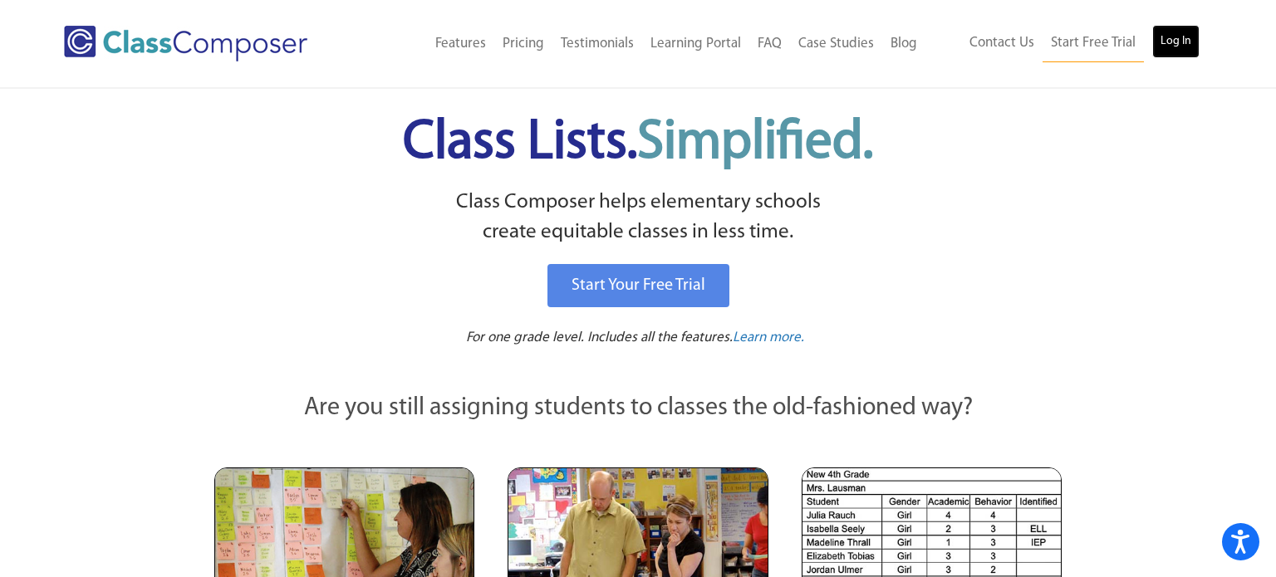
click at [1174, 43] on link "Log In" at bounding box center [1176, 41] width 47 height 33
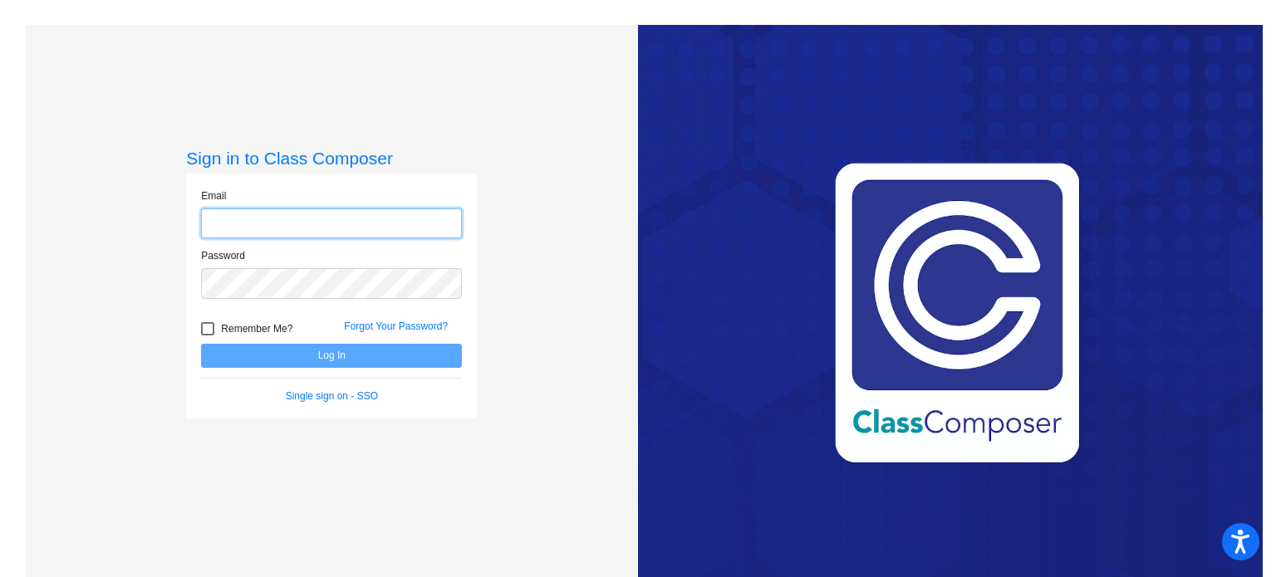
type input "[EMAIL_ADDRESS][DOMAIN_NAME]"
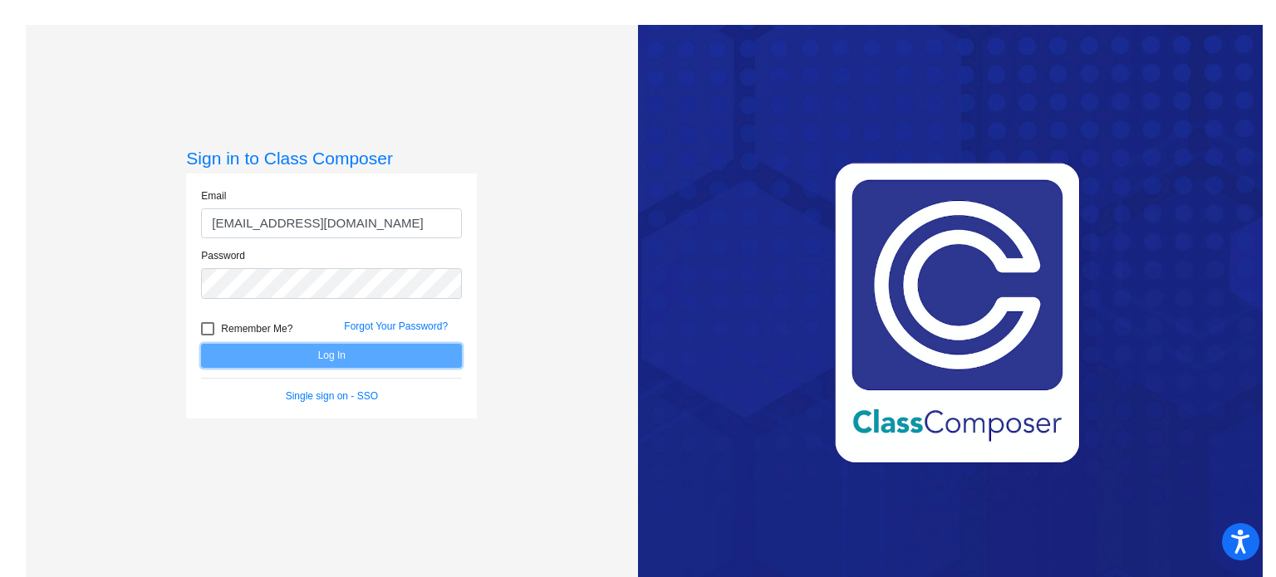
click at [440, 355] on button "Log In" at bounding box center [331, 356] width 261 height 24
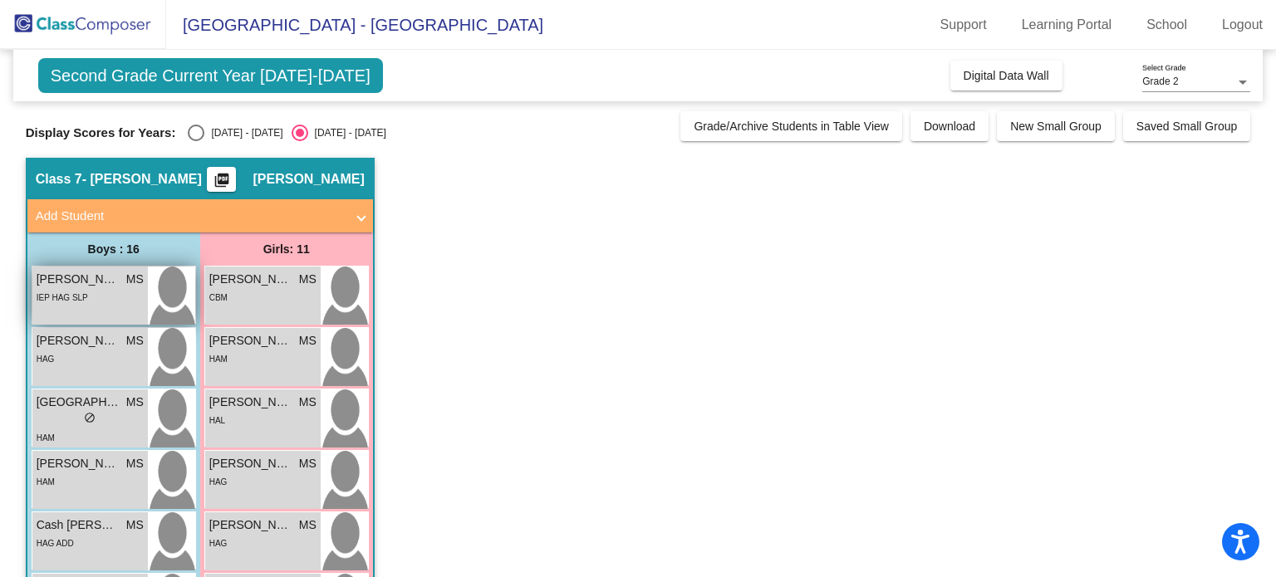
click at [76, 288] on div "IEP HAG SLP" at bounding box center [63, 296] width 52 height 17
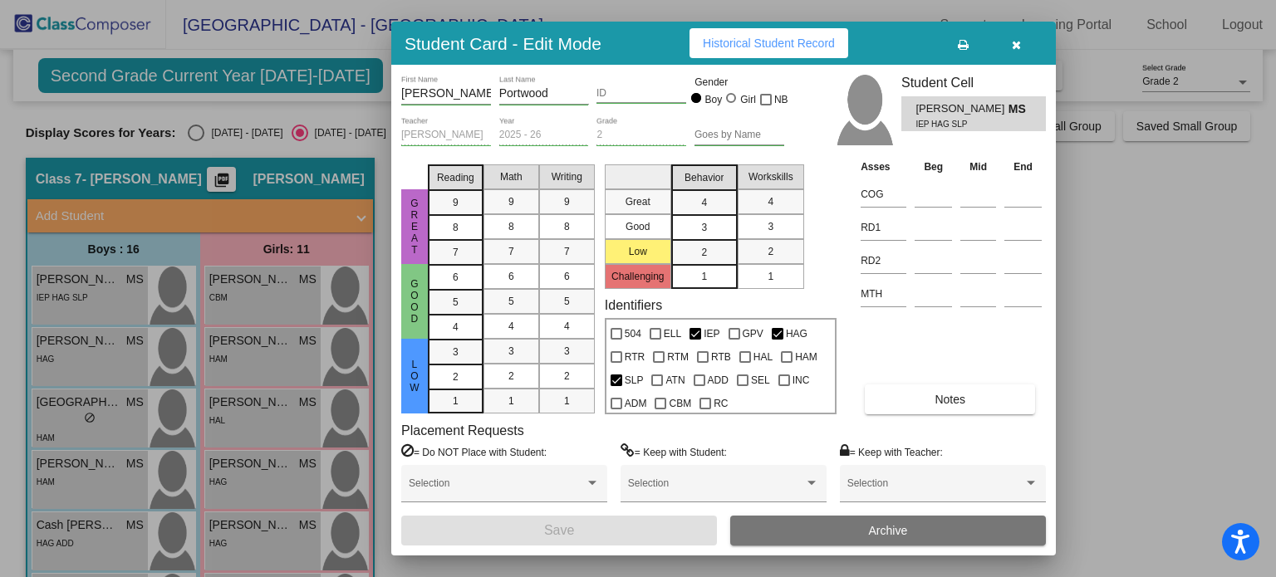
click at [952, 396] on span "Notes" at bounding box center [950, 399] width 31 height 13
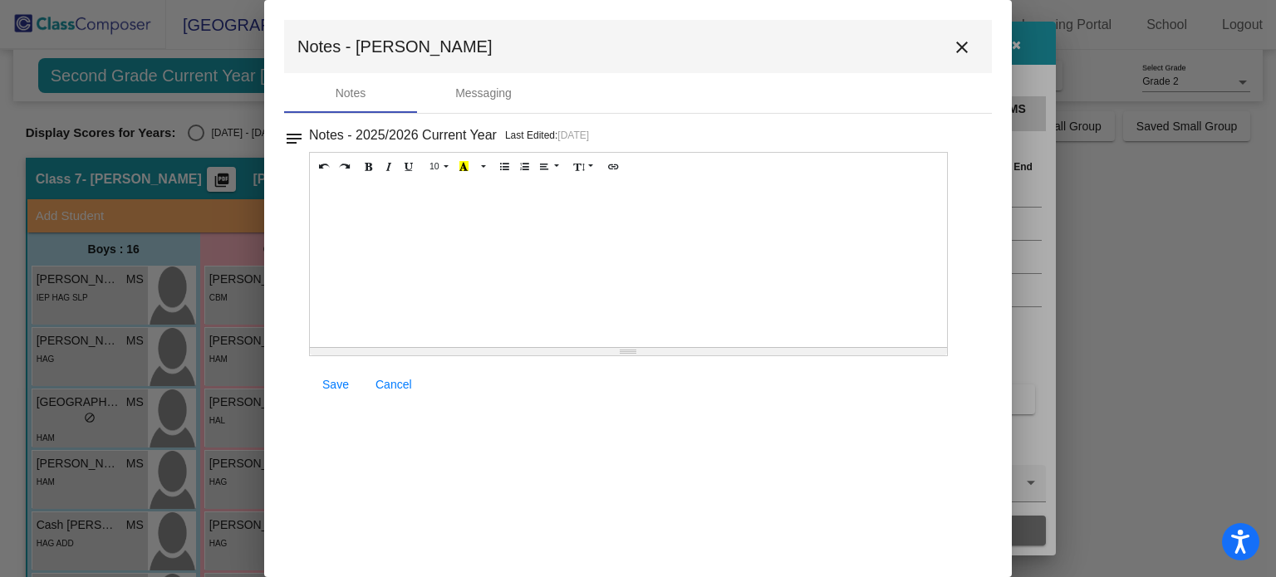
click at [963, 47] on mat-icon "close" at bounding box center [962, 47] width 20 height 20
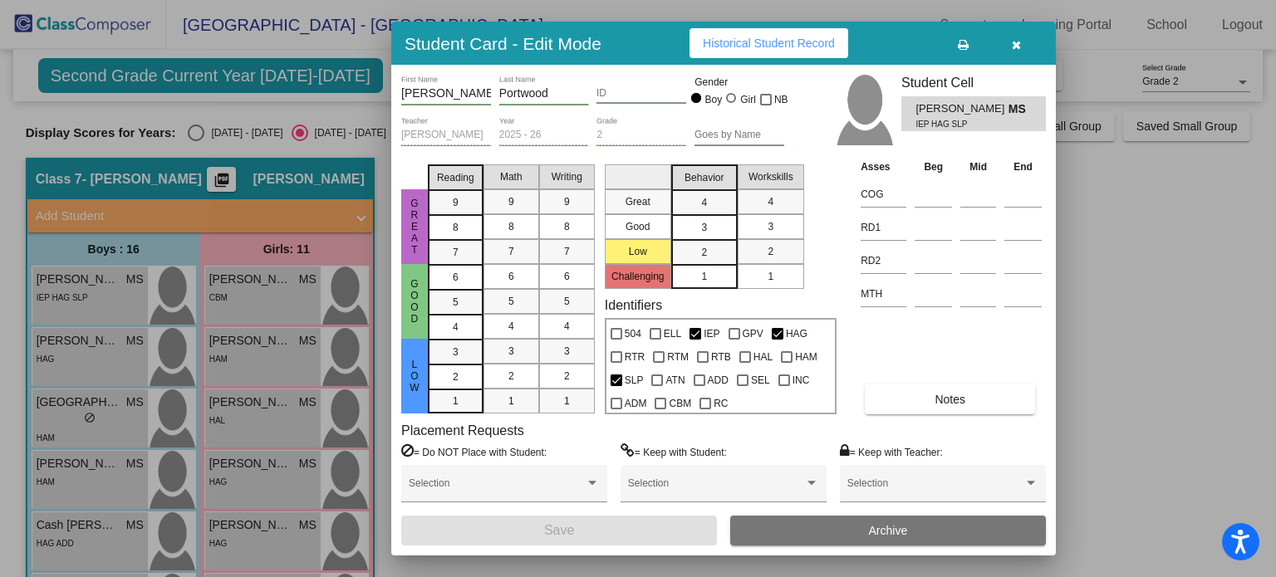
click at [1013, 46] on icon "button" at bounding box center [1016, 45] width 9 height 12
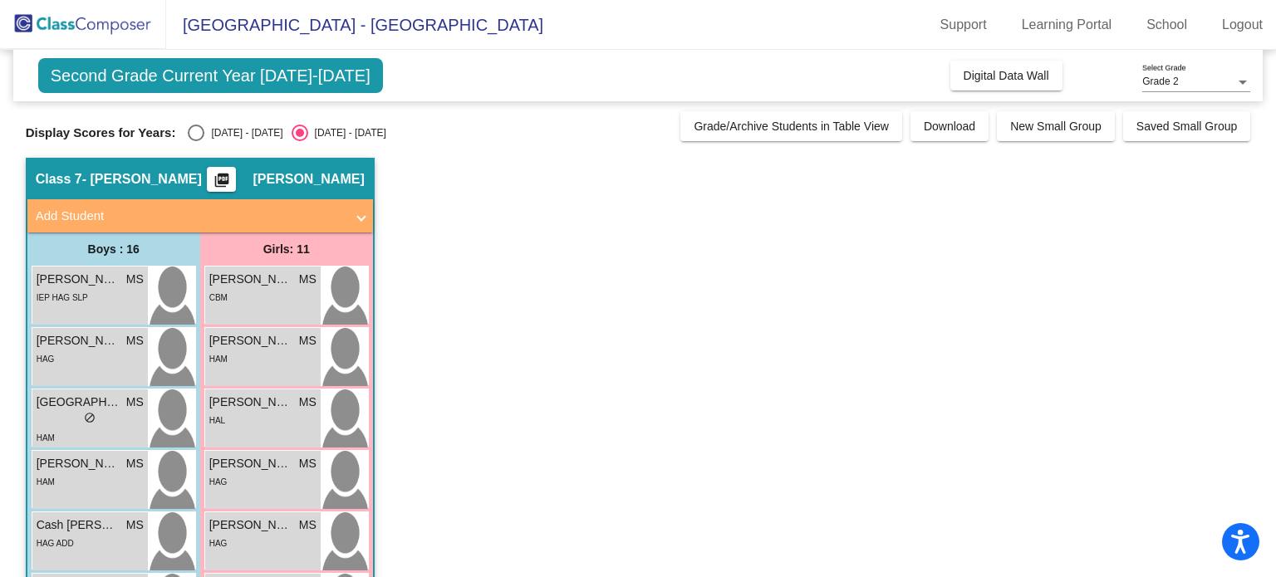
click at [188, 133] on div "Select an option" at bounding box center [196, 133] width 17 height 17
click at [195, 141] on input "2024 - 2025" at bounding box center [195, 141] width 1 height 1
radio input "true"
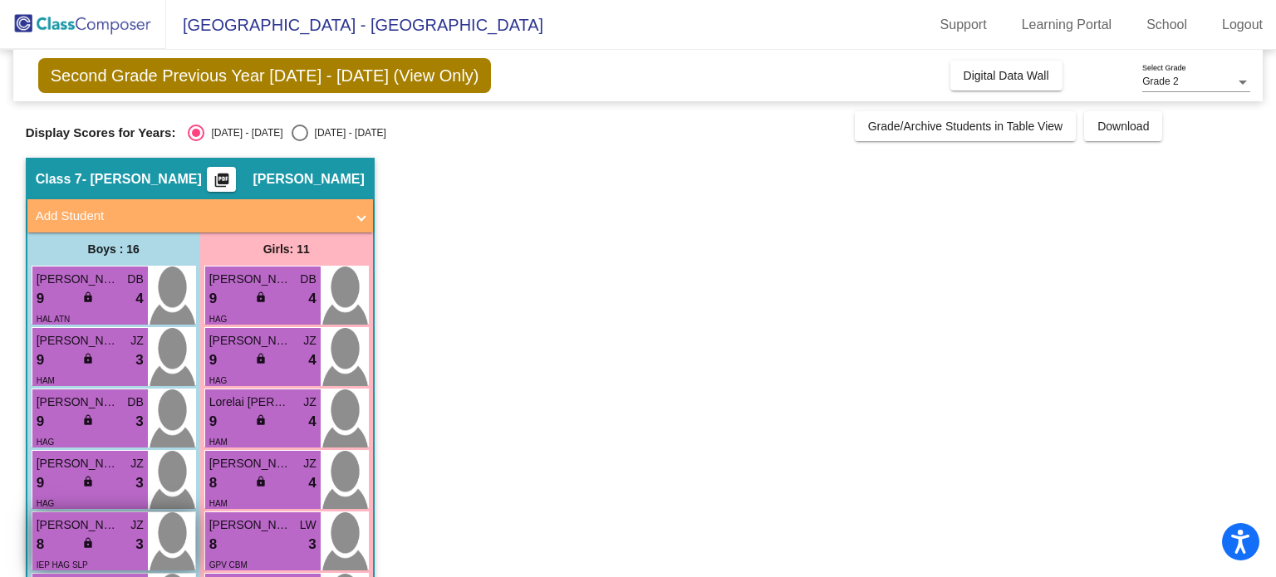
click at [63, 544] on div "8 lock do_not_disturb_alt 3" at bounding box center [90, 545] width 107 height 22
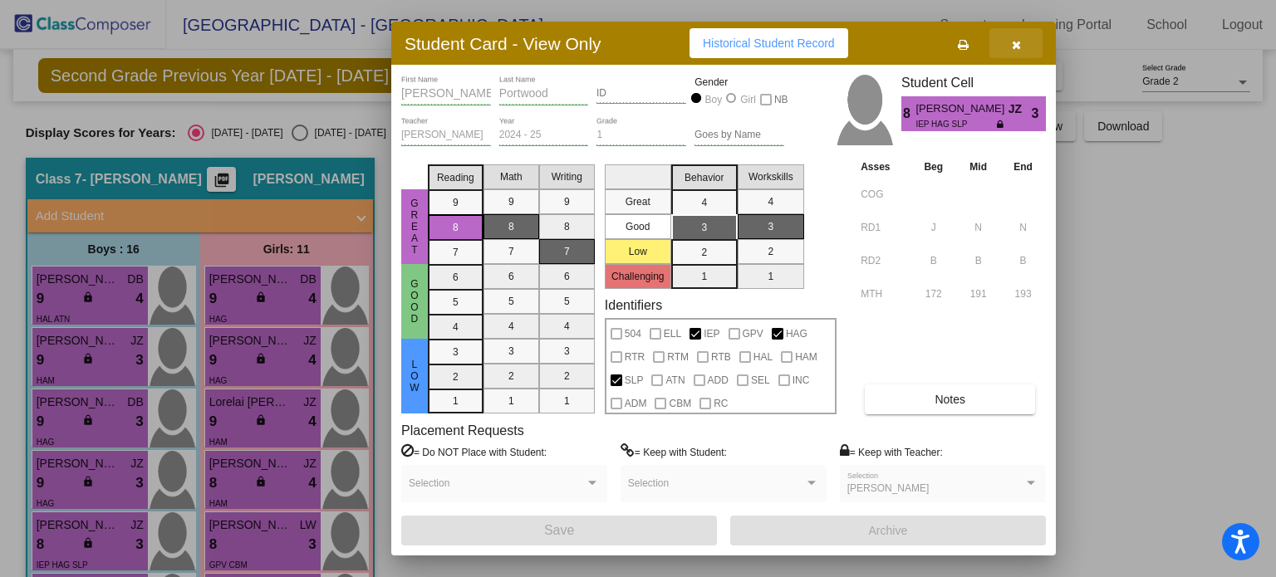
click at [1017, 45] on icon "button" at bounding box center [1016, 45] width 9 height 12
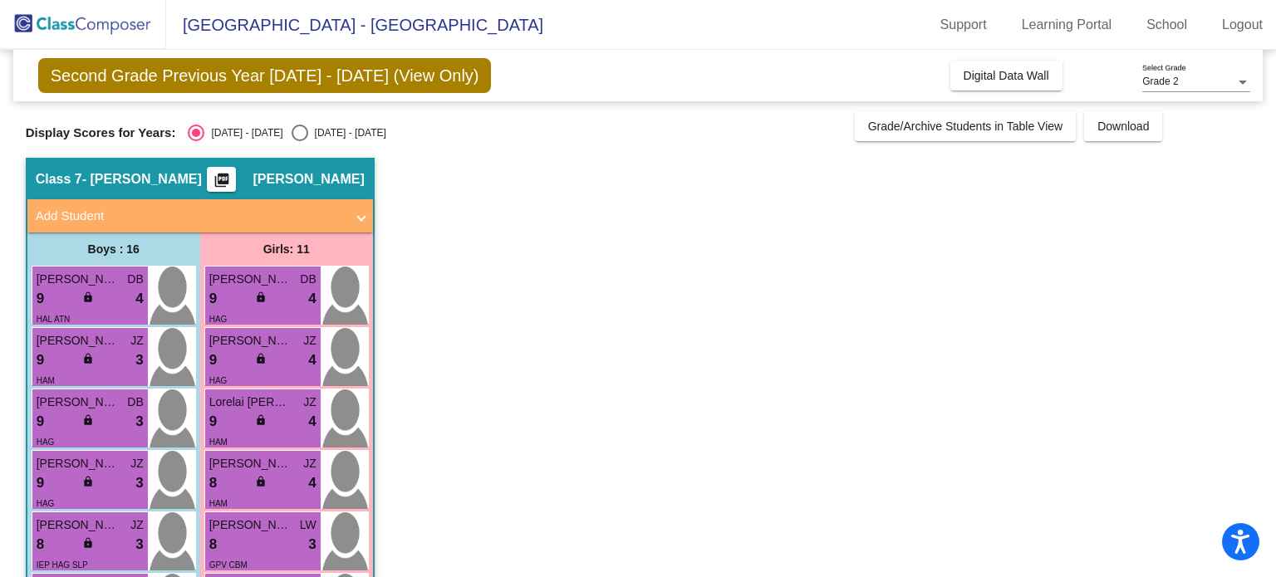
click at [292, 135] on div "Select an option" at bounding box center [300, 133] width 17 height 17
click at [299, 141] on input "2025 - 2026" at bounding box center [299, 141] width 1 height 1
radio input "true"
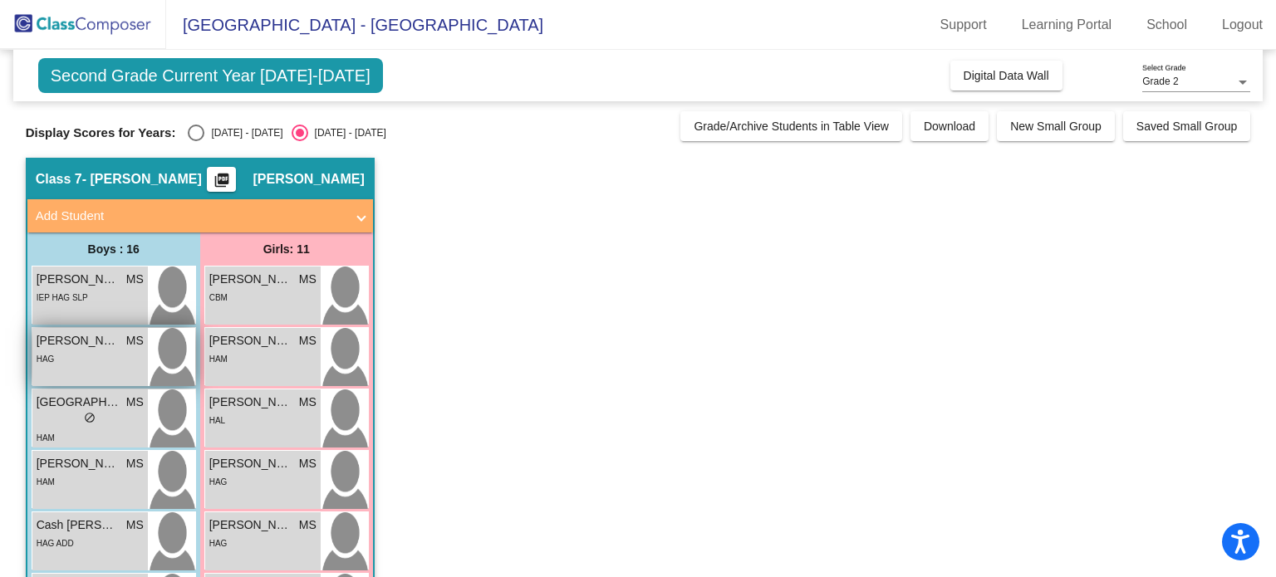
click at [83, 346] on span "Branson Flora" at bounding box center [78, 340] width 83 height 17
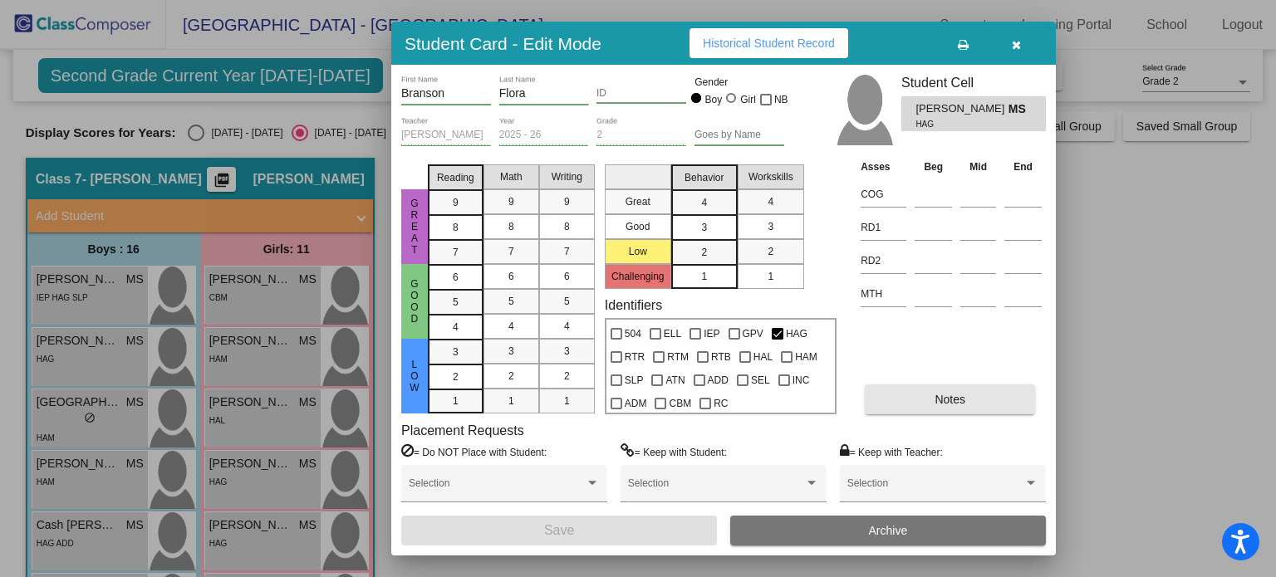
click at [992, 406] on button "Notes" at bounding box center [950, 400] width 170 height 30
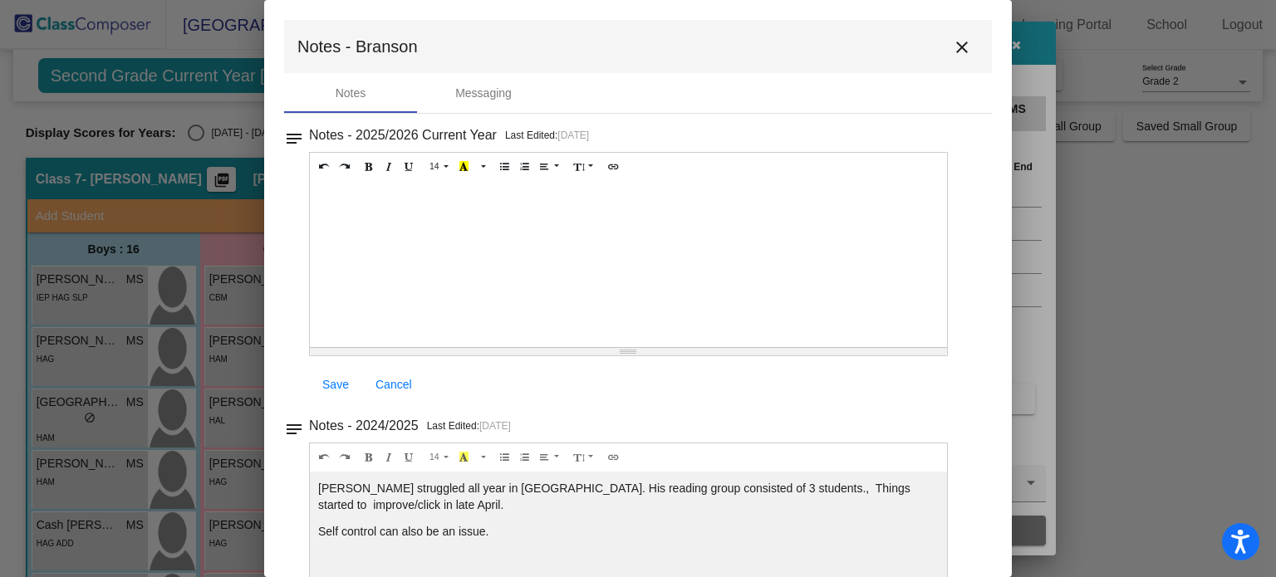
click at [953, 42] on mat-icon "close" at bounding box center [962, 47] width 20 height 20
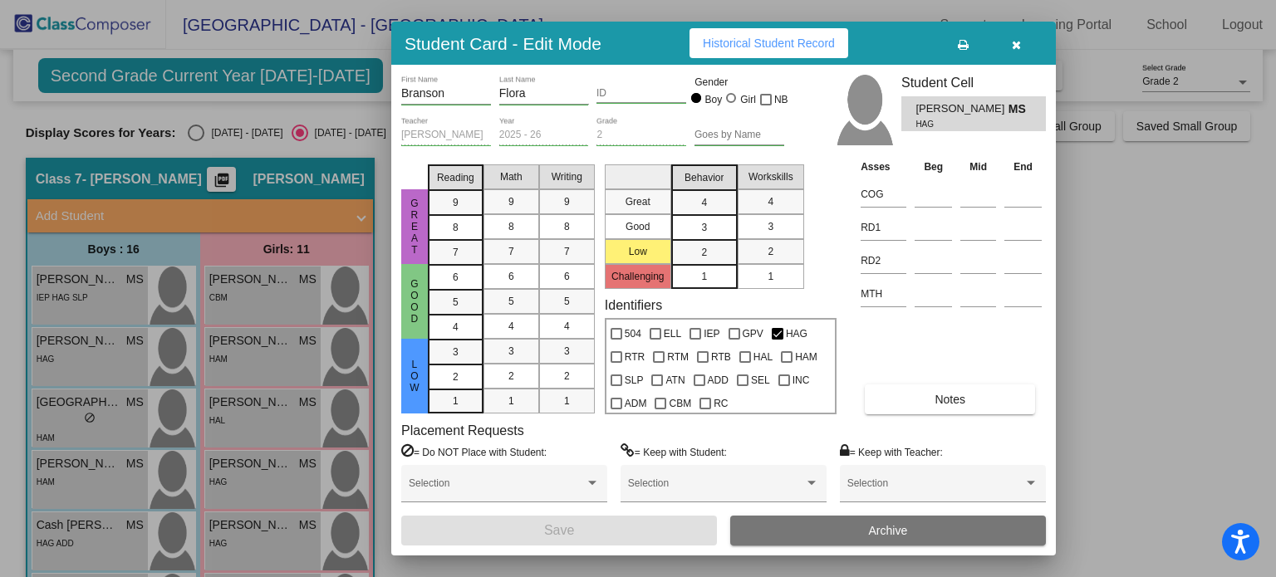
click at [52, 421] on div at bounding box center [638, 288] width 1276 height 577
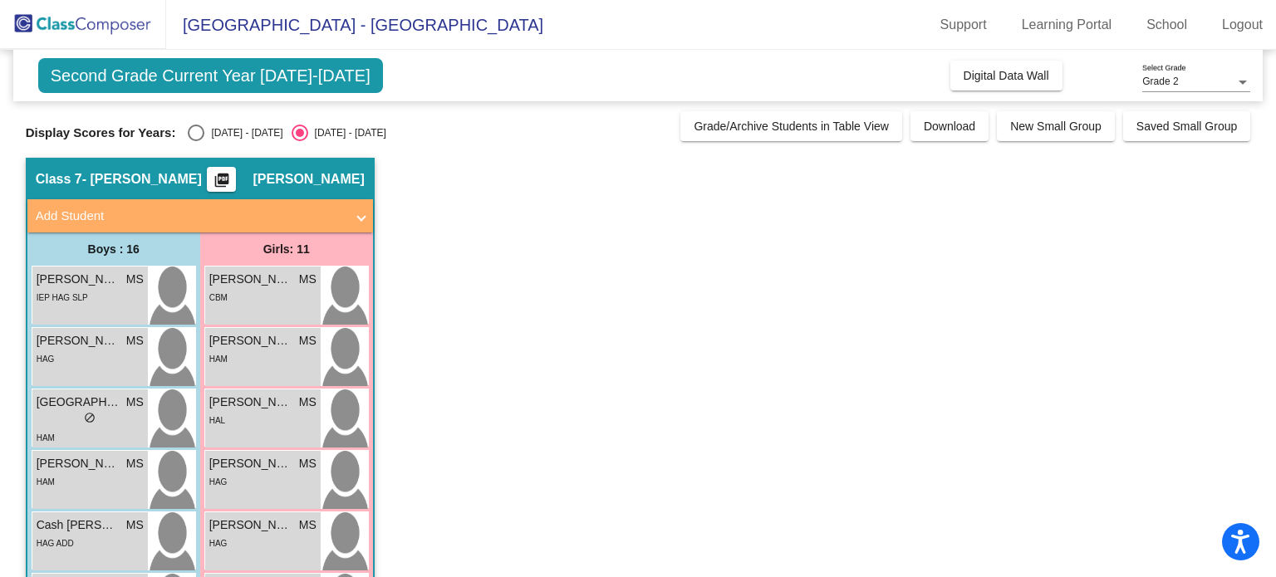
click at [52, 421] on div "lock do_not_disturb_alt" at bounding box center [90, 419] width 107 height 17
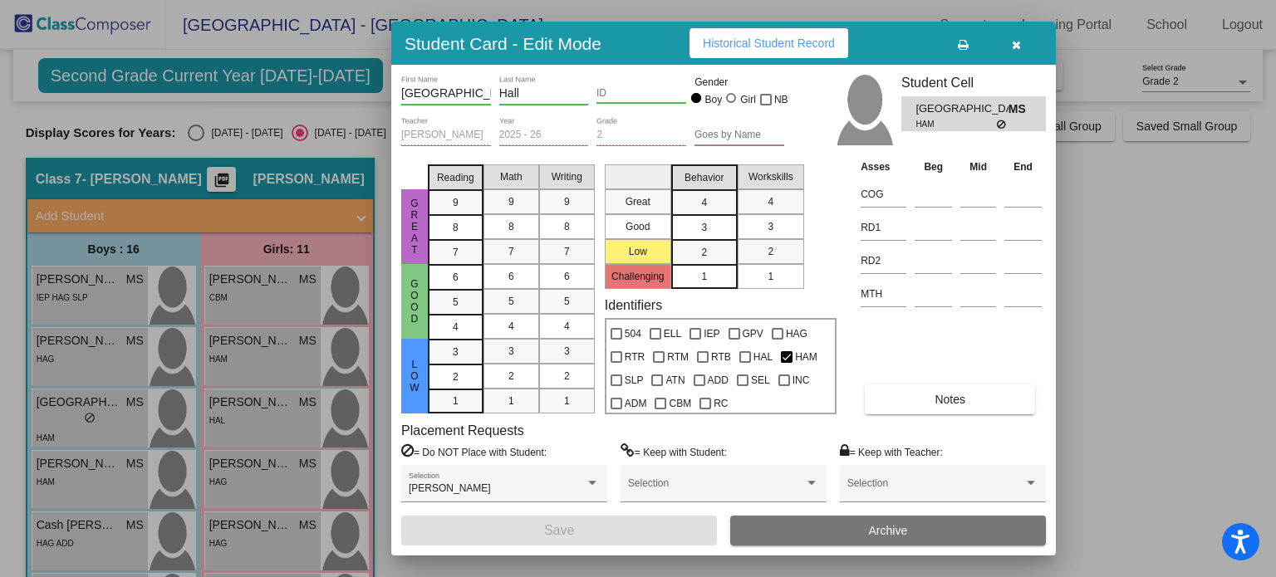
click at [915, 396] on button "Notes" at bounding box center [950, 400] width 170 height 30
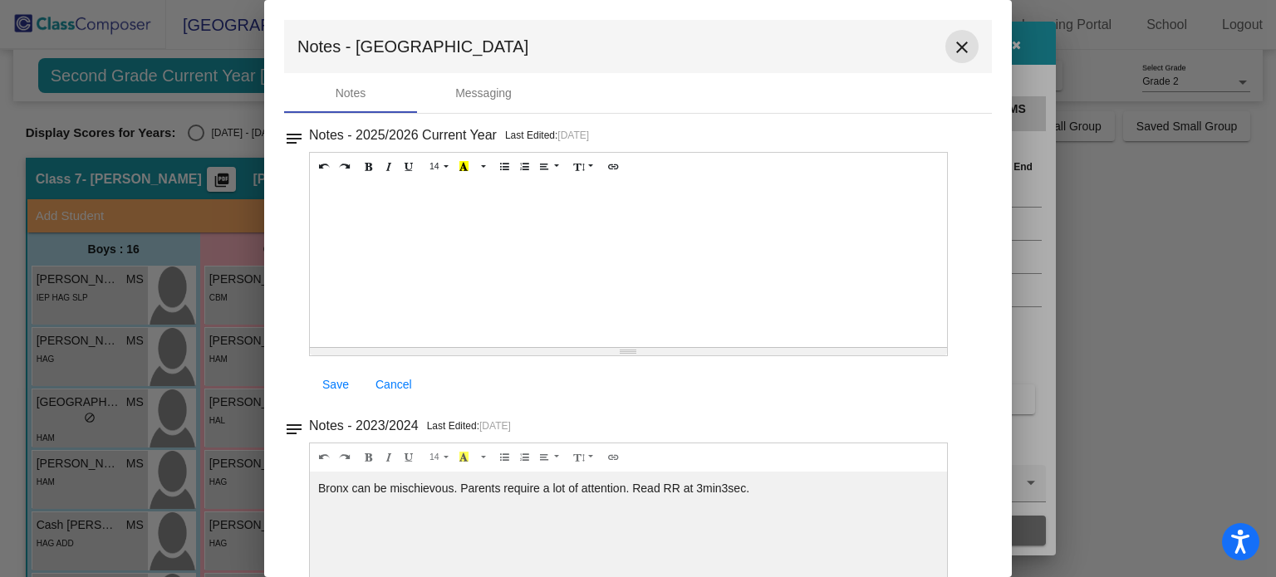
click at [959, 50] on mat-icon "close" at bounding box center [962, 47] width 20 height 20
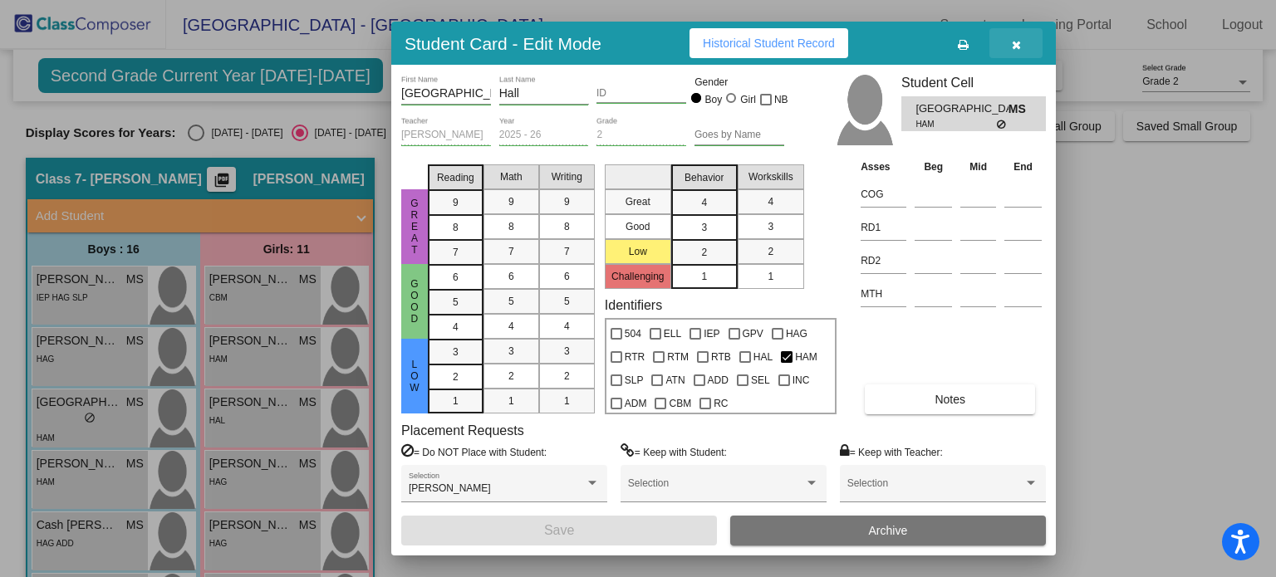
click at [1012, 42] on icon "button" at bounding box center [1016, 45] width 9 height 12
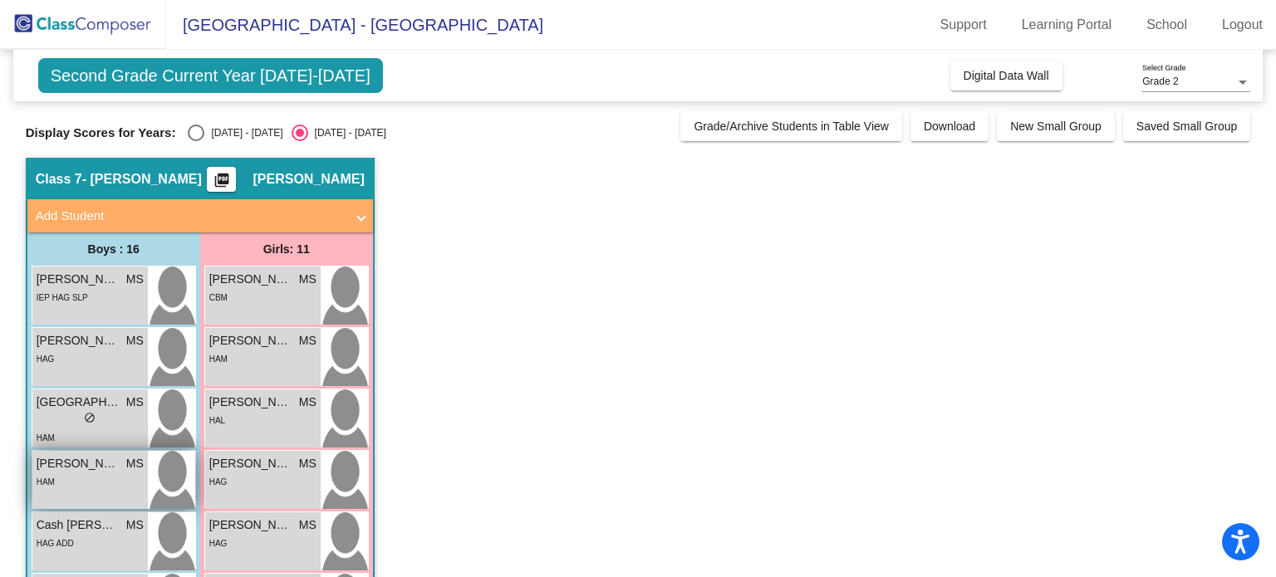
click at [76, 479] on div "HAM" at bounding box center [90, 481] width 107 height 17
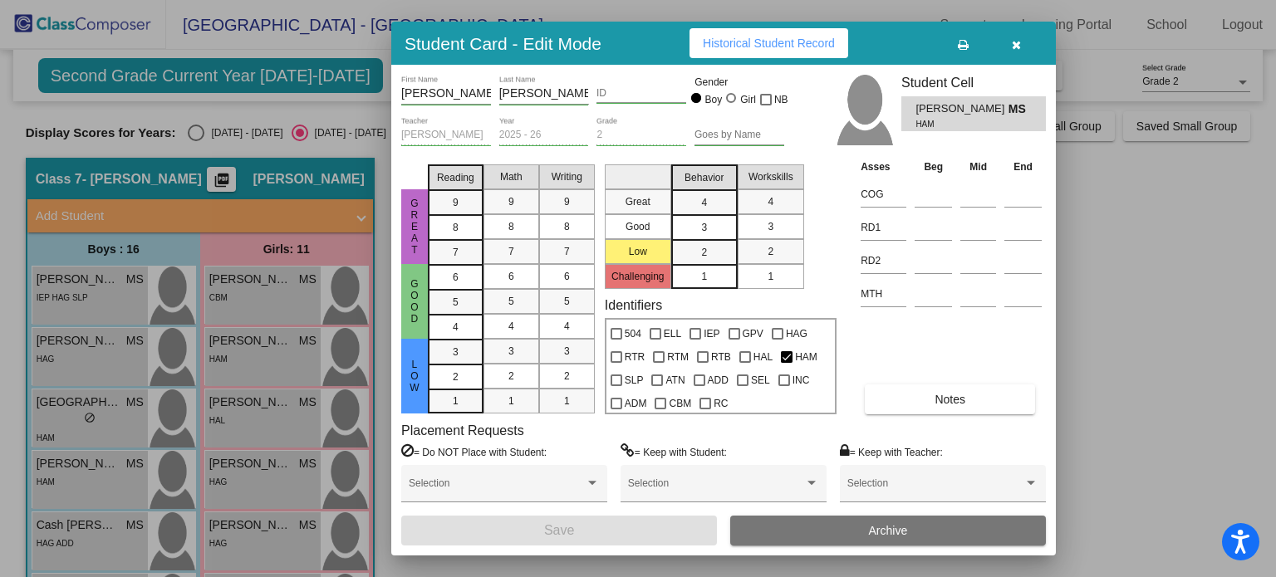
click at [184, 136] on div at bounding box center [638, 288] width 1276 height 577
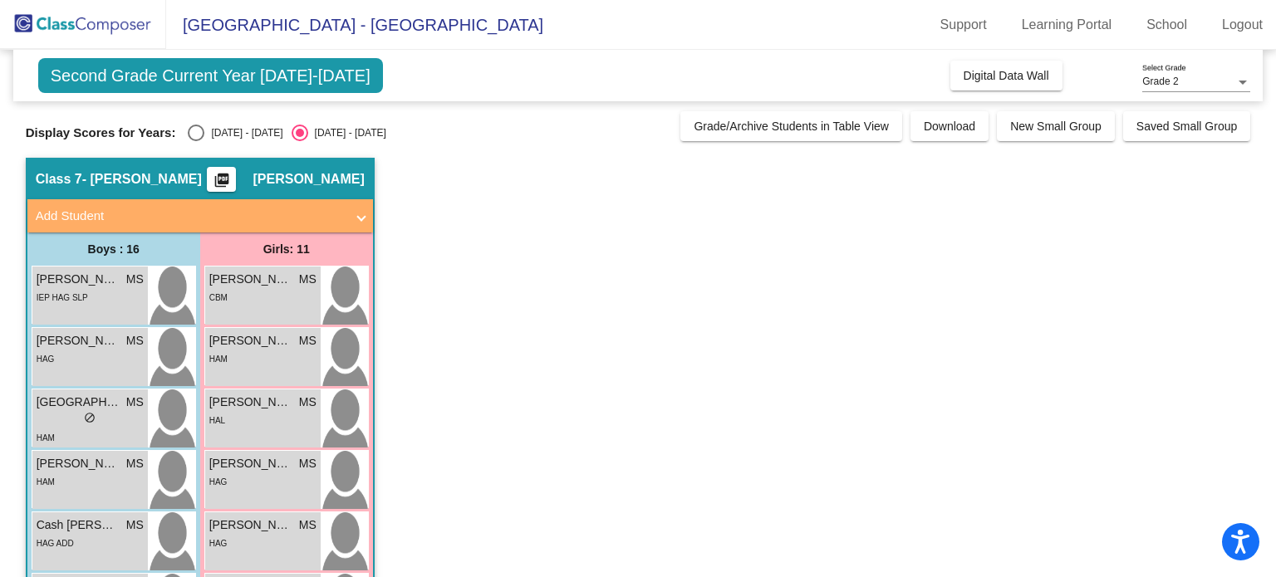
click at [188, 136] on div "Select an option" at bounding box center [196, 133] width 17 height 17
click at [195, 141] on input "2024 - 2025" at bounding box center [195, 141] width 1 height 1
radio input "true"
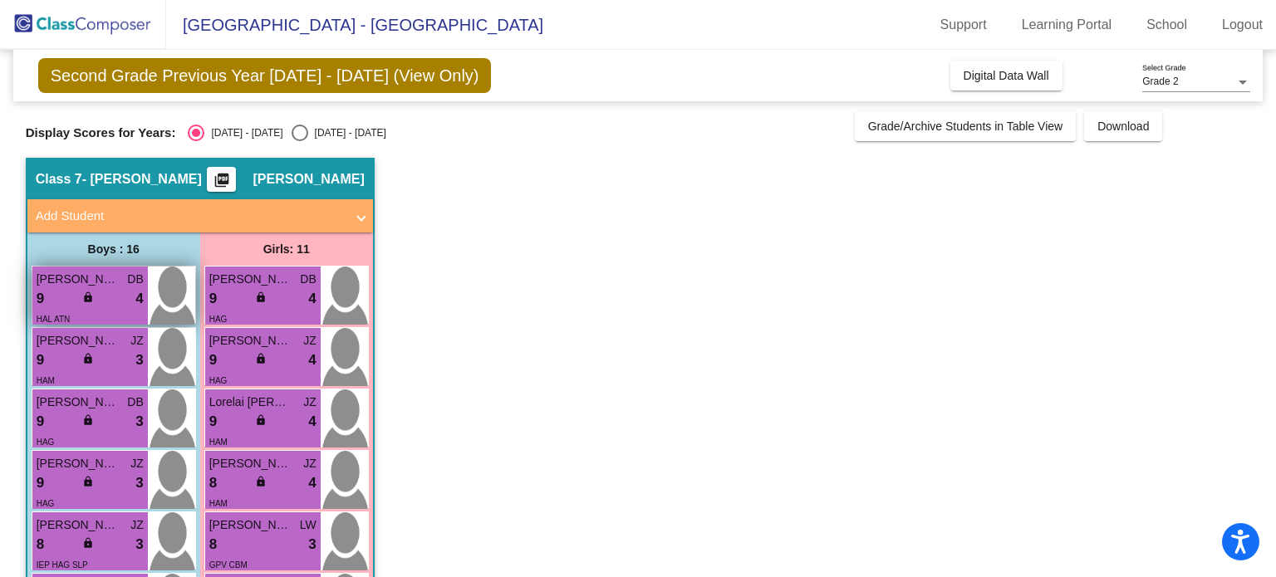
click at [106, 296] on div "9 lock do_not_disturb_alt 4" at bounding box center [90, 299] width 107 height 22
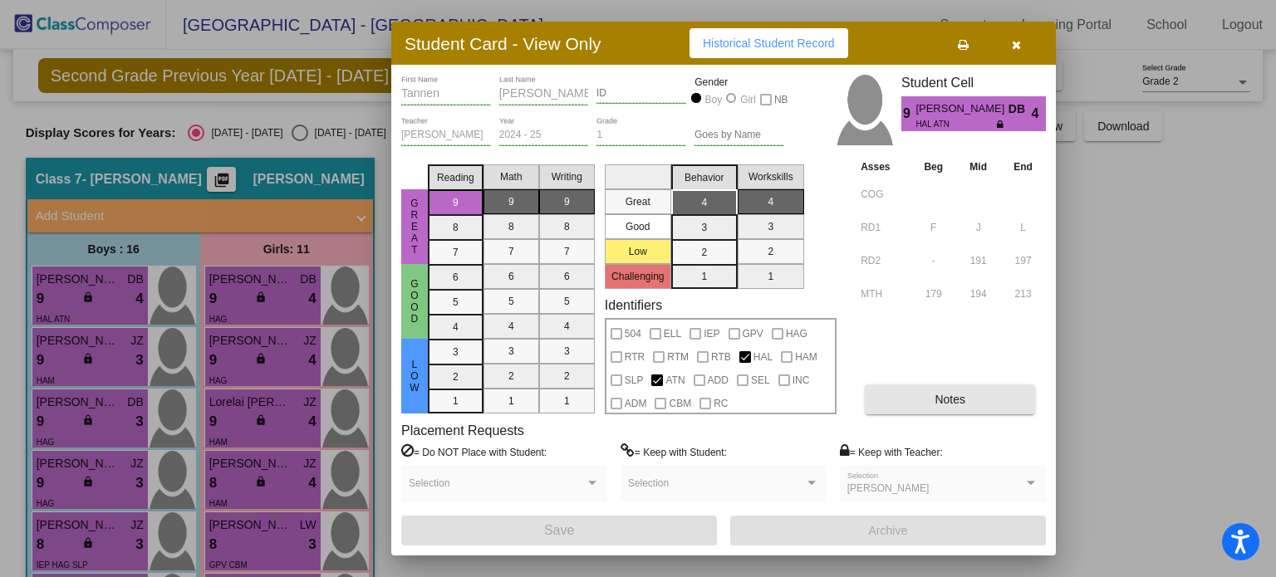
click at [951, 402] on span "Notes" at bounding box center [950, 399] width 31 height 13
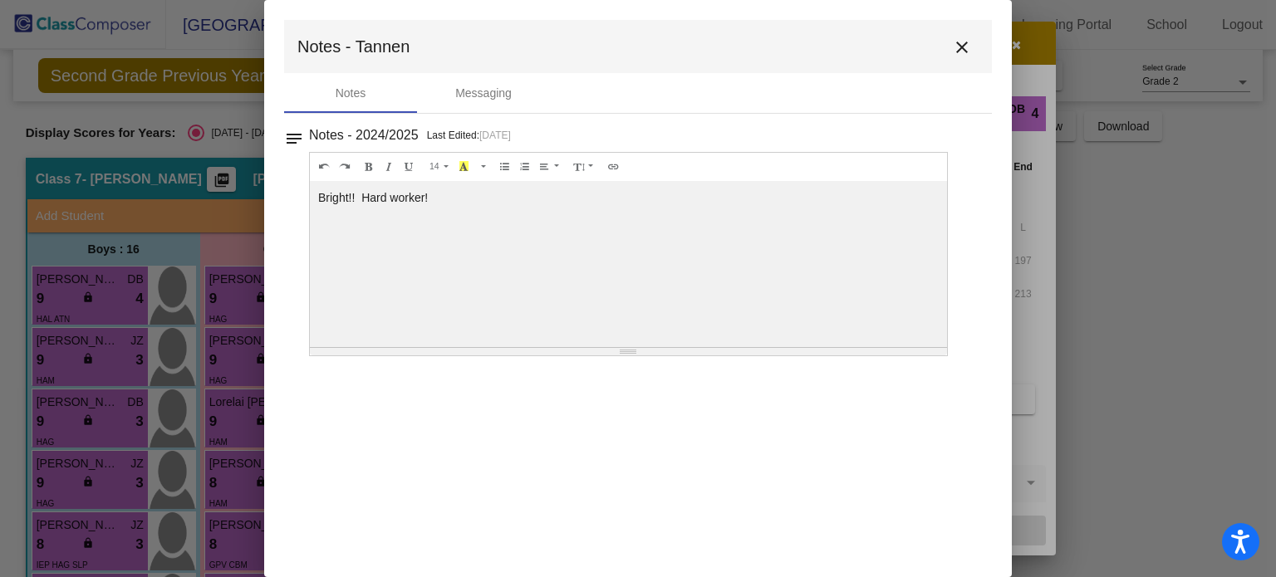
click at [965, 50] on mat-icon "close" at bounding box center [962, 47] width 20 height 20
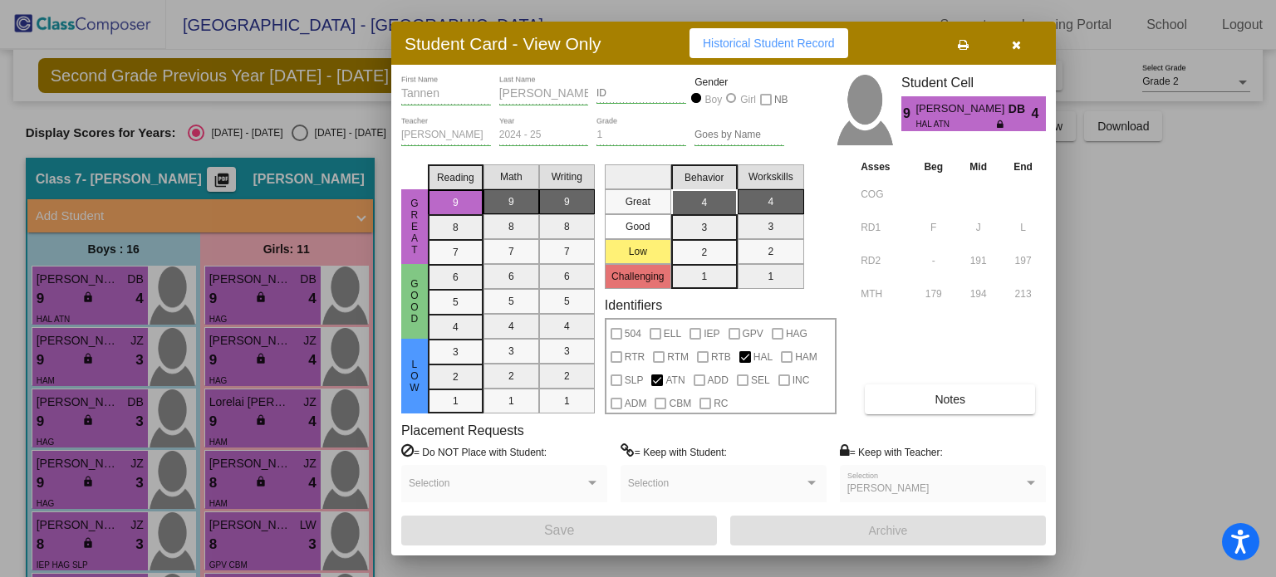
click at [87, 351] on div at bounding box center [638, 288] width 1276 height 577
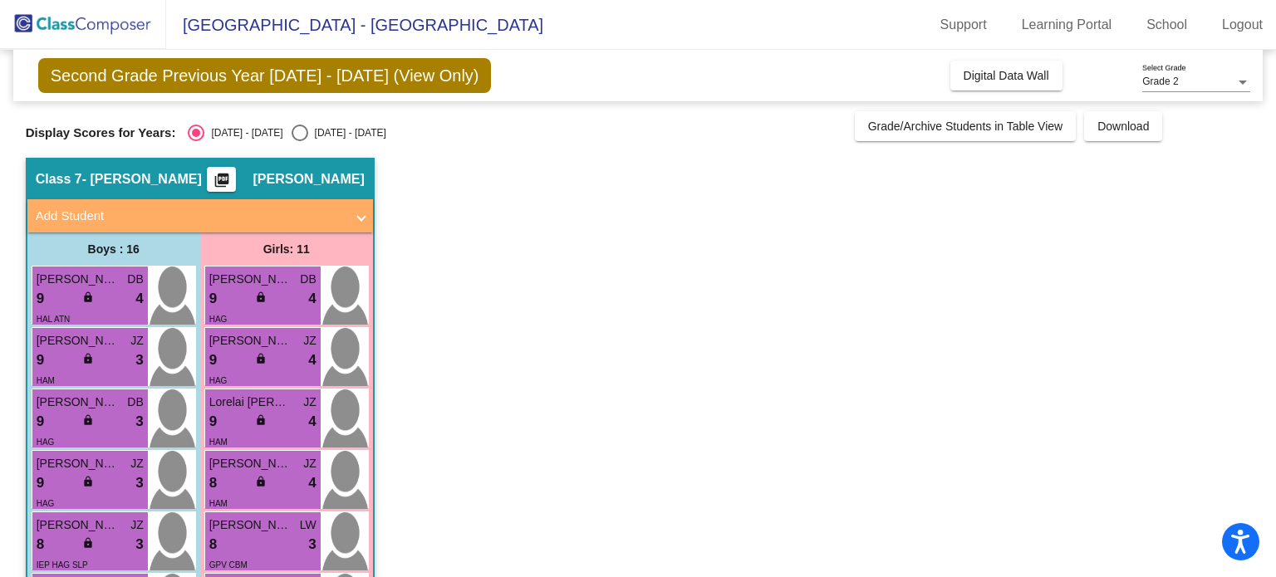
click at [87, 353] on span "lock" at bounding box center [88, 359] width 12 height 12
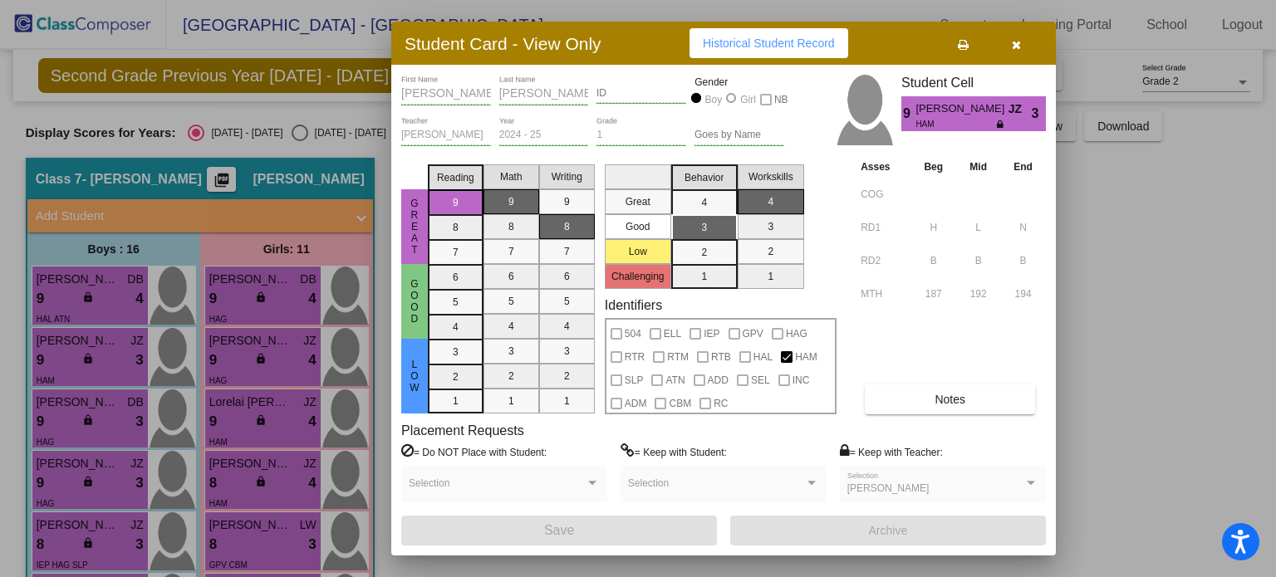
click at [892, 397] on button "Notes" at bounding box center [950, 400] width 170 height 30
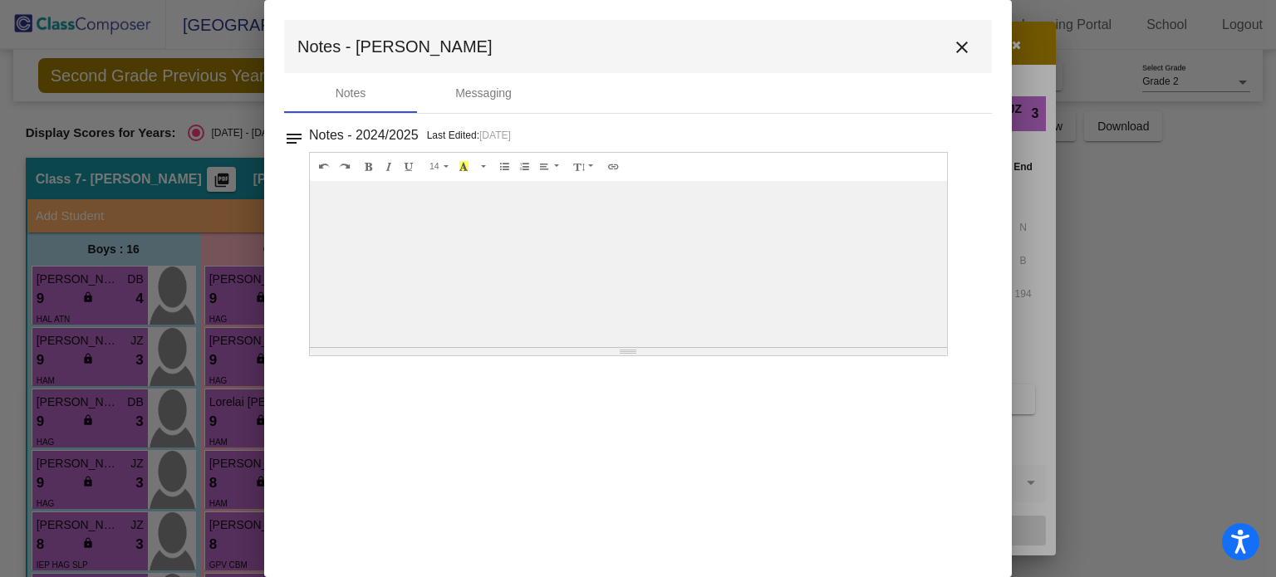
click at [959, 45] on mat-icon "close" at bounding box center [962, 47] width 20 height 20
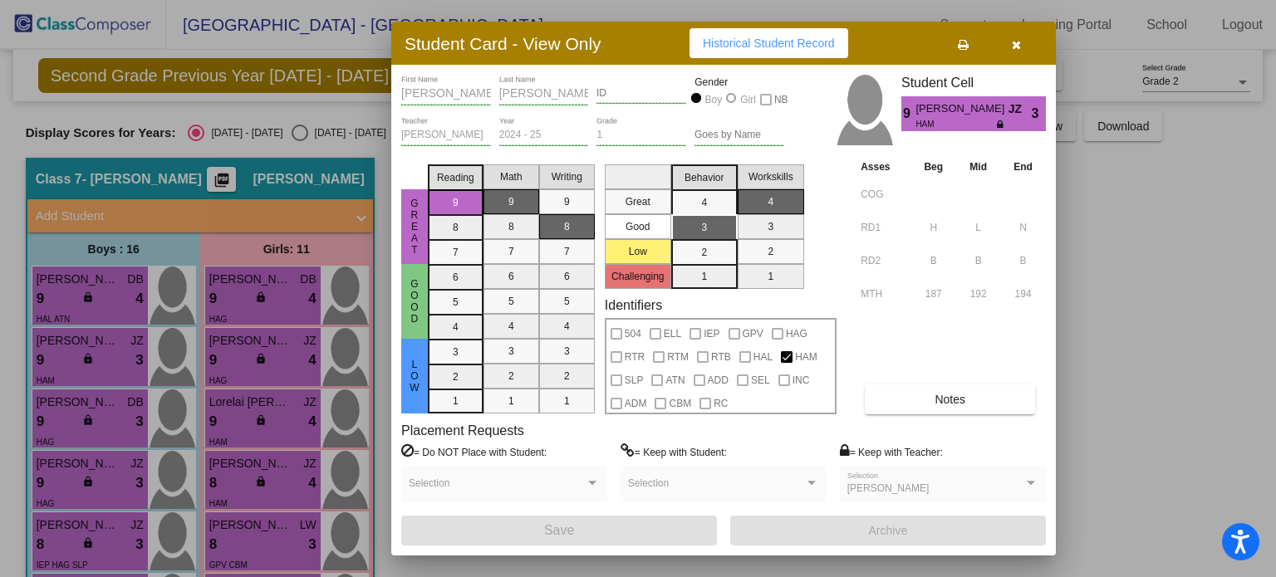
click at [111, 413] on div at bounding box center [638, 288] width 1276 height 577
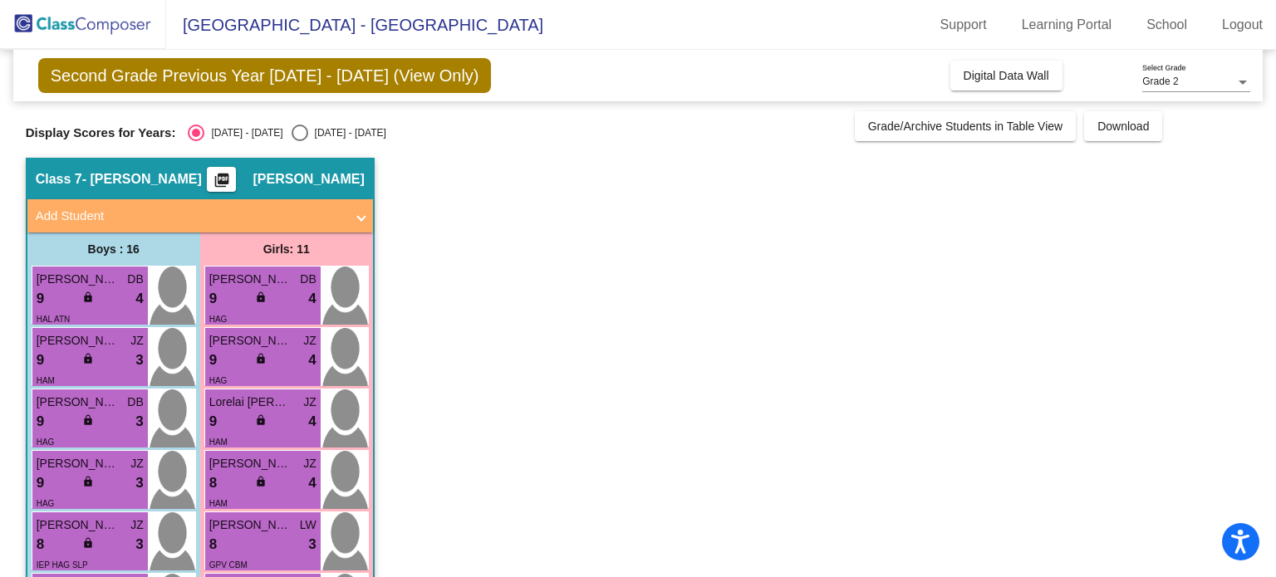
click at [111, 413] on div "9 lock do_not_disturb_alt 3" at bounding box center [90, 422] width 107 height 22
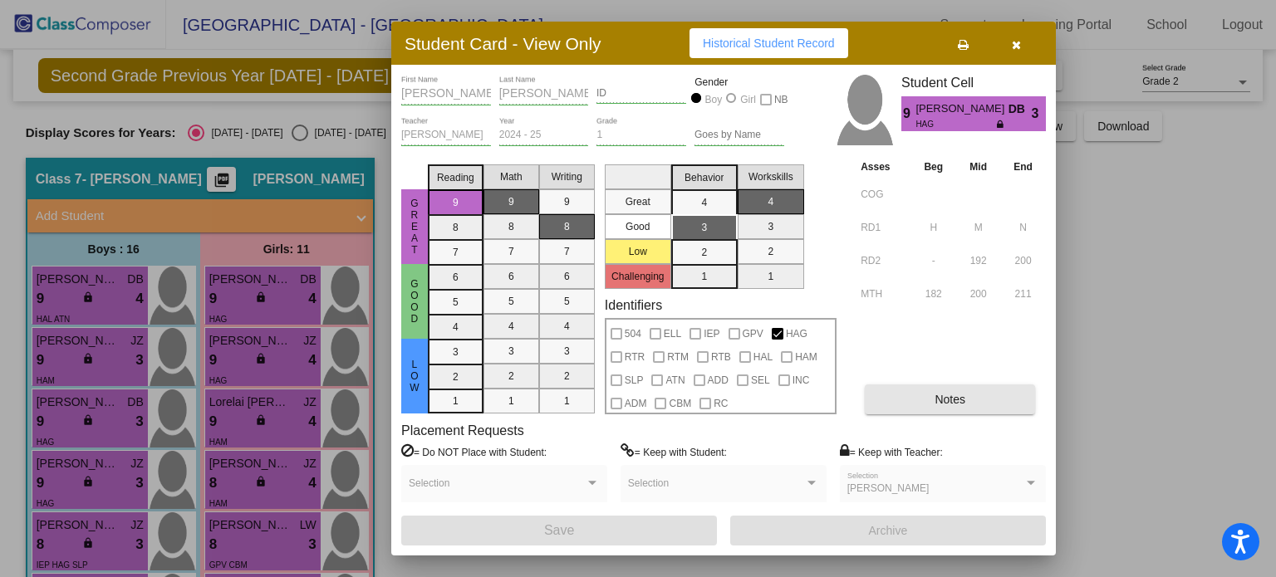
click at [915, 398] on button "Notes" at bounding box center [950, 400] width 170 height 30
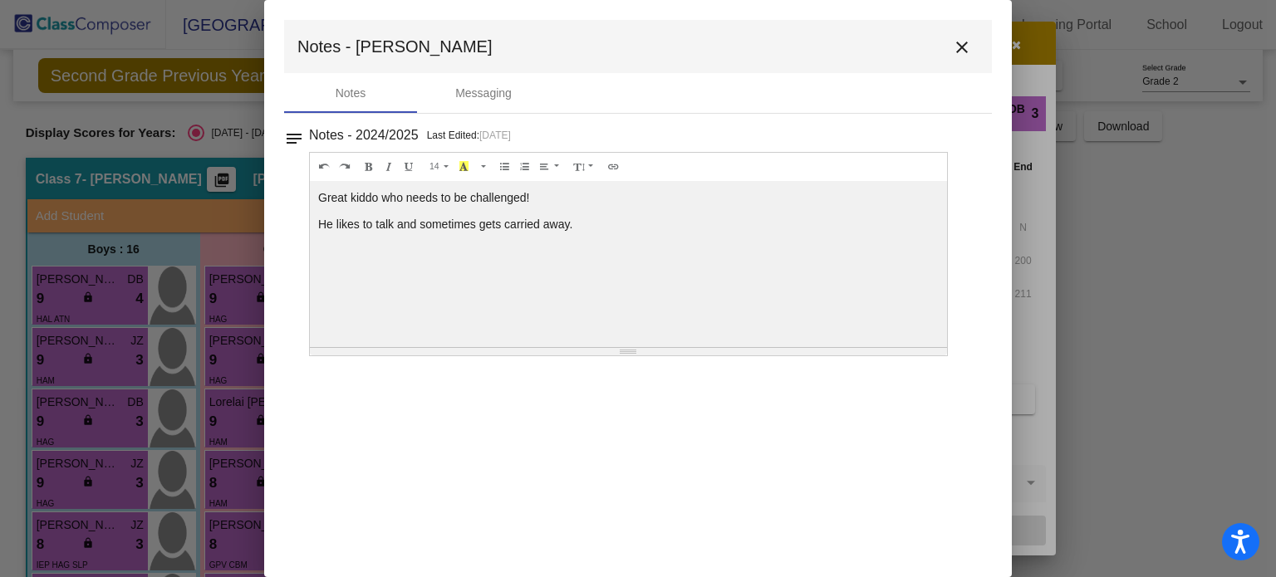
click at [963, 46] on mat-icon "close" at bounding box center [962, 47] width 20 height 20
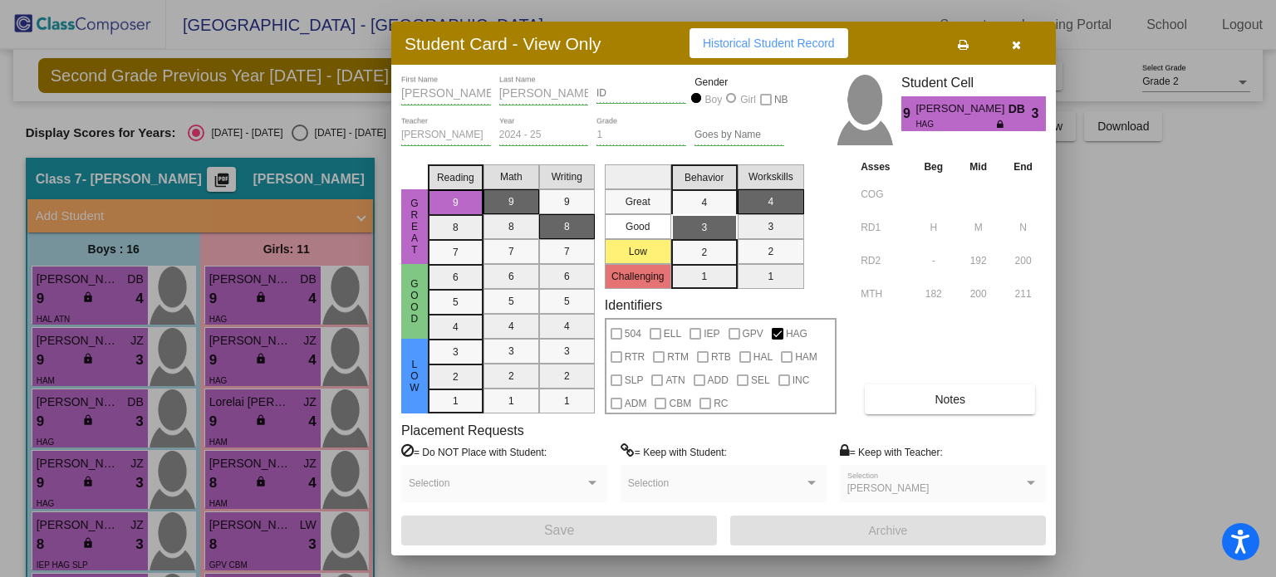
click at [66, 478] on div at bounding box center [638, 288] width 1276 height 577
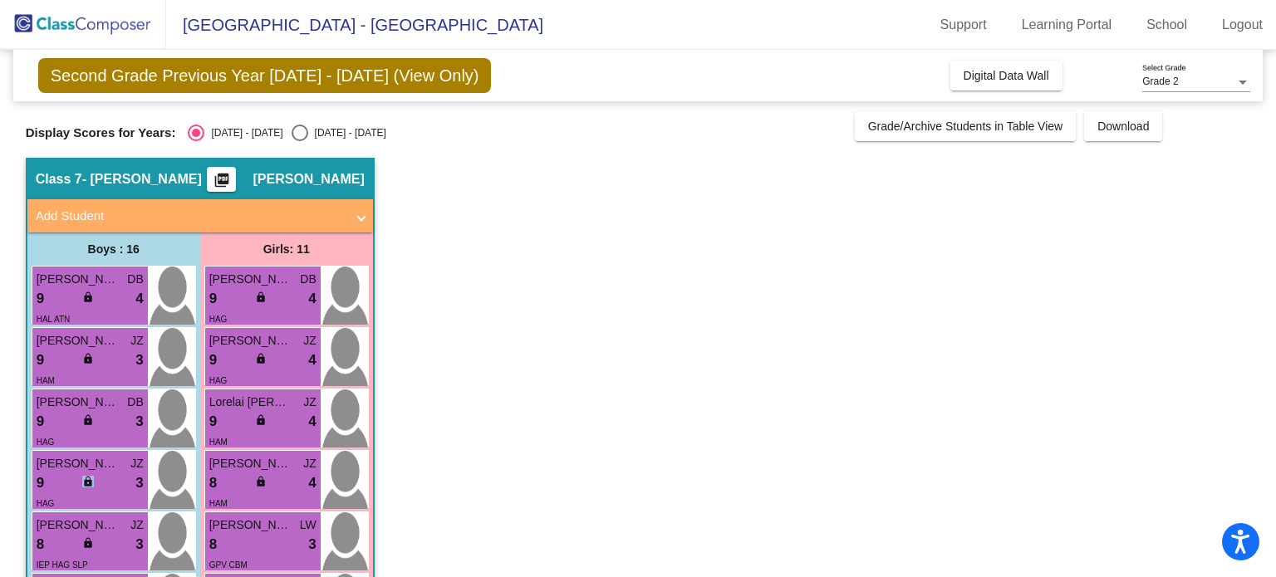
click at [66, 478] on div "9 lock do_not_disturb_alt 3" at bounding box center [90, 484] width 107 height 22
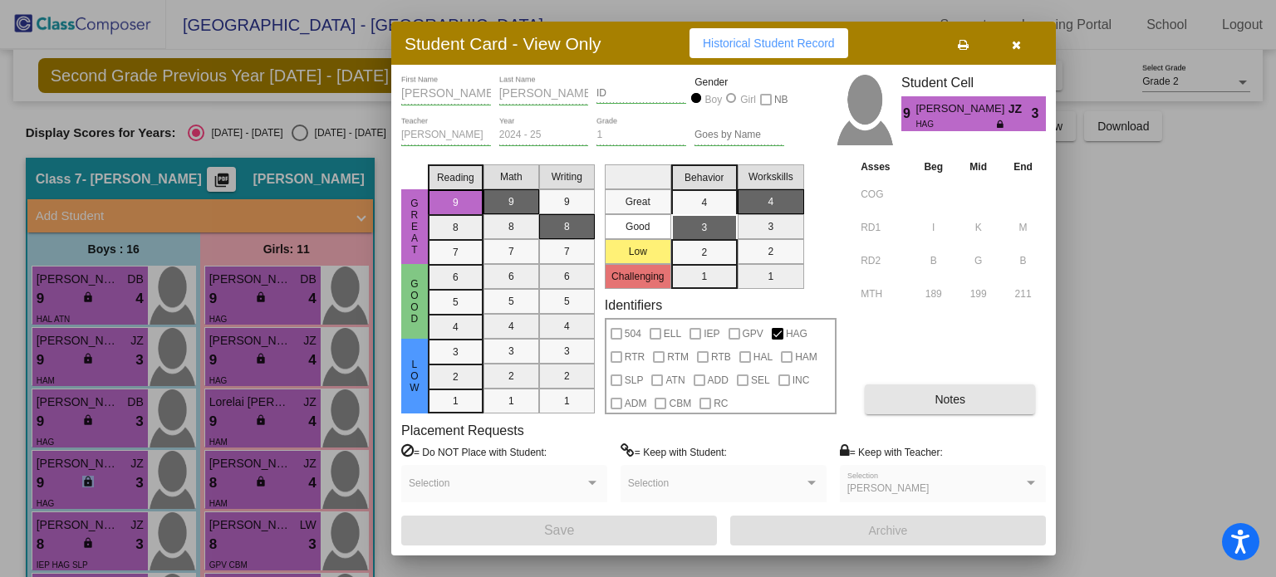
click at [912, 404] on button "Notes" at bounding box center [950, 400] width 170 height 30
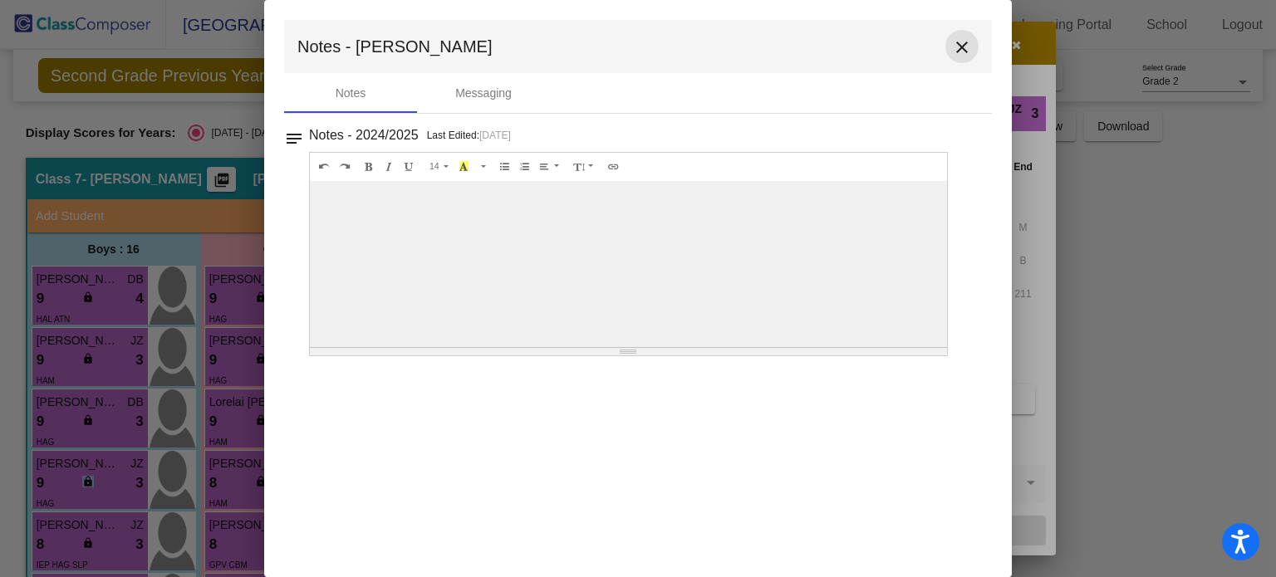
click at [963, 52] on mat-icon "close" at bounding box center [962, 47] width 20 height 20
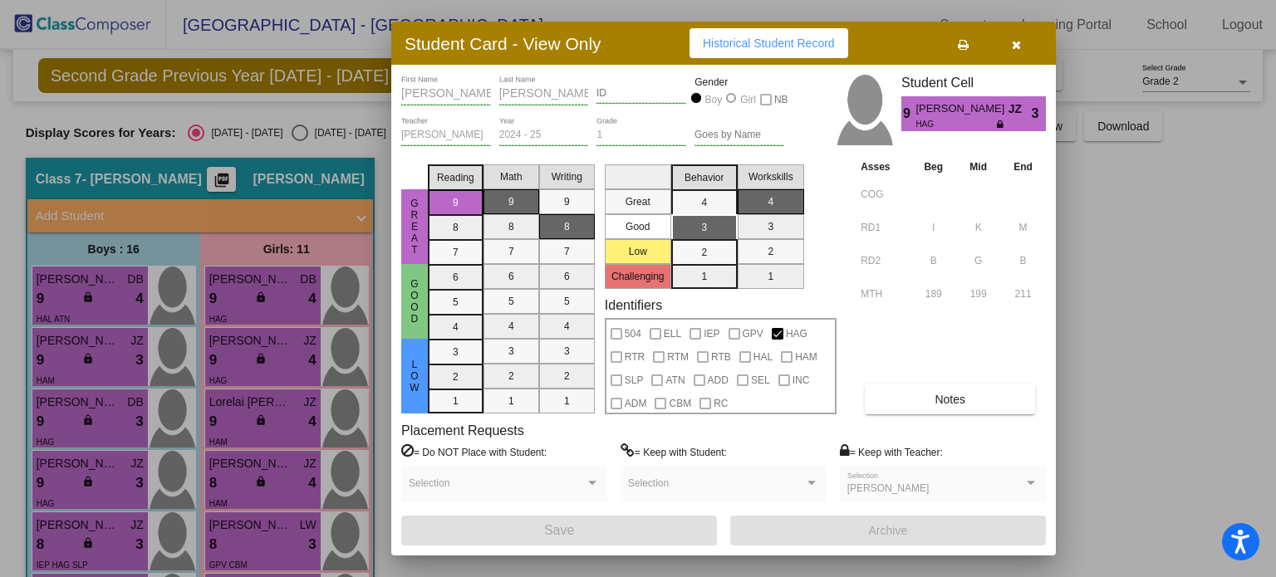
click at [80, 533] on div at bounding box center [638, 288] width 1276 height 577
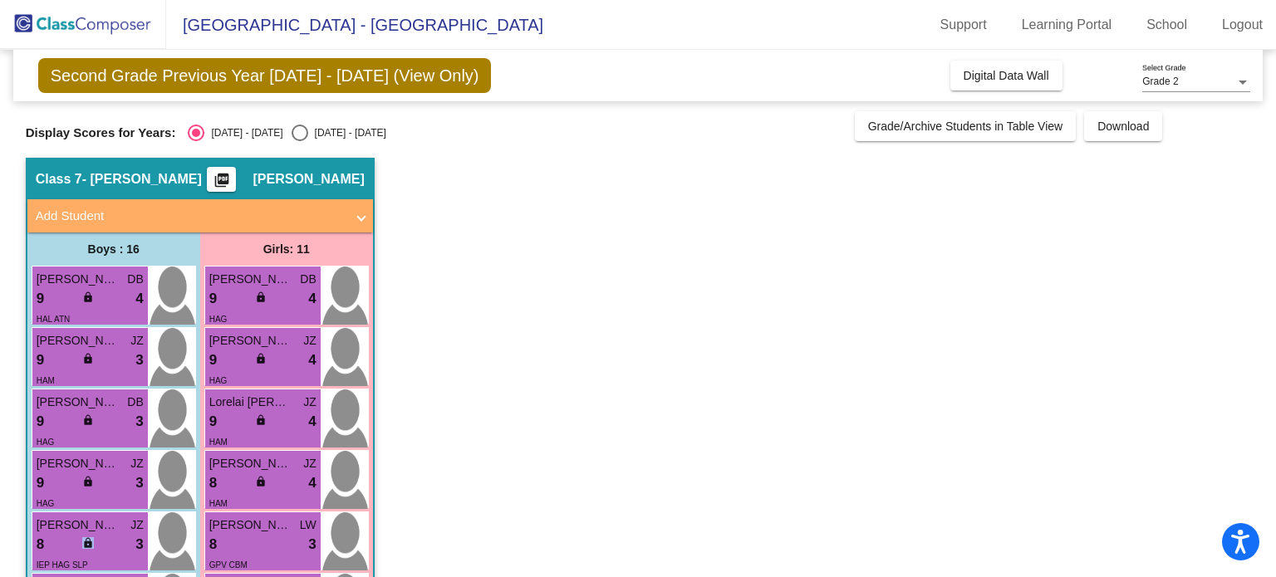
click at [80, 534] on div "8 lock do_not_disturb_alt 3" at bounding box center [90, 545] width 107 height 22
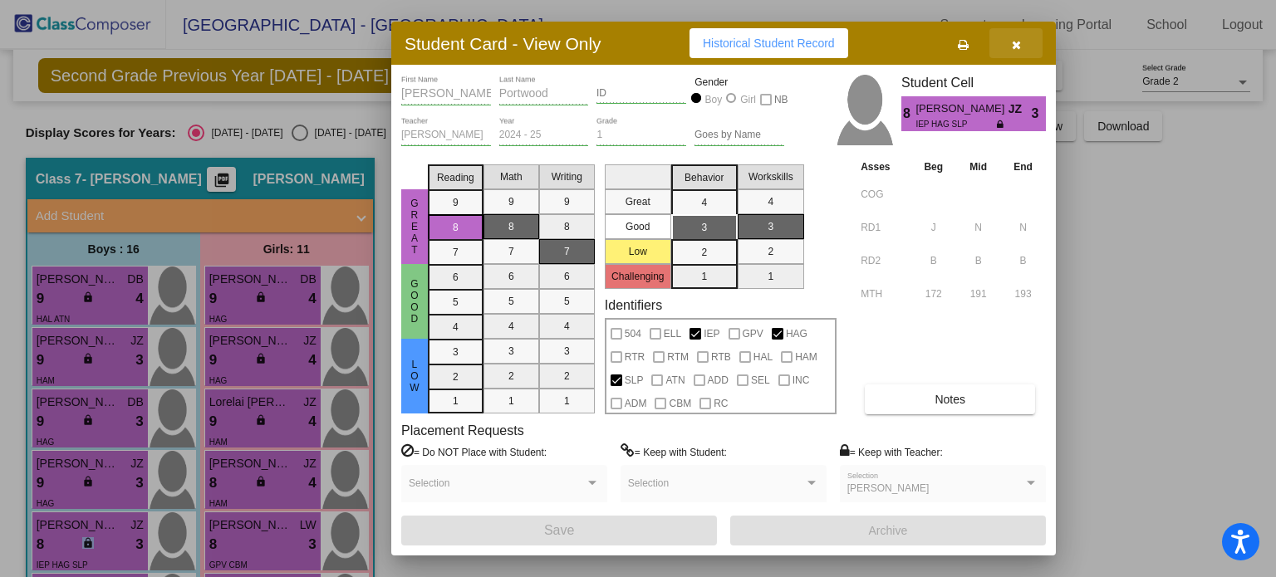
click at [1017, 47] on icon "button" at bounding box center [1016, 45] width 9 height 12
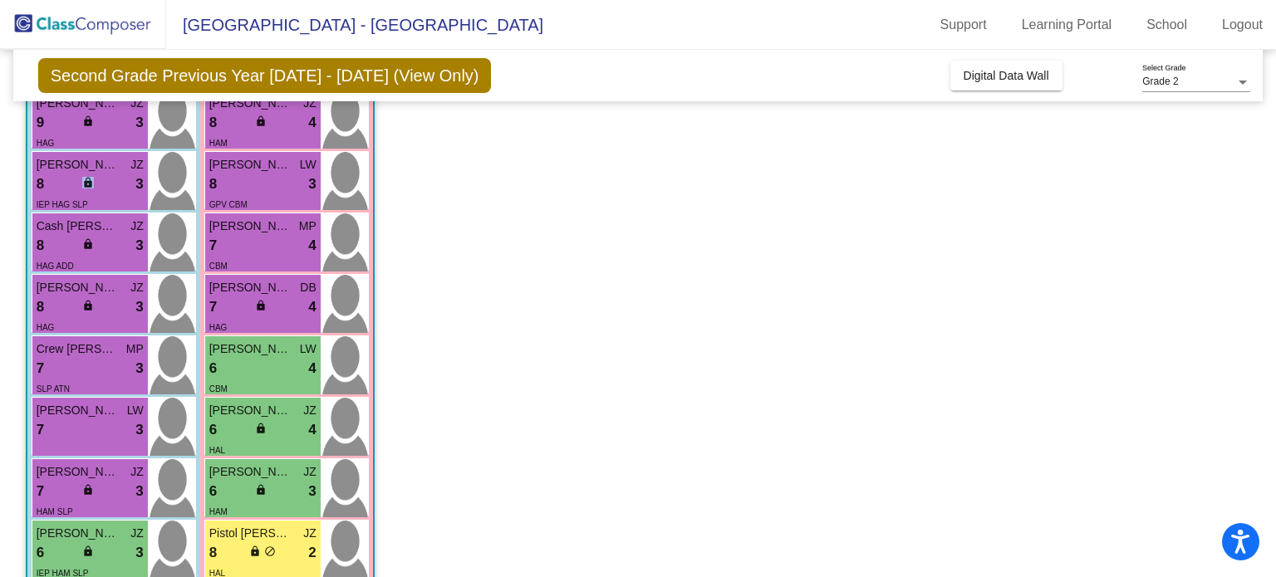
scroll to position [359, 0]
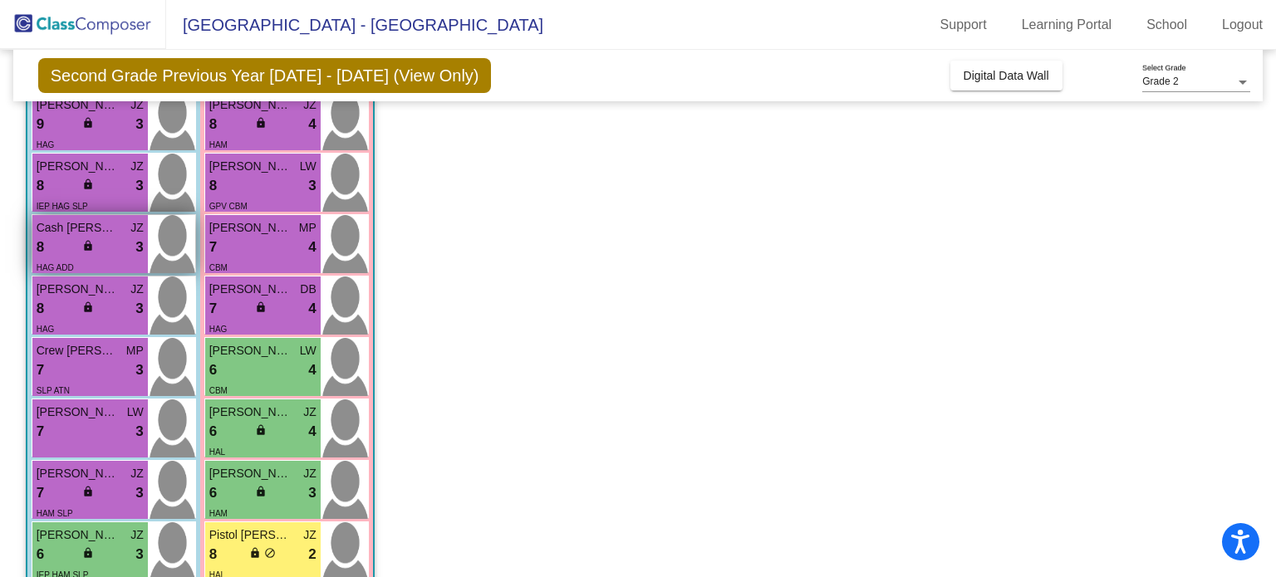
click at [52, 238] on div "8 lock do_not_disturb_alt 3" at bounding box center [90, 248] width 107 height 22
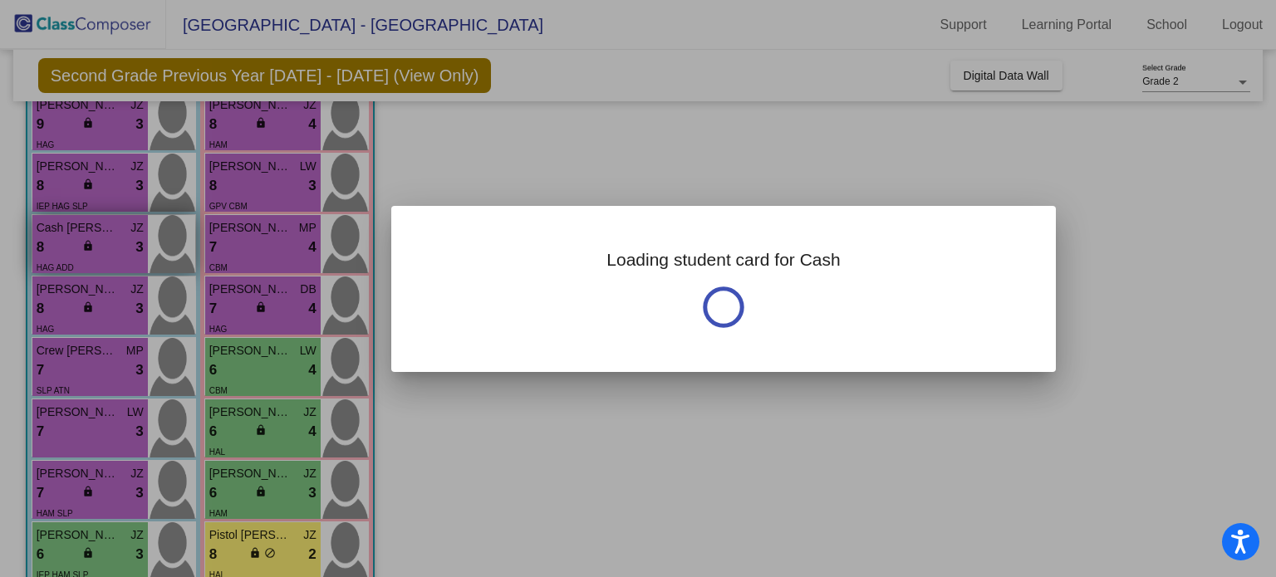
click at [52, 238] on div at bounding box center [638, 288] width 1276 height 577
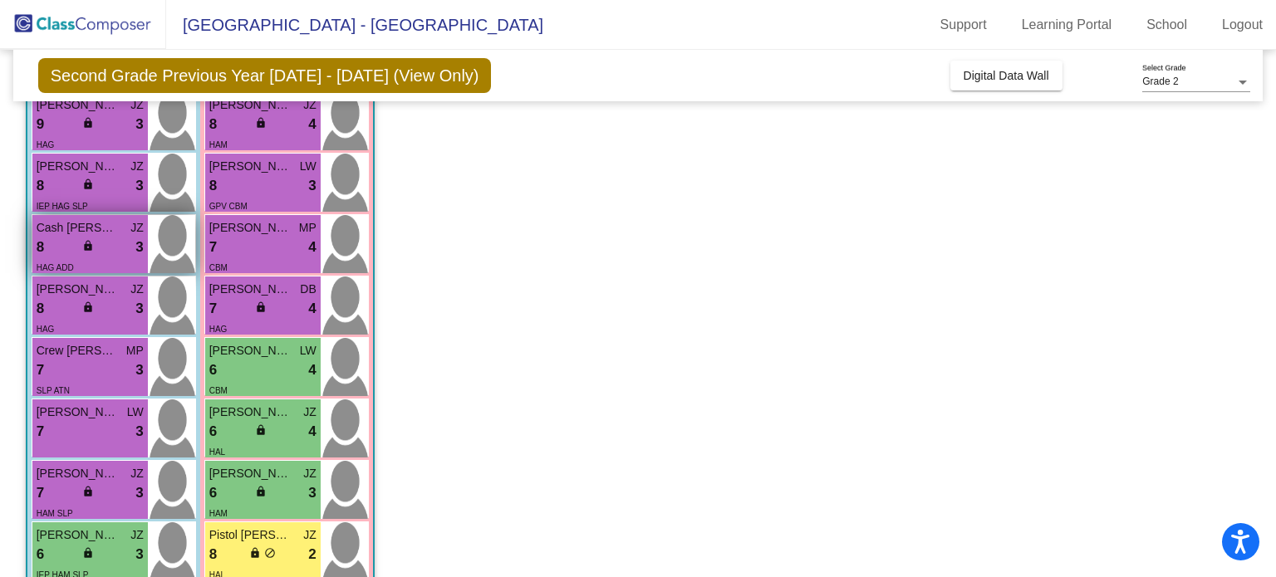
click at [52, 238] on div "8 lock do_not_disturb_alt 3" at bounding box center [90, 248] width 107 height 22
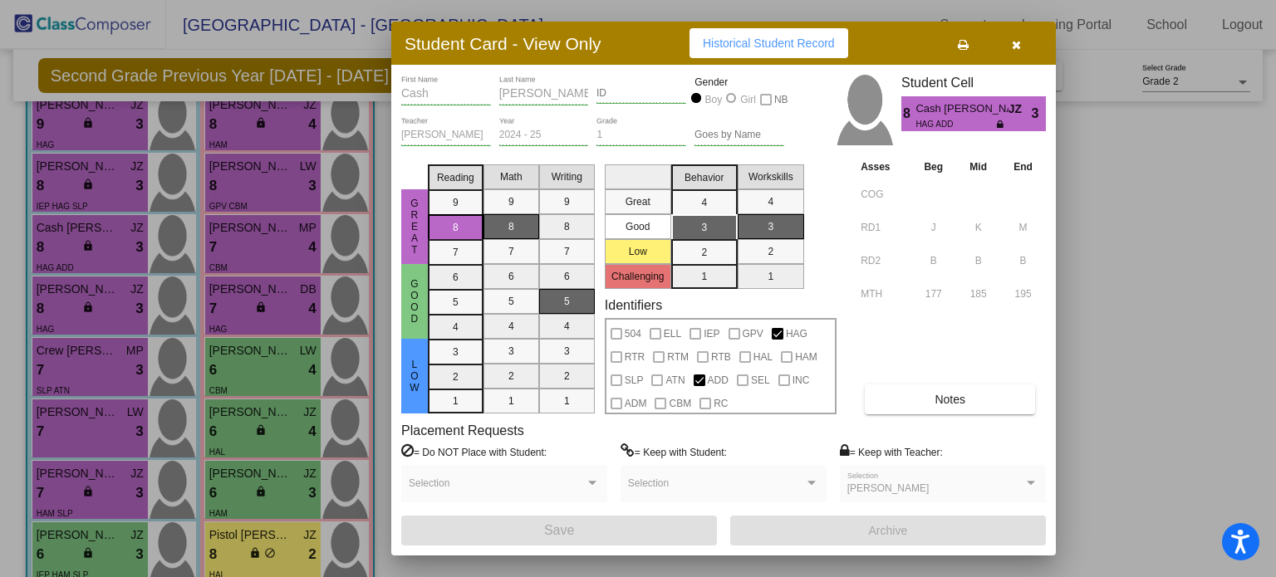
click at [990, 409] on button "Notes" at bounding box center [950, 400] width 170 height 30
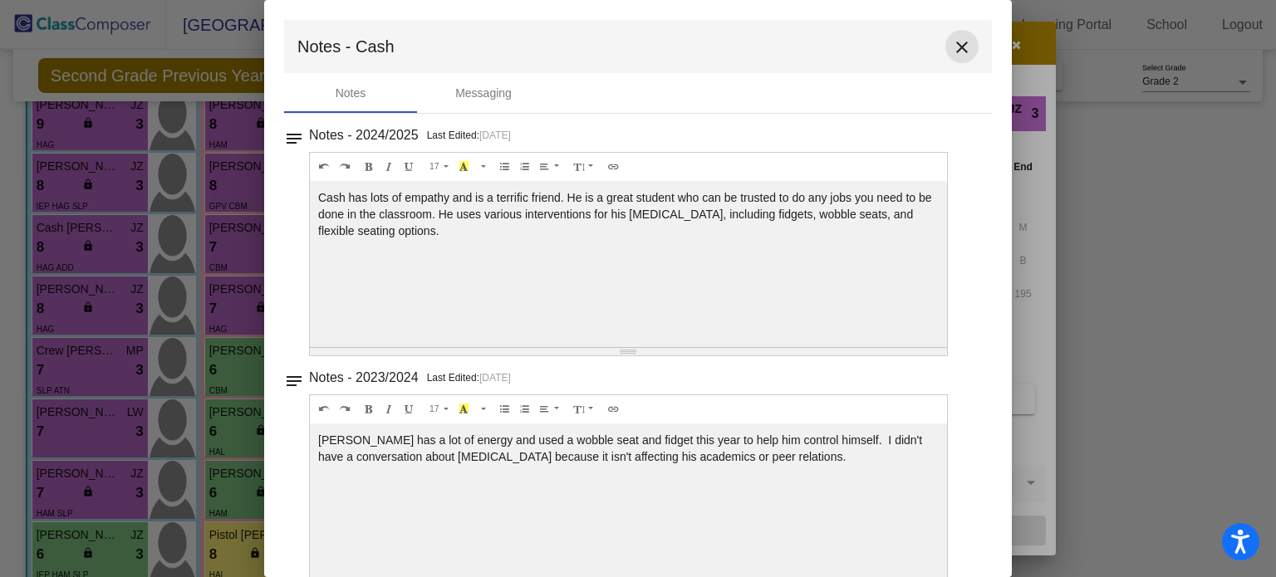
click at [960, 43] on mat-icon "close" at bounding box center [962, 47] width 20 height 20
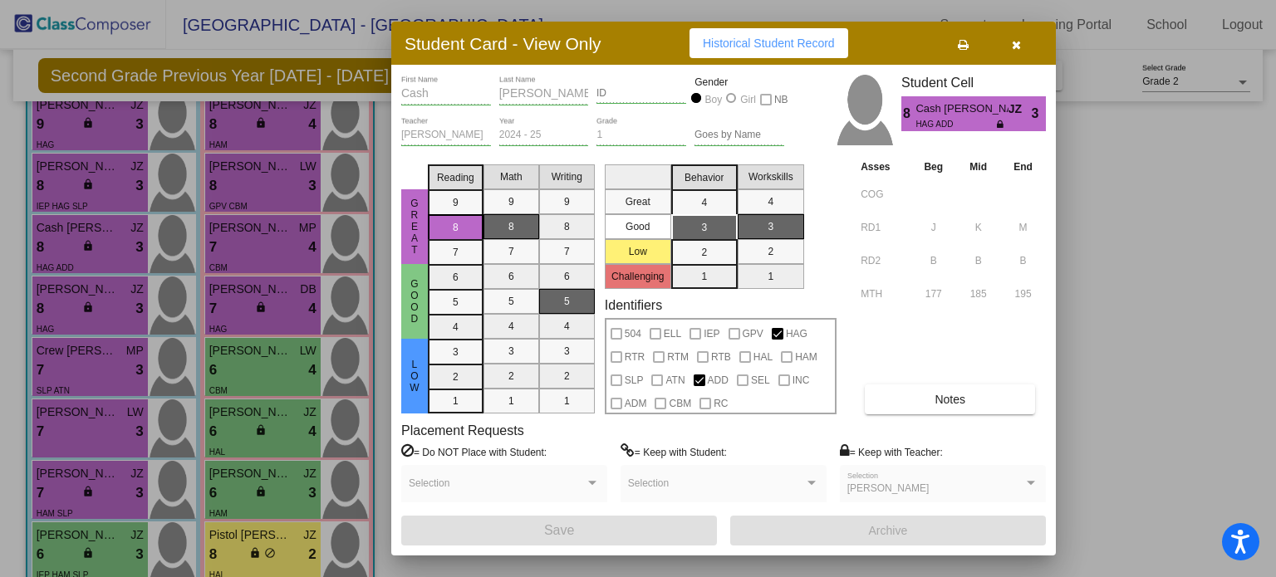
click at [1015, 46] on icon "button" at bounding box center [1016, 45] width 9 height 12
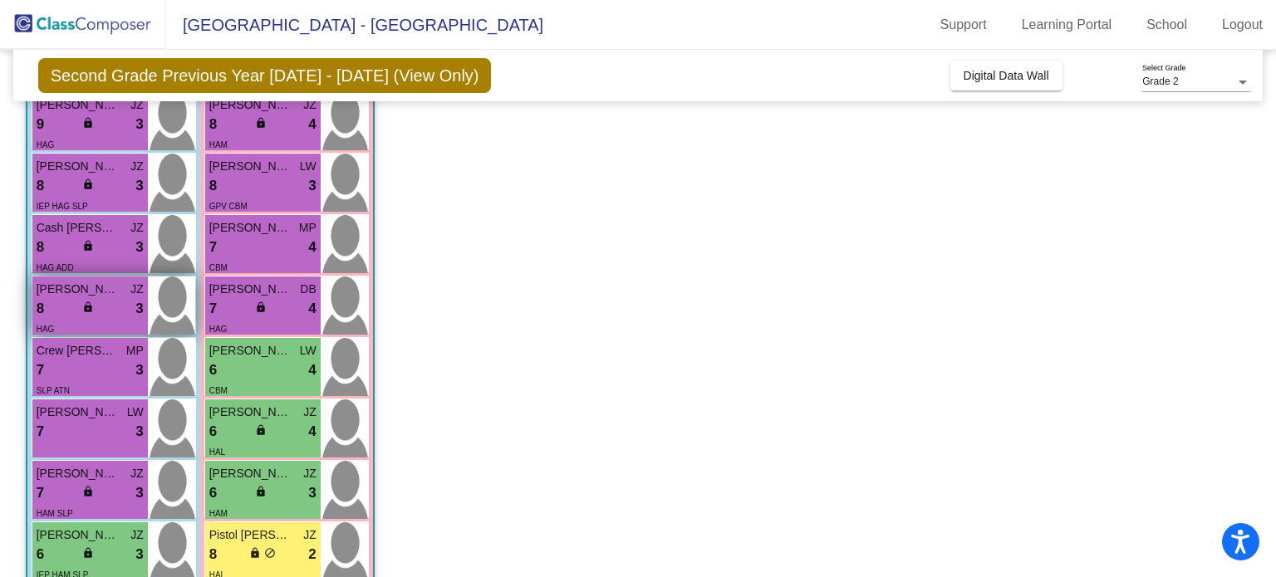
click at [66, 299] on div "8 lock do_not_disturb_alt 3" at bounding box center [90, 309] width 107 height 22
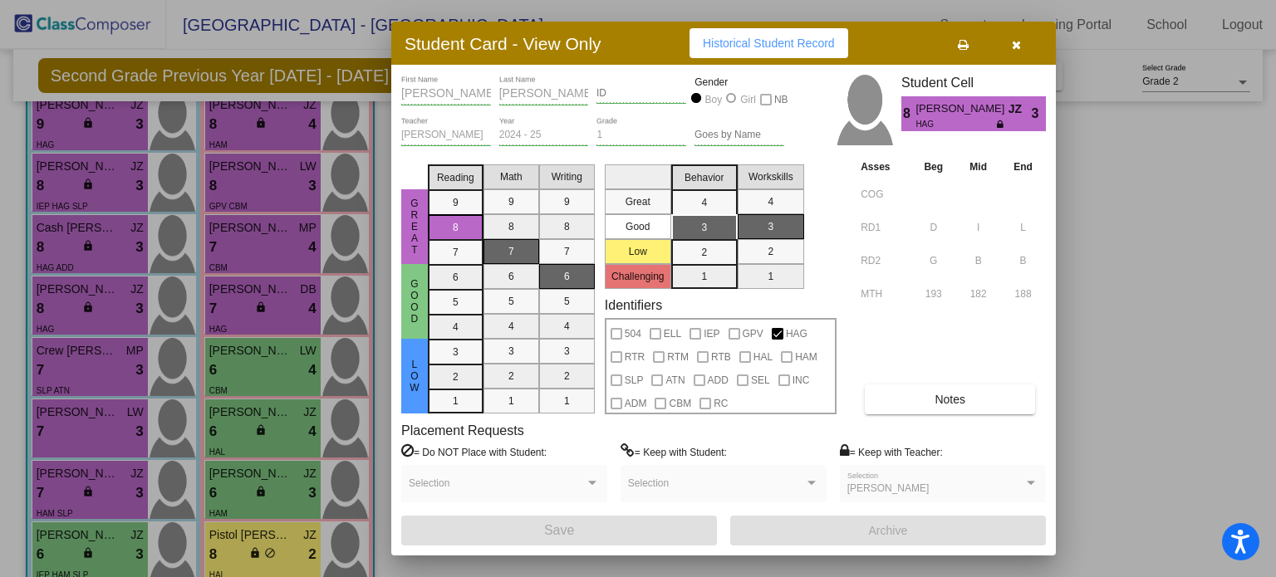
click at [977, 393] on button "Notes" at bounding box center [950, 400] width 170 height 30
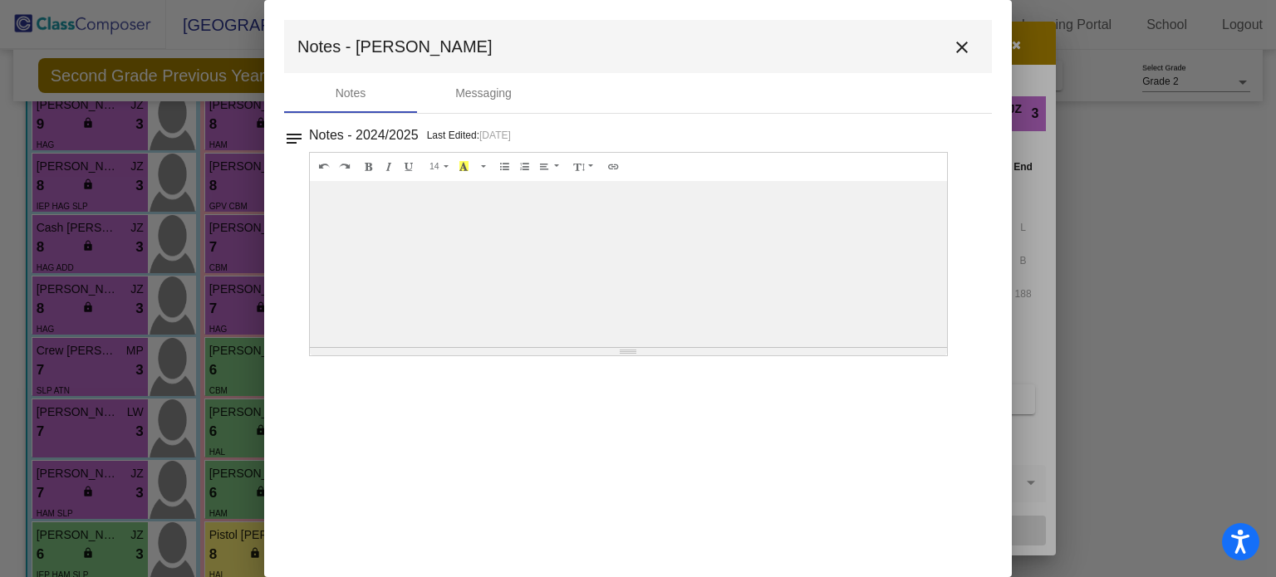
click at [961, 40] on mat-icon "close" at bounding box center [962, 47] width 20 height 20
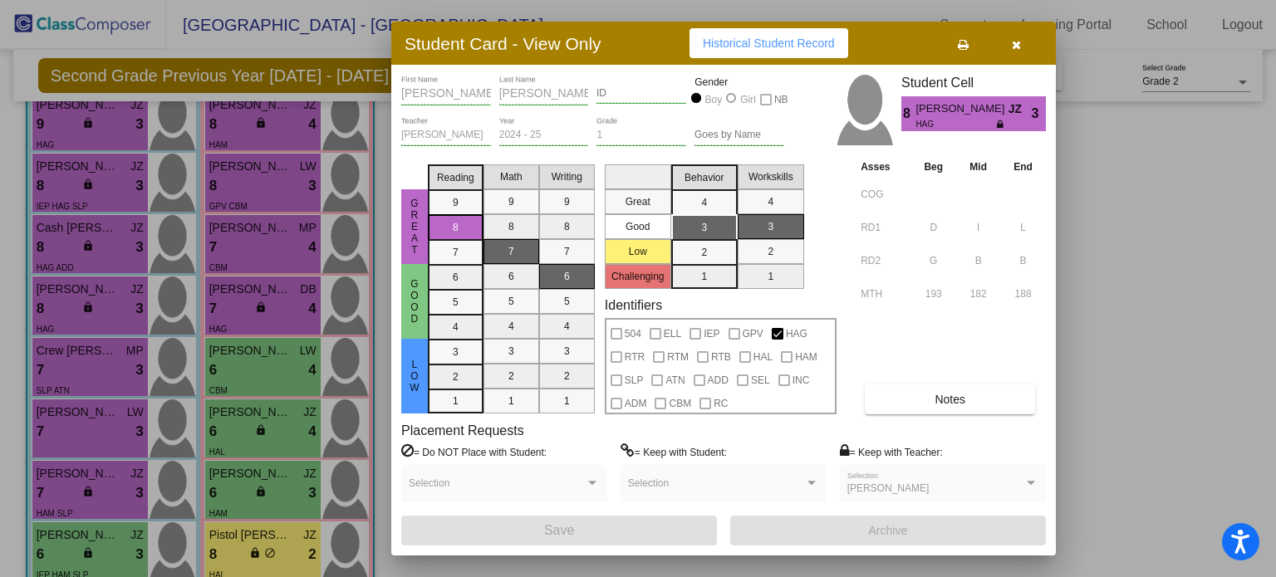
click at [91, 364] on div at bounding box center [638, 288] width 1276 height 577
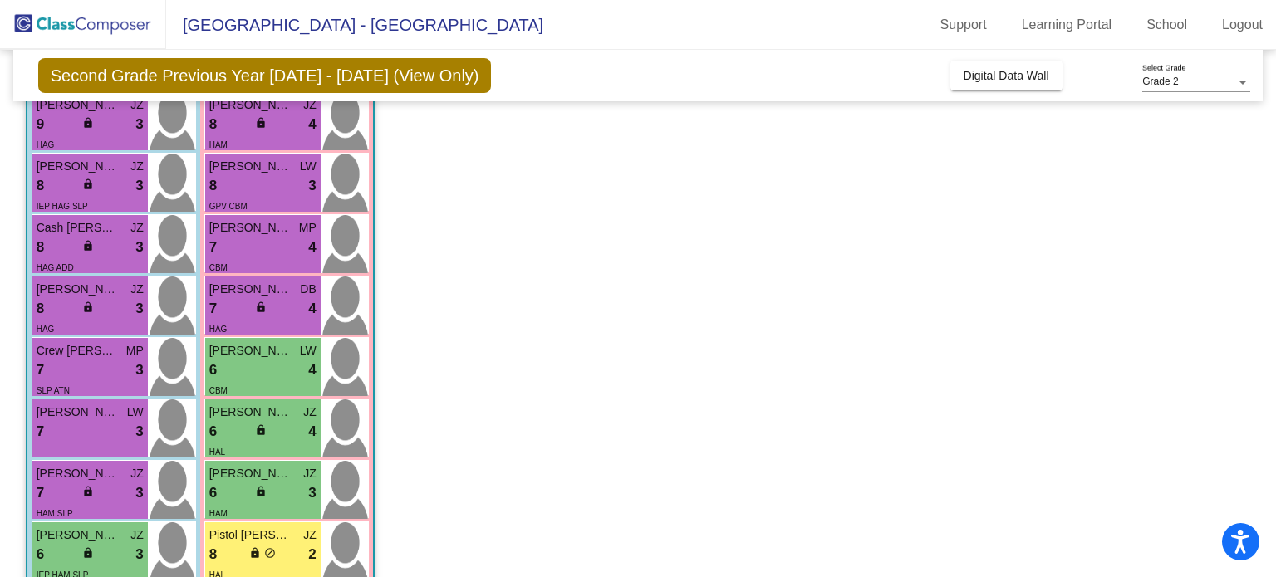
click at [91, 364] on div "7 lock do_not_disturb_alt 3" at bounding box center [90, 371] width 107 height 22
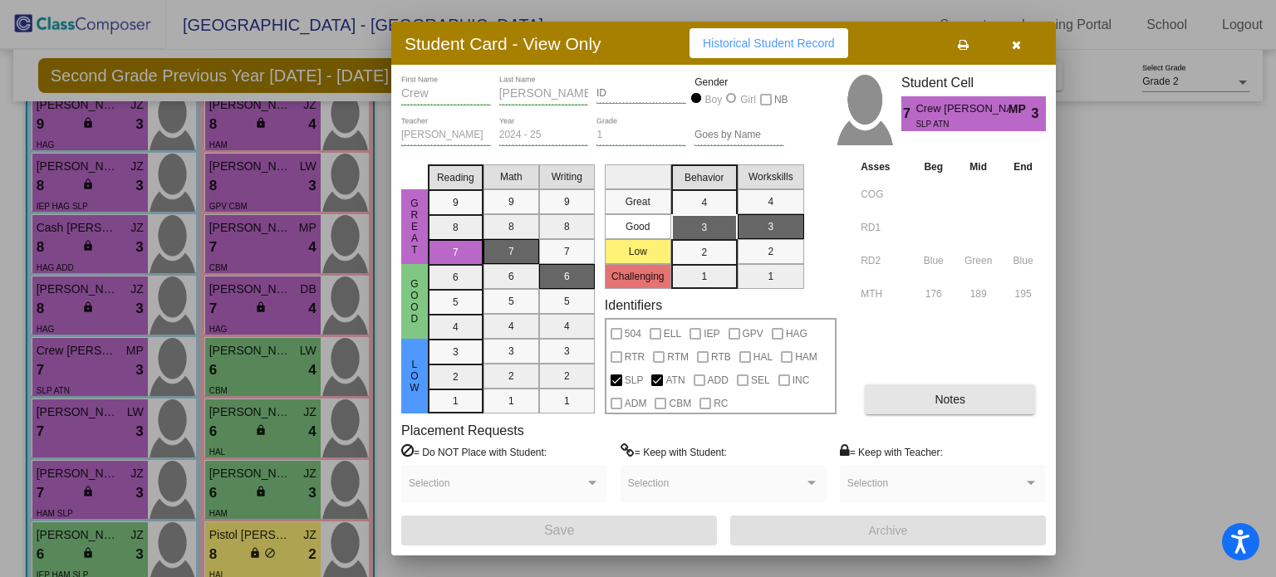
click at [897, 400] on button "Notes" at bounding box center [950, 400] width 170 height 30
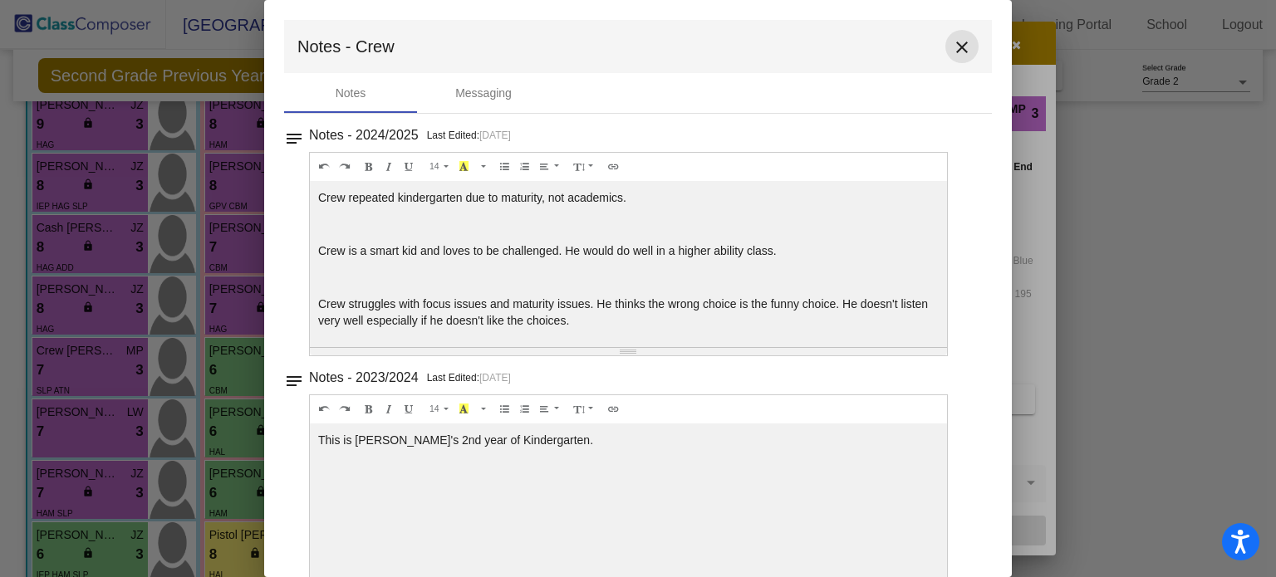
click at [952, 47] on mat-icon "close" at bounding box center [962, 47] width 20 height 20
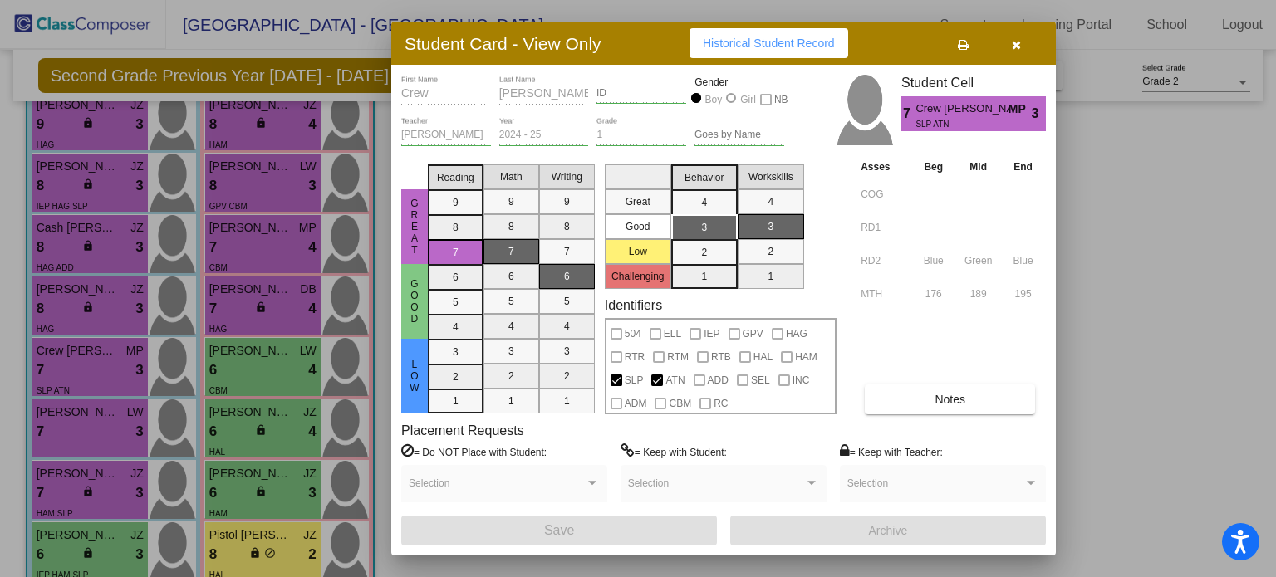
click at [79, 423] on div at bounding box center [638, 288] width 1276 height 577
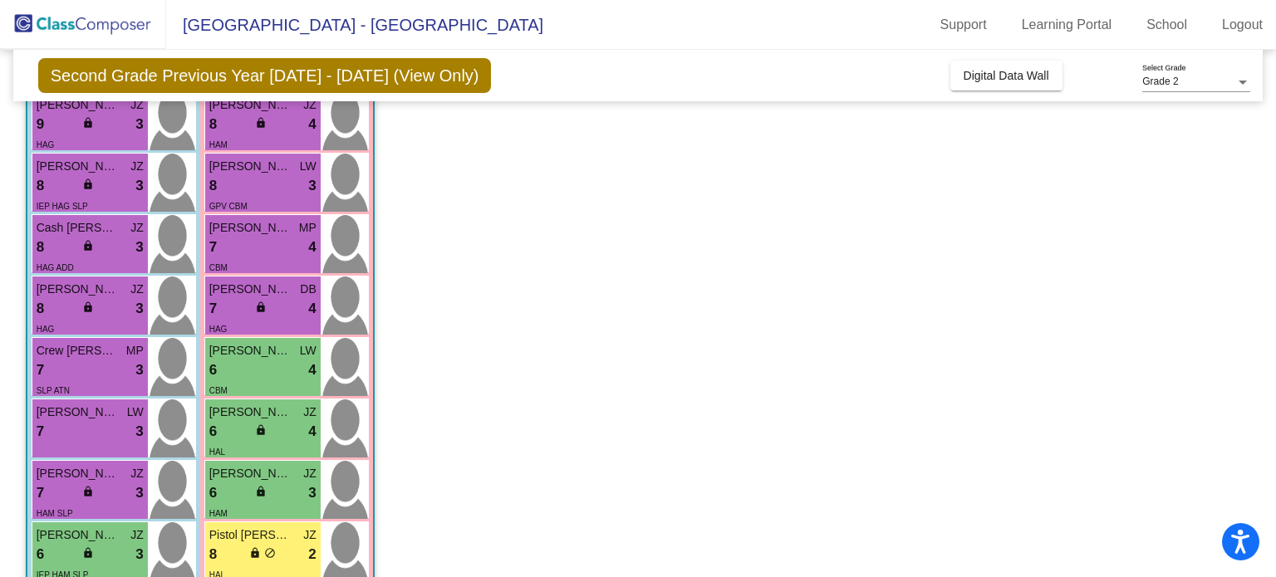
click at [79, 423] on div "7 lock do_not_disturb_alt 3" at bounding box center [90, 432] width 107 height 22
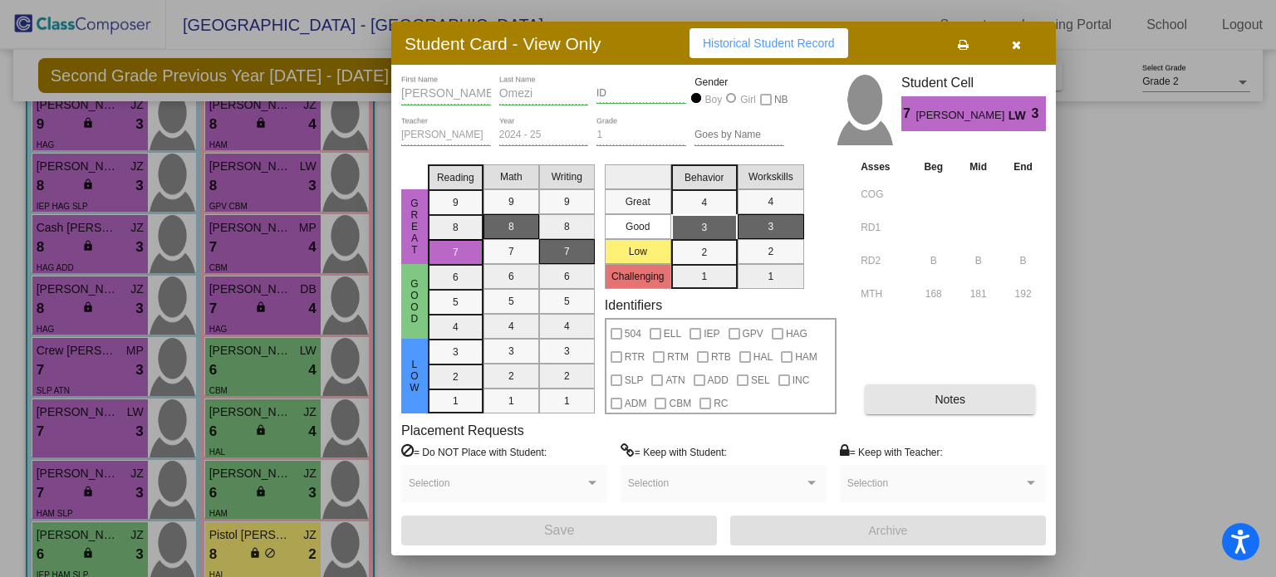
click at [935, 393] on span "Notes" at bounding box center [950, 399] width 31 height 13
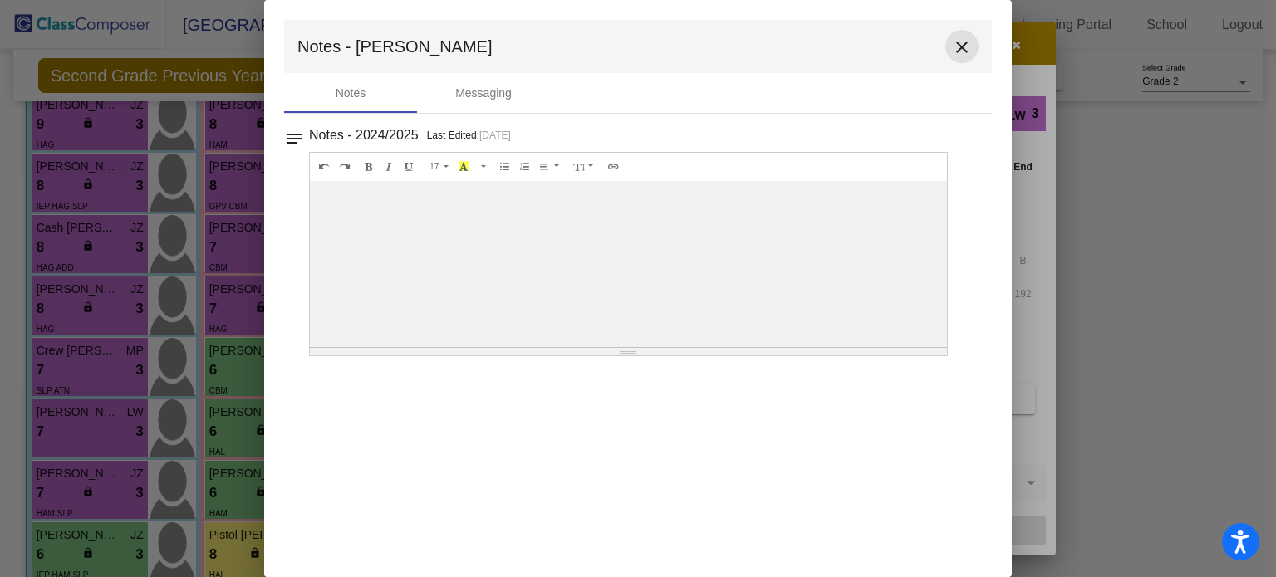
click at [961, 47] on mat-icon "close" at bounding box center [962, 47] width 20 height 20
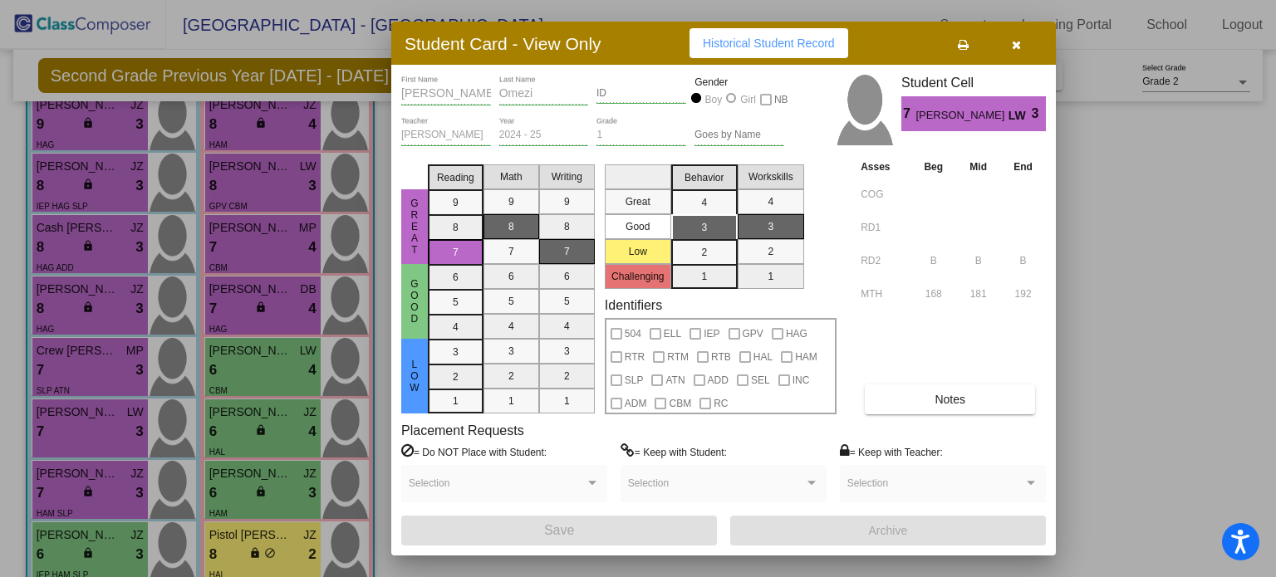
click at [99, 479] on div at bounding box center [638, 288] width 1276 height 577
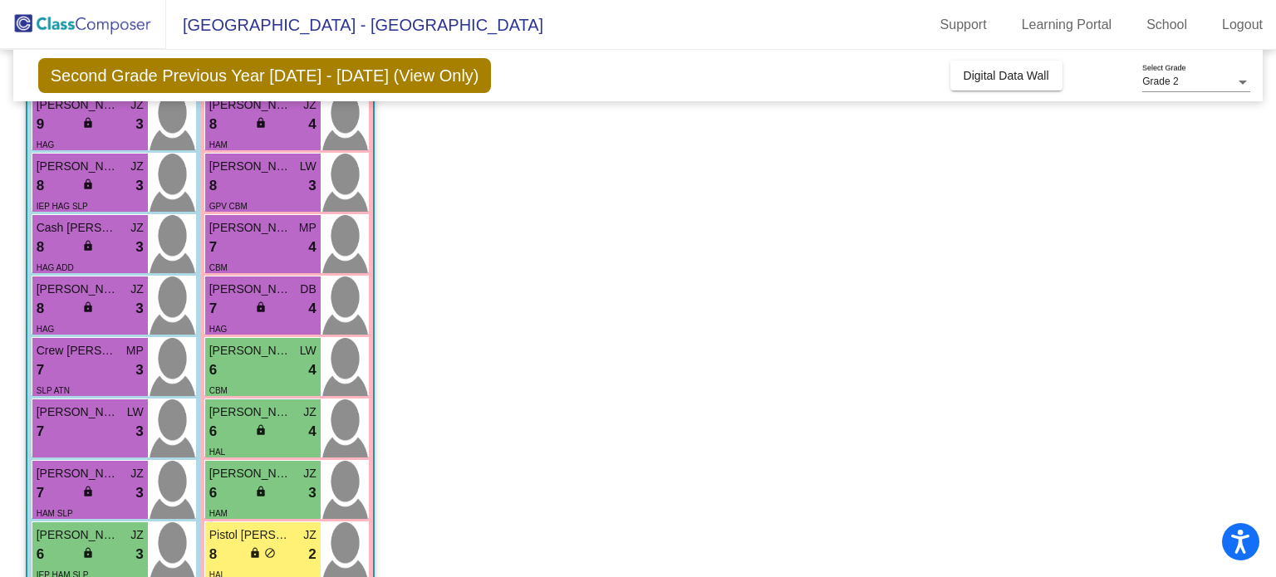
click at [99, 479] on span "Luke Guyer" at bounding box center [78, 473] width 83 height 17
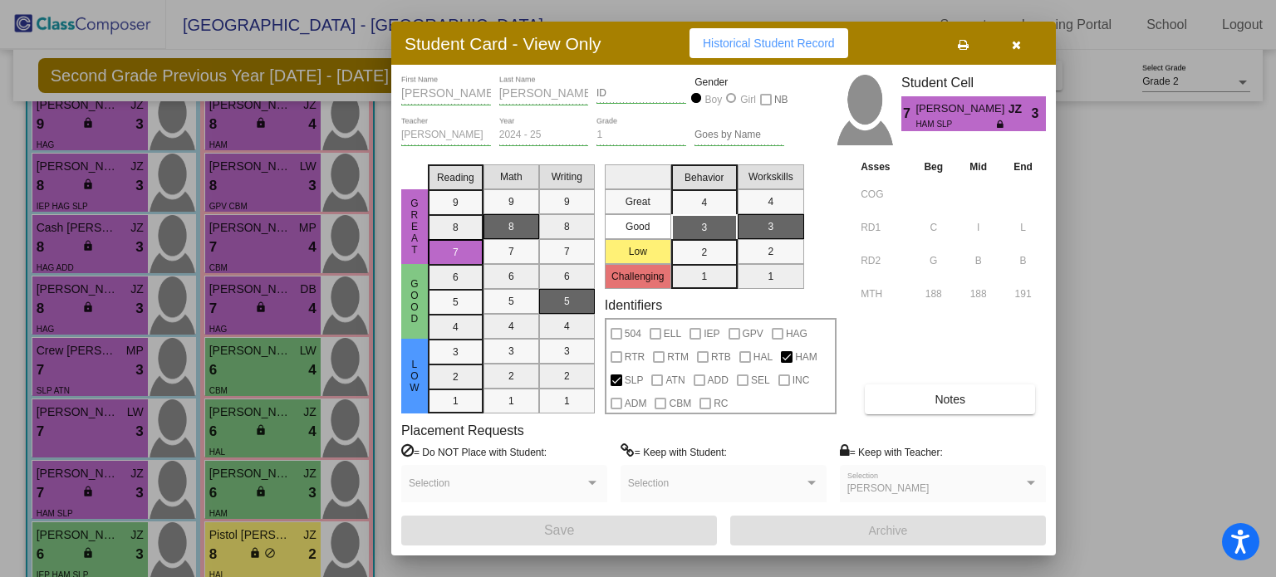
click at [985, 392] on button "Notes" at bounding box center [950, 400] width 170 height 30
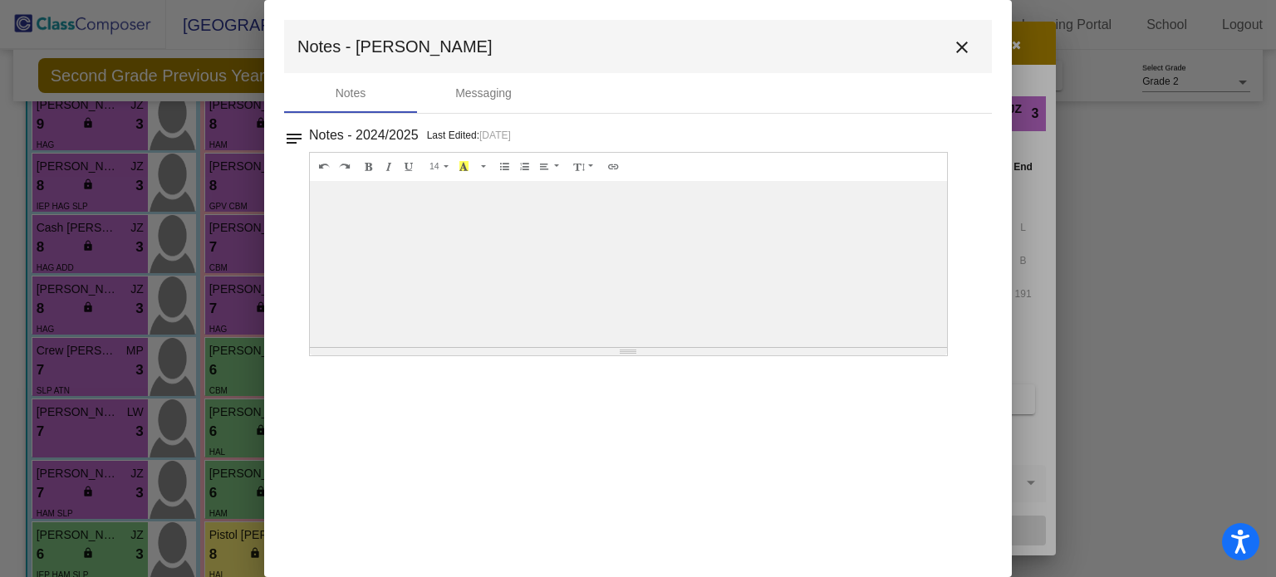
click at [960, 53] on mat-icon "close" at bounding box center [962, 47] width 20 height 20
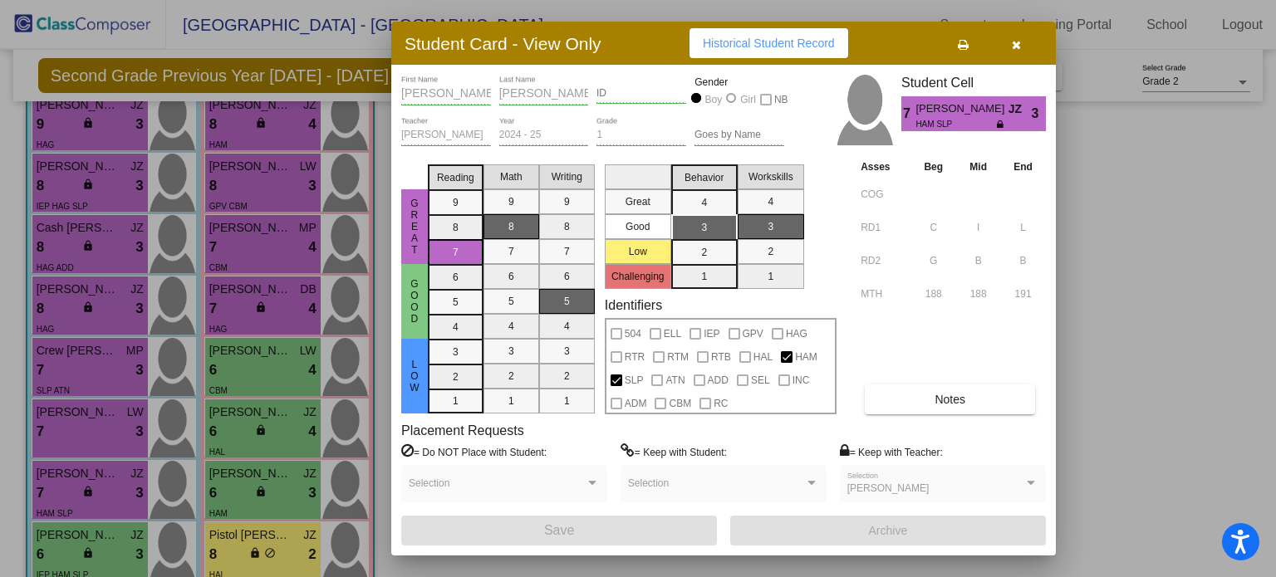
click at [65, 540] on div at bounding box center [638, 288] width 1276 height 577
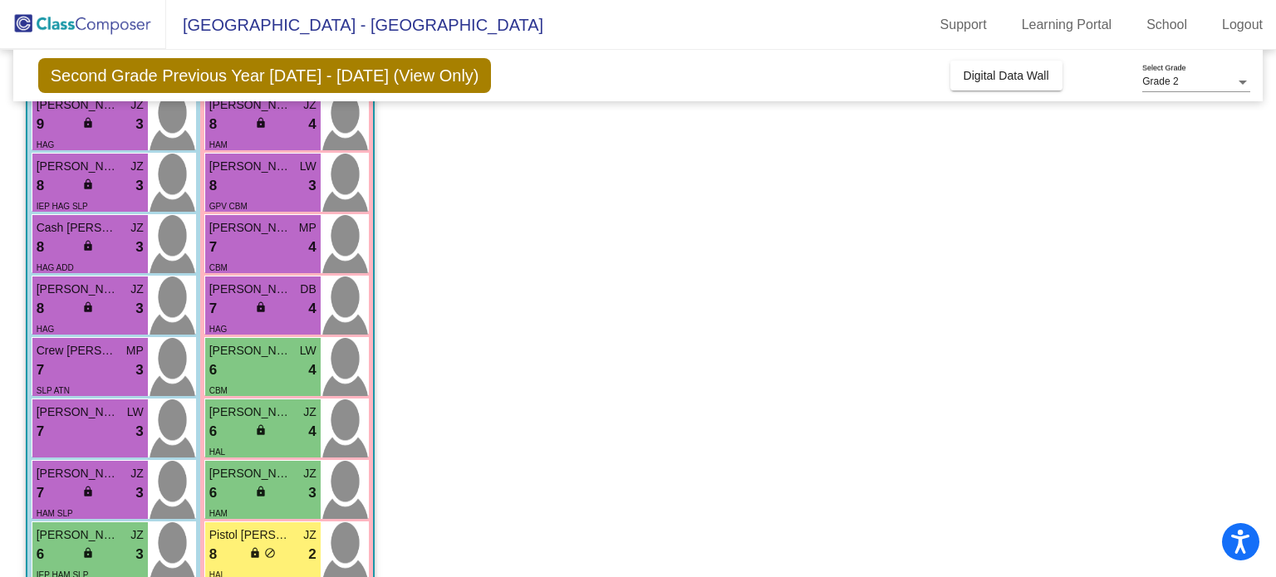
click at [65, 540] on span "Declan McCallie" at bounding box center [78, 535] width 83 height 17
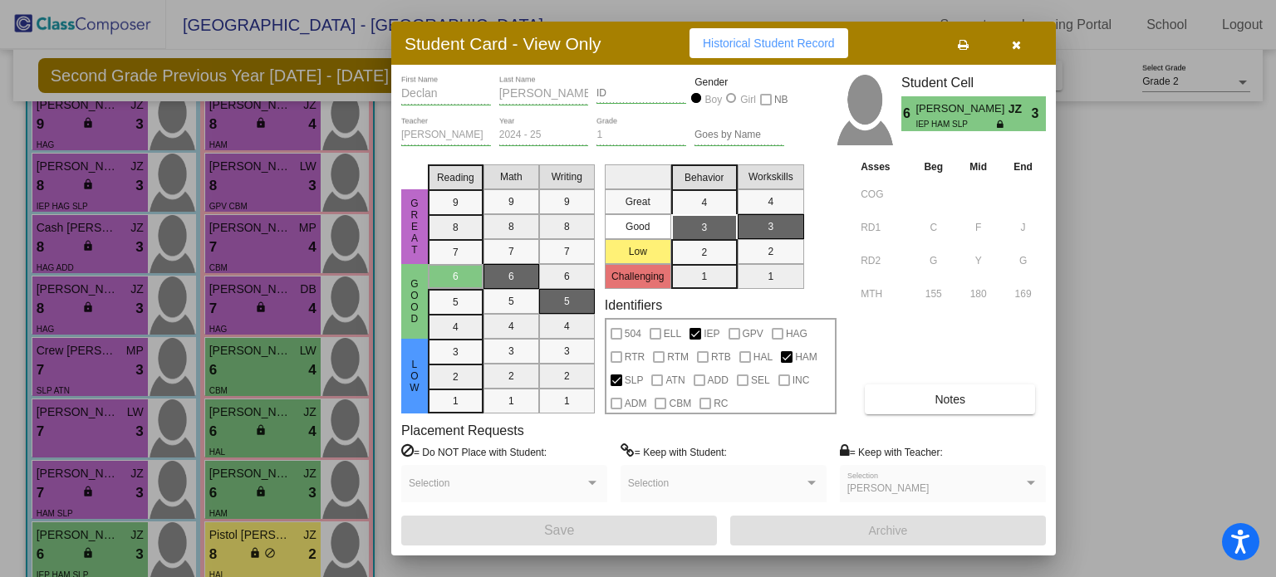
click at [965, 406] on button "Notes" at bounding box center [950, 400] width 170 height 30
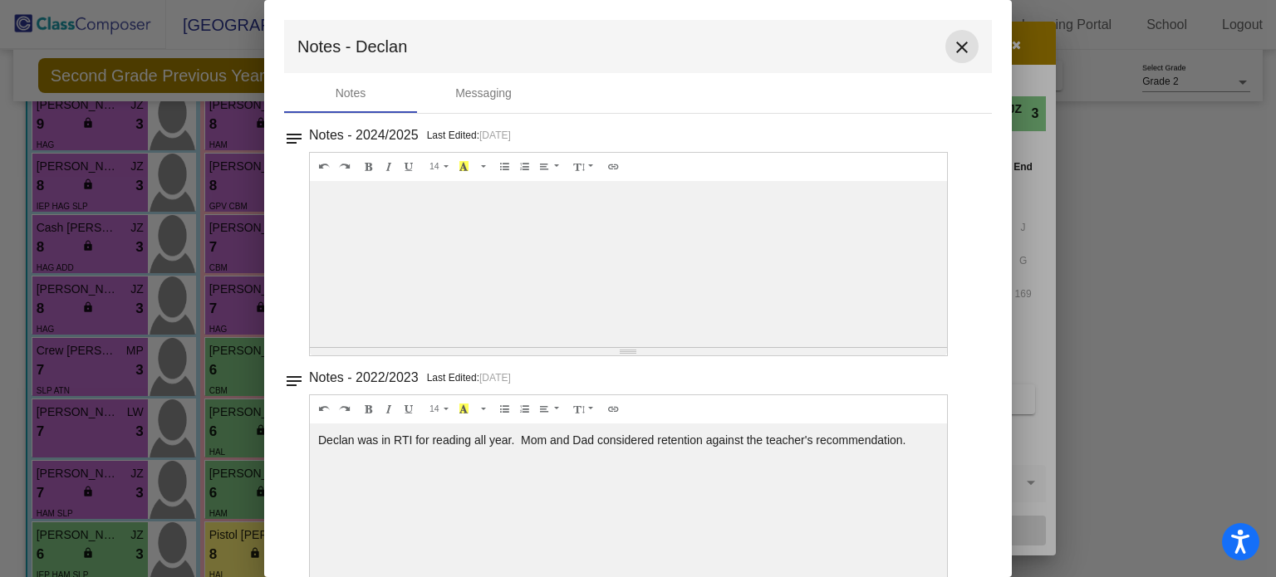
click at [953, 45] on mat-icon "close" at bounding box center [962, 47] width 20 height 20
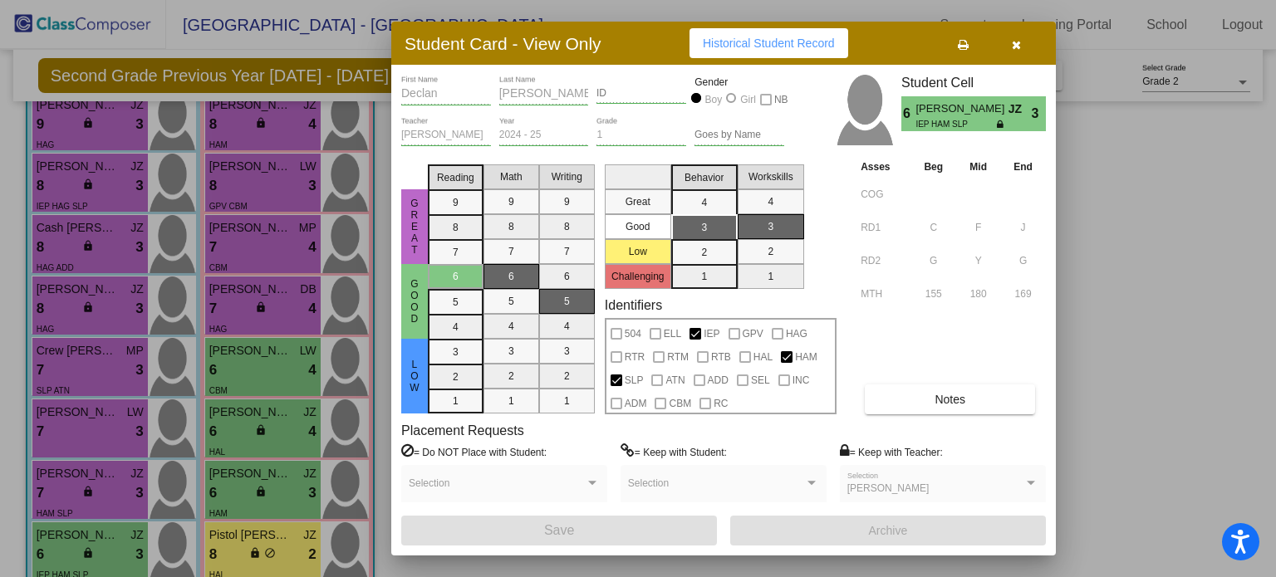
click at [1017, 43] on icon "button" at bounding box center [1016, 45] width 9 height 12
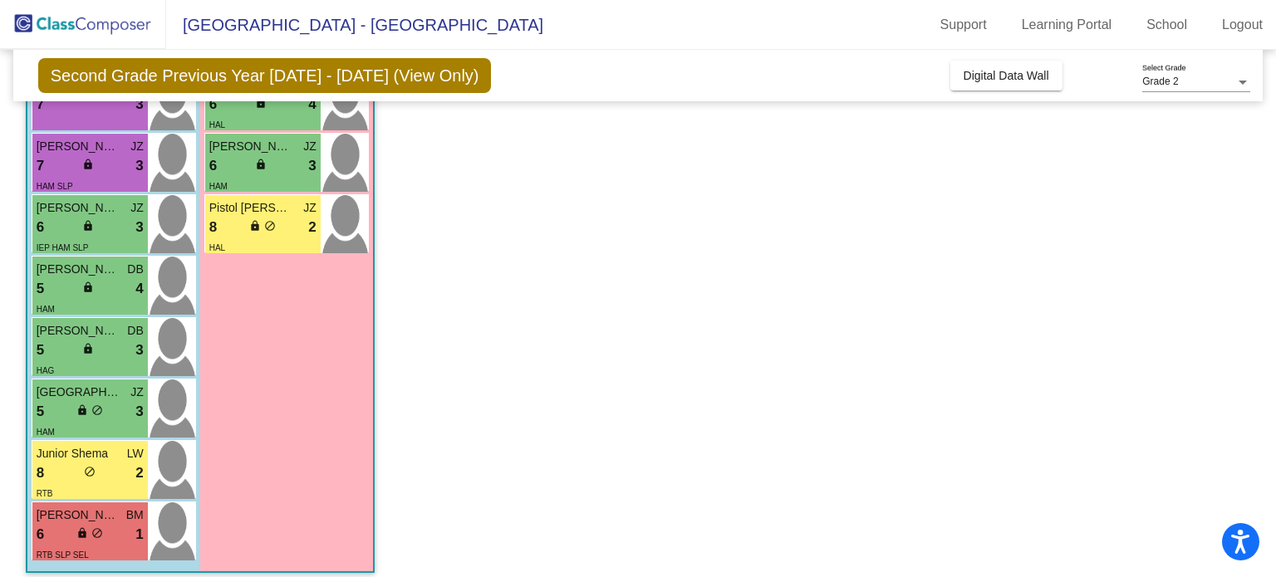
scroll to position [687, 0]
click at [111, 266] on span "Ryan Murphy" at bounding box center [78, 268] width 83 height 17
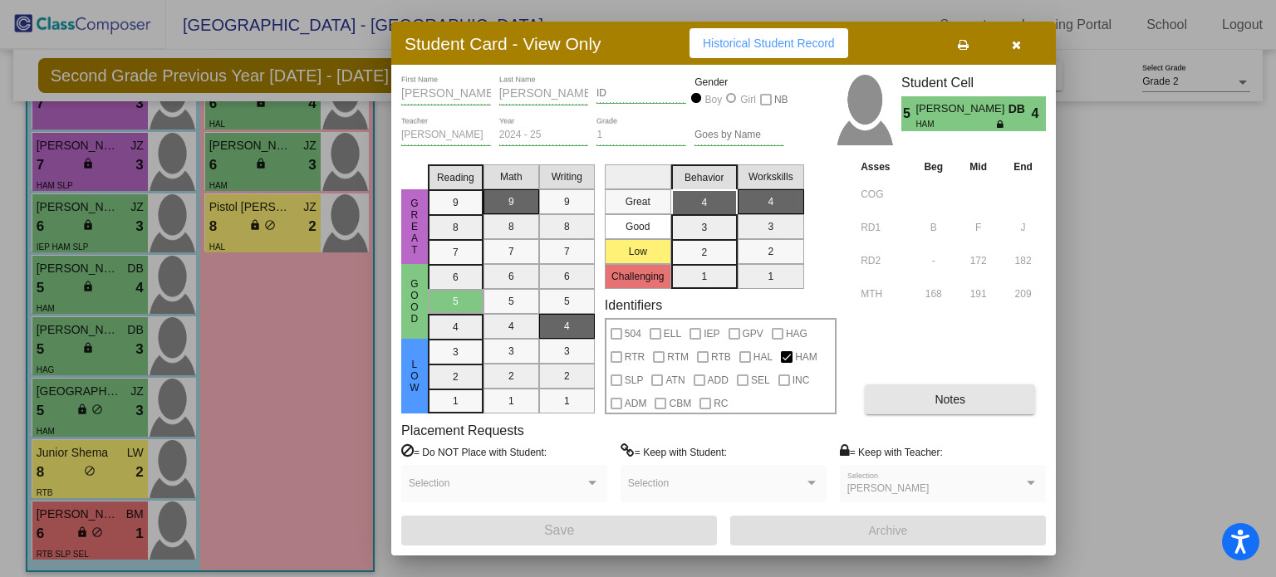
click at [936, 393] on span "Notes" at bounding box center [950, 399] width 31 height 13
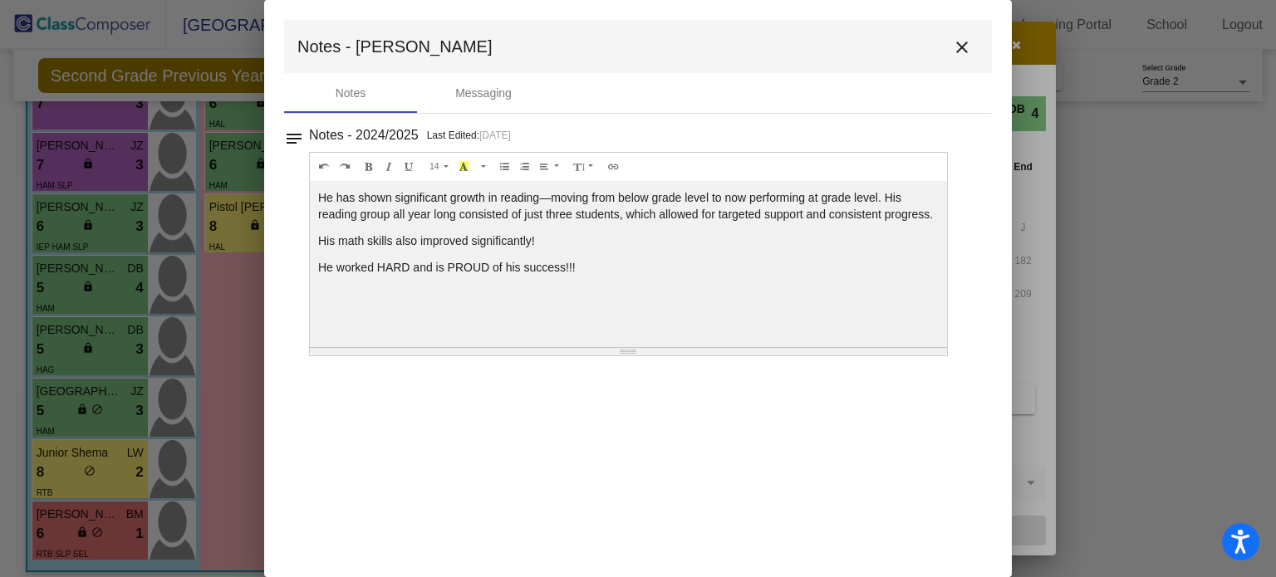
click at [962, 52] on mat-icon "close" at bounding box center [962, 47] width 20 height 20
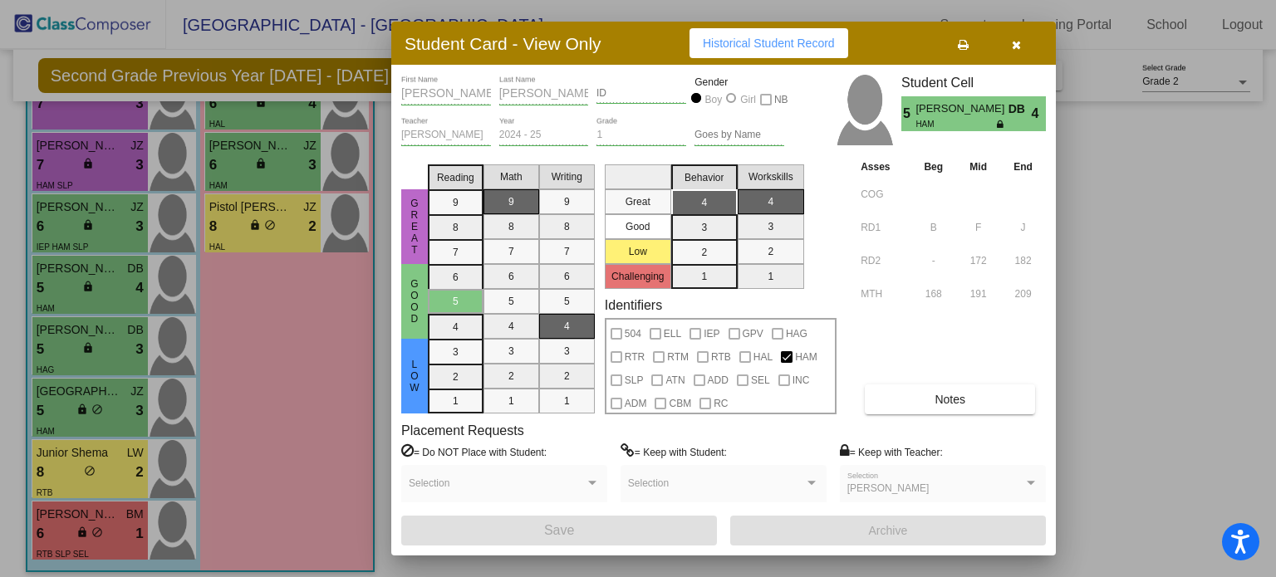
click at [60, 354] on div at bounding box center [638, 288] width 1276 height 577
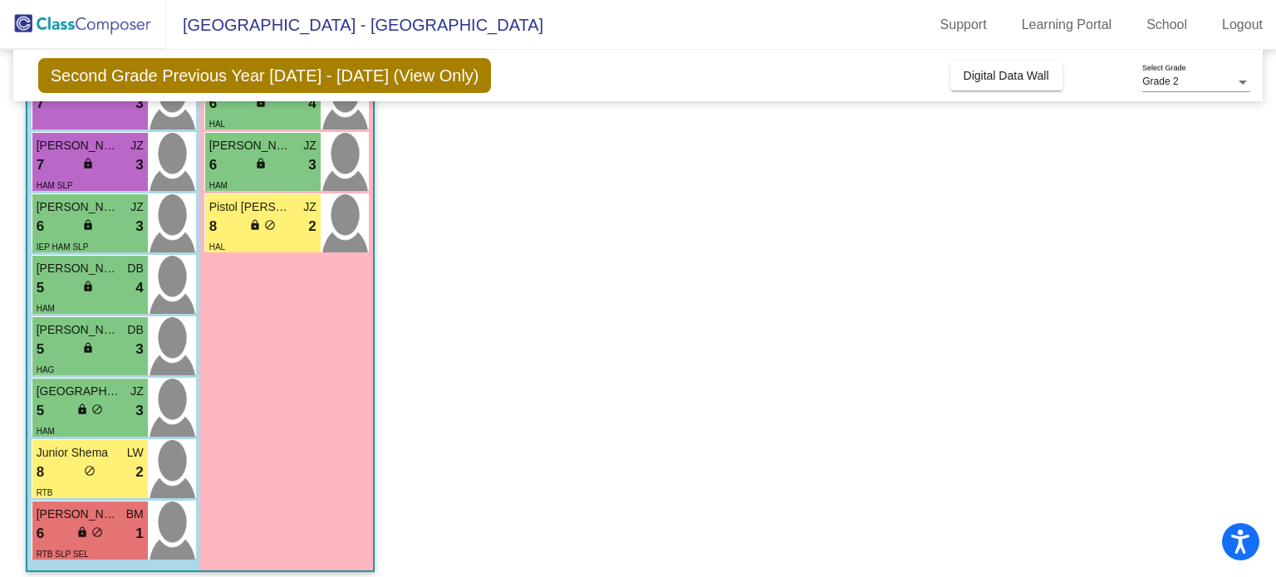
click at [60, 354] on div "5 lock do_not_disturb_alt 3" at bounding box center [90, 350] width 107 height 22
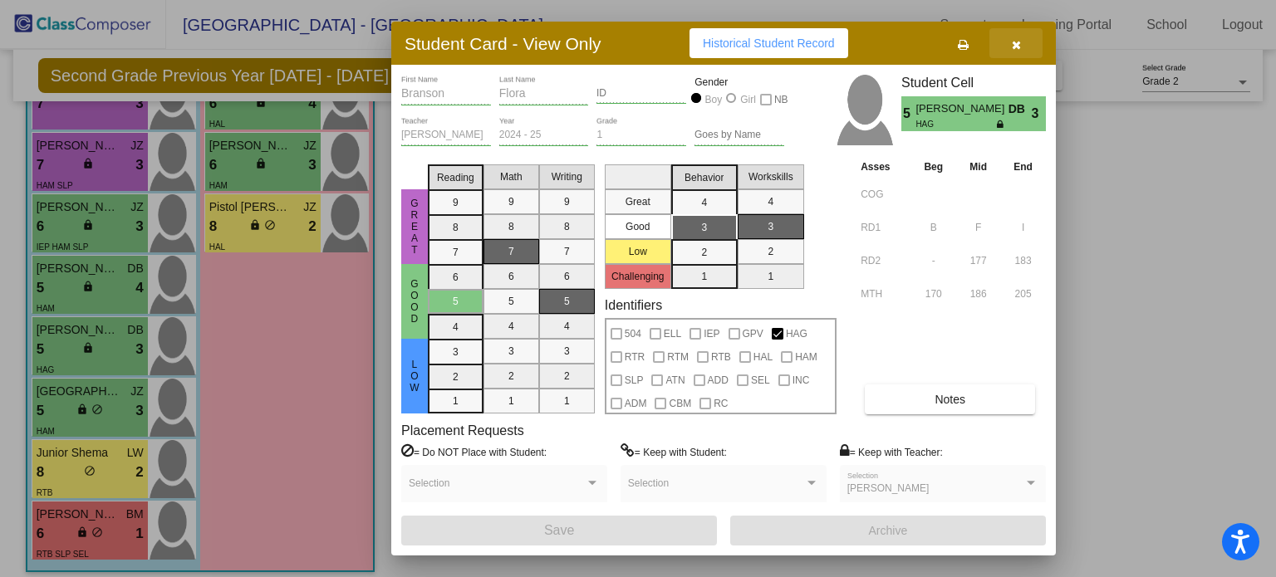
click at [1017, 41] on icon "button" at bounding box center [1016, 45] width 9 height 12
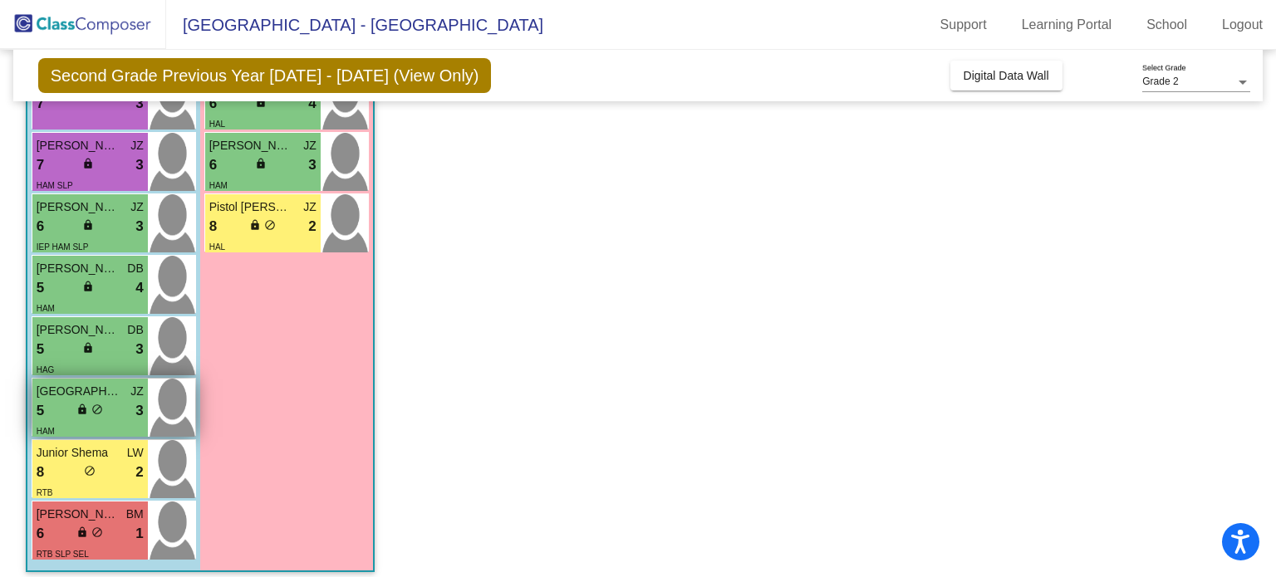
click at [61, 402] on div "5 lock do_not_disturb_alt 3" at bounding box center [90, 412] width 107 height 22
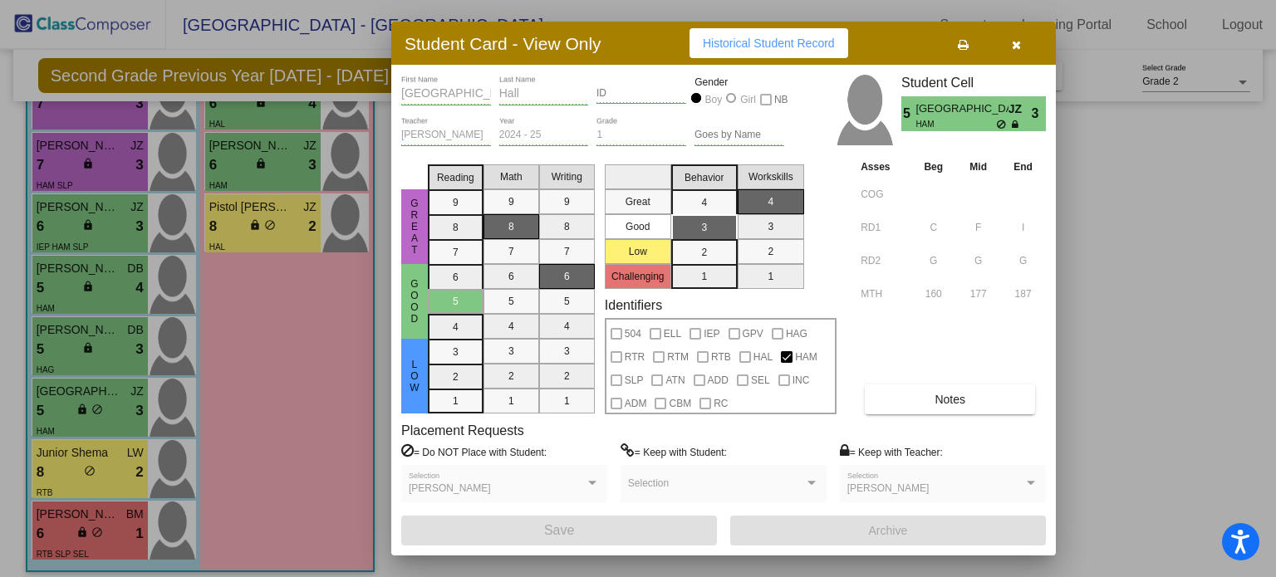
click at [1013, 50] on icon "button" at bounding box center [1016, 45] width 9 height 12
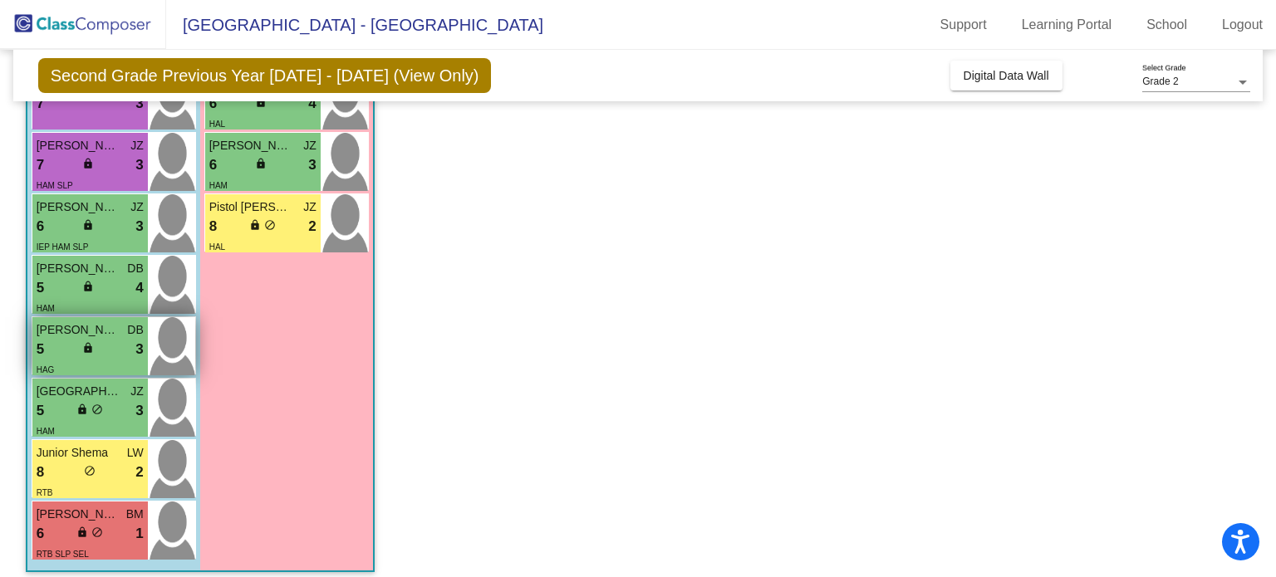
scroll to position [698, 0]
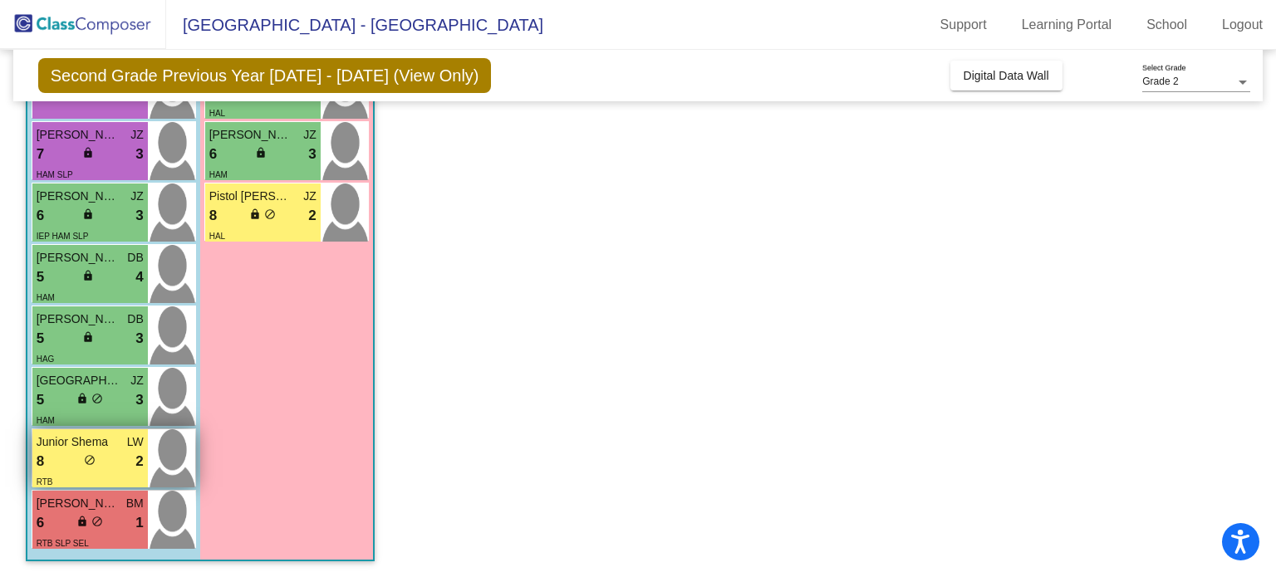
click at [66, 453] on div "8 lock do_not_disturb_alt 2" at bounding box center [90, 462] width 107 height 22
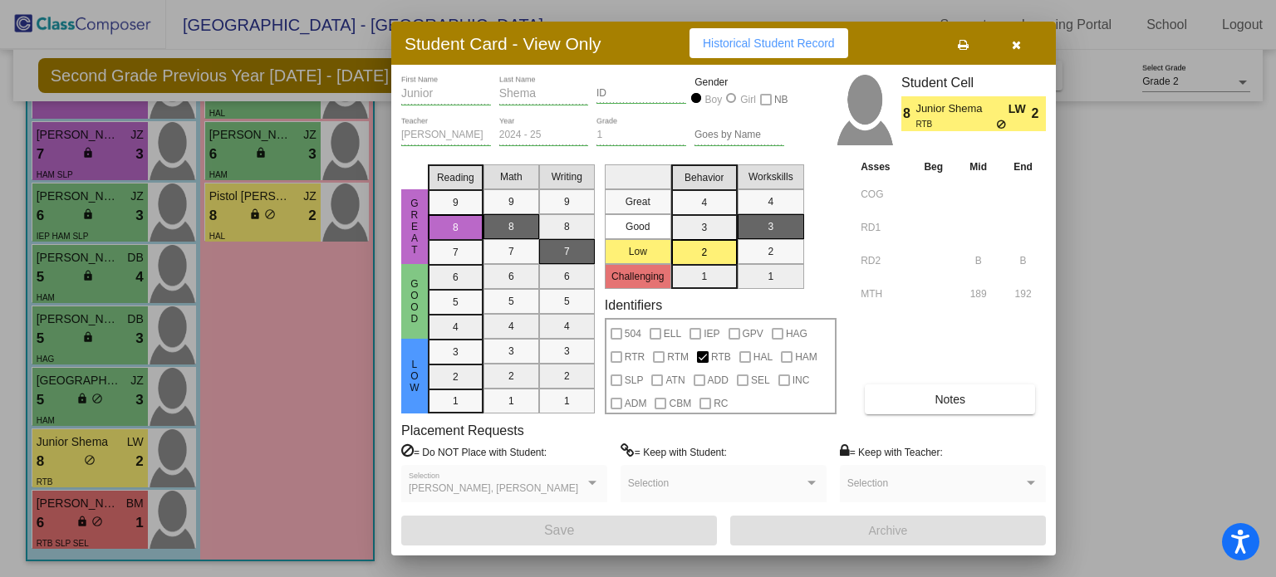
click at [1009, 404] on button "Notes" at bounding box center [950, 400] width 170 height 30
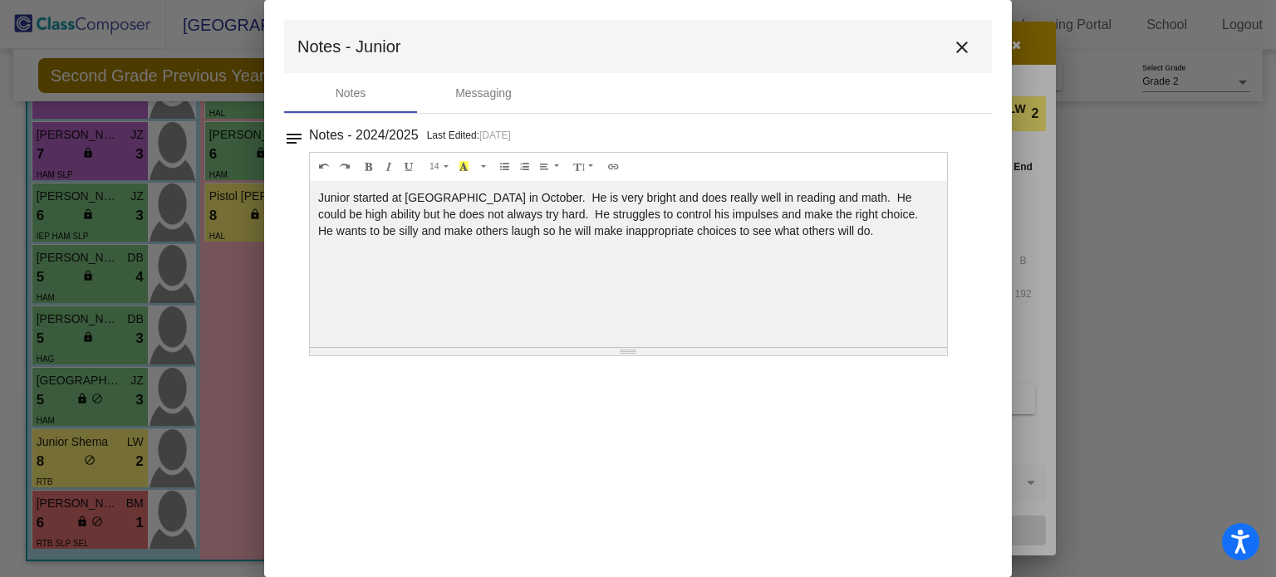
click at [967, 45] on mat-icon "close" at bounding box center [962, 47] width 20 height 20
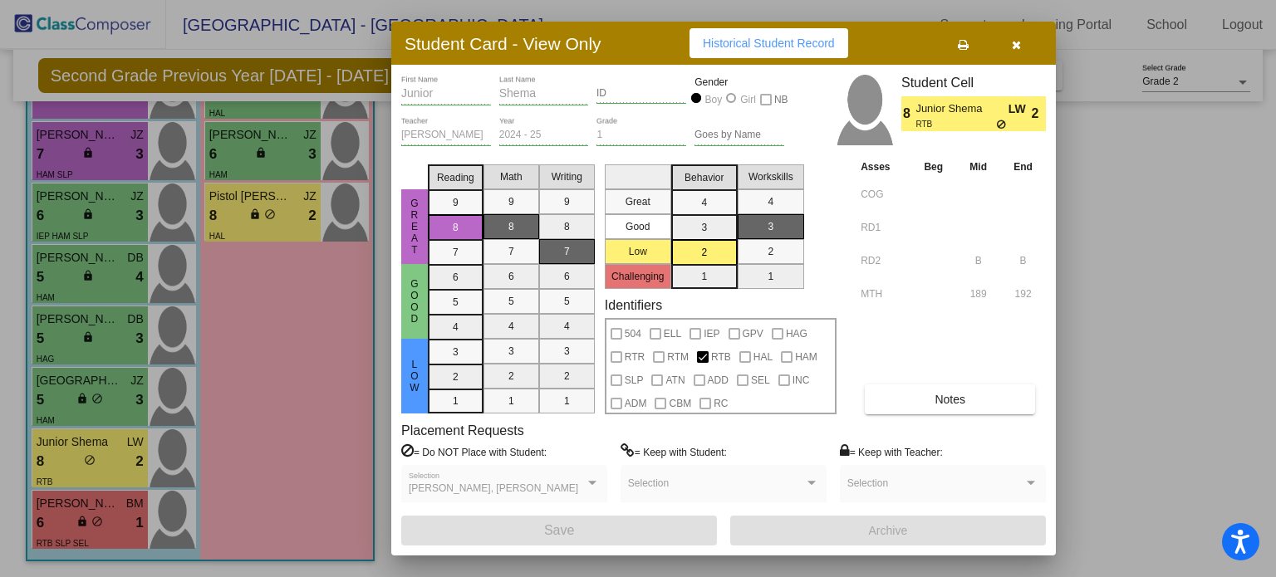
click at [42, 519] on div at bounding box center [638, 288] width 1276 height 577
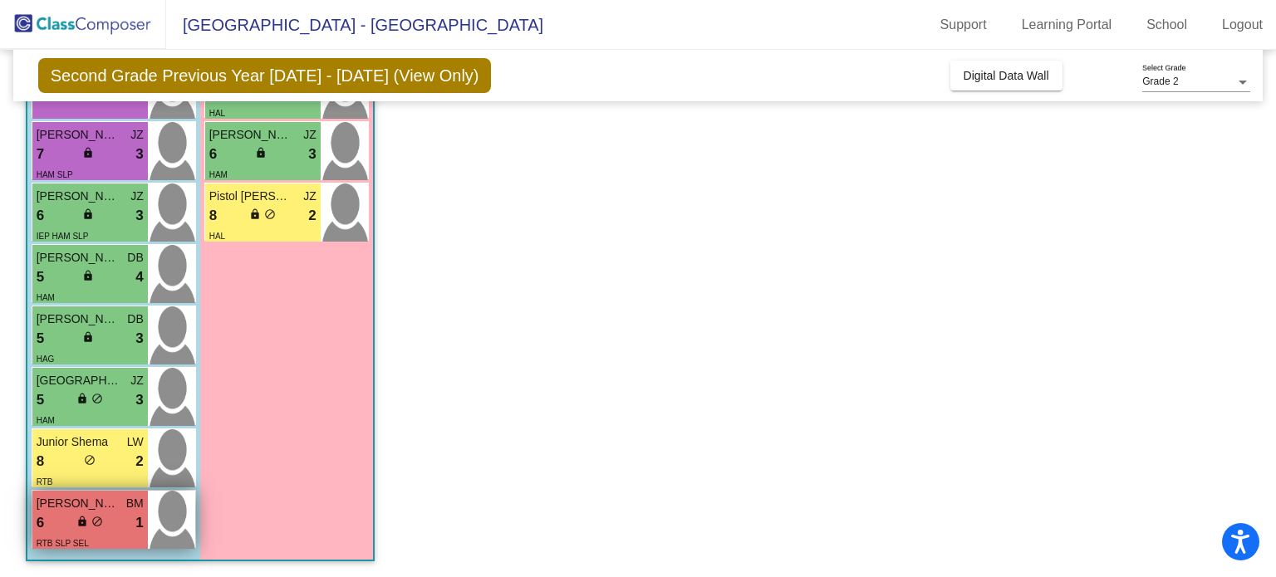
click at [67, 515] on div "6 lock do_not_disturb_alt 1" at bounding box center [90, 524] width 107 height 22
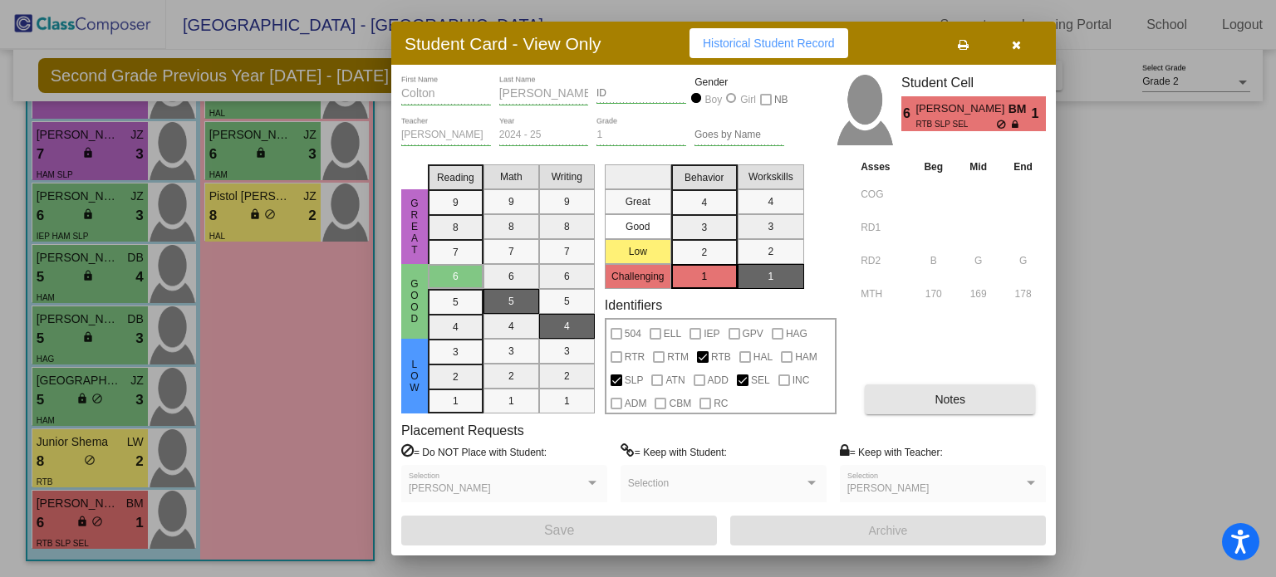
click at [958, 399] on span "Notes" at bounding box center [950, 399] width 31 height 13
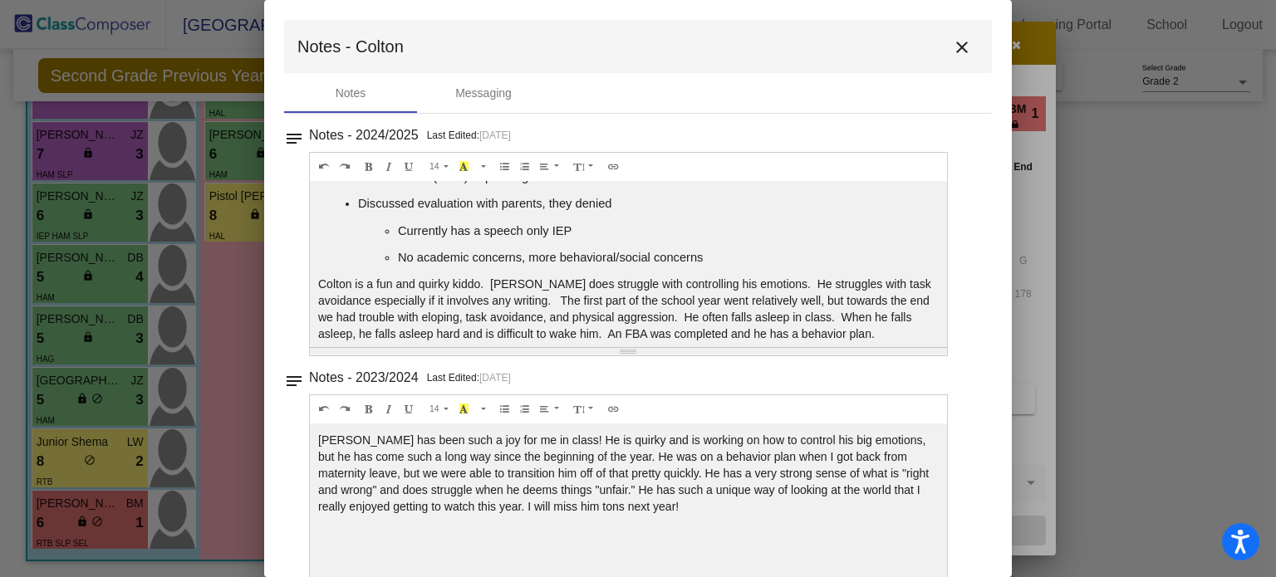
scroll to position [111, 0]
click at [954, 48] on mat-icon "close" at bounding box center [962, 47] width 20 height 20
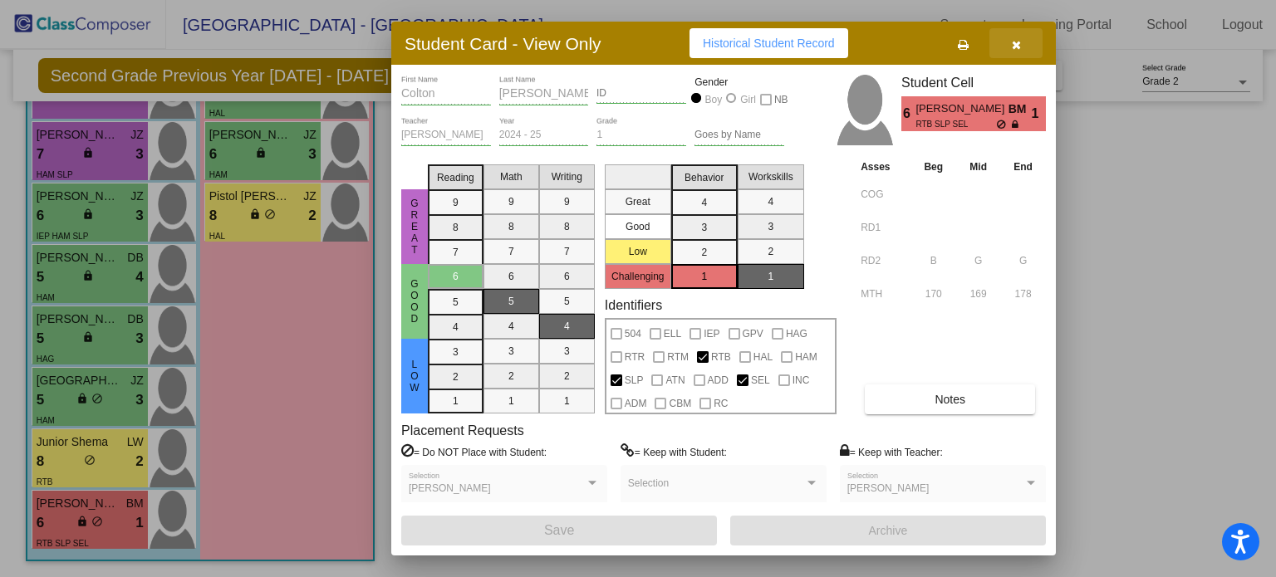
click at [1013, 47] on icon "button" at bounding box center [1016, 45] width 9 height 12
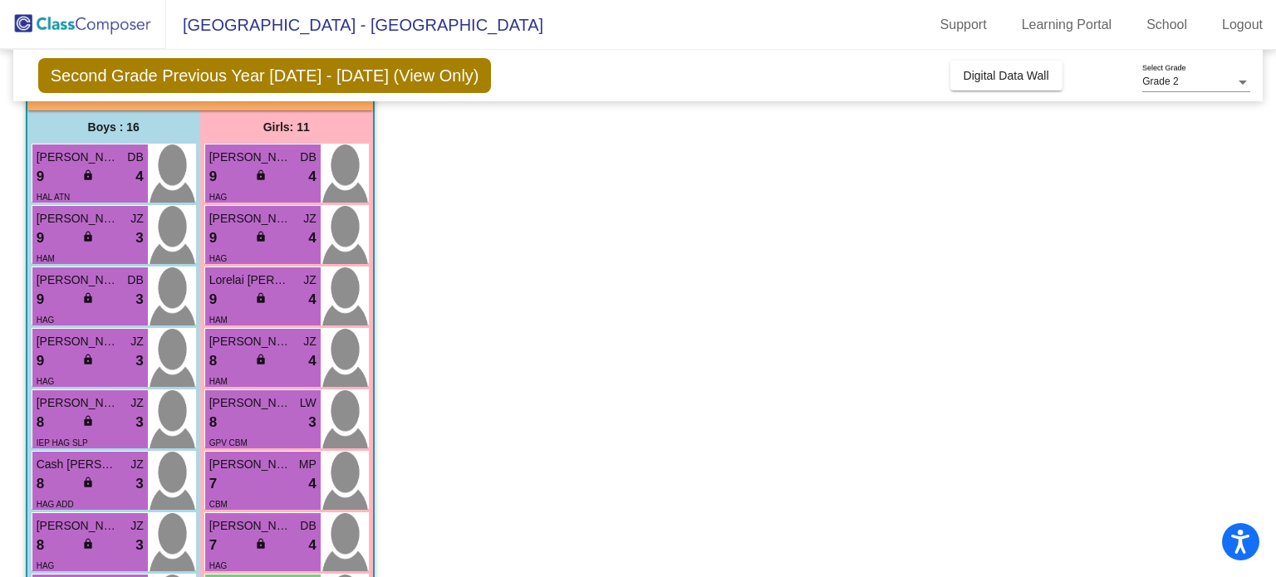
scroll to position [0, 0]
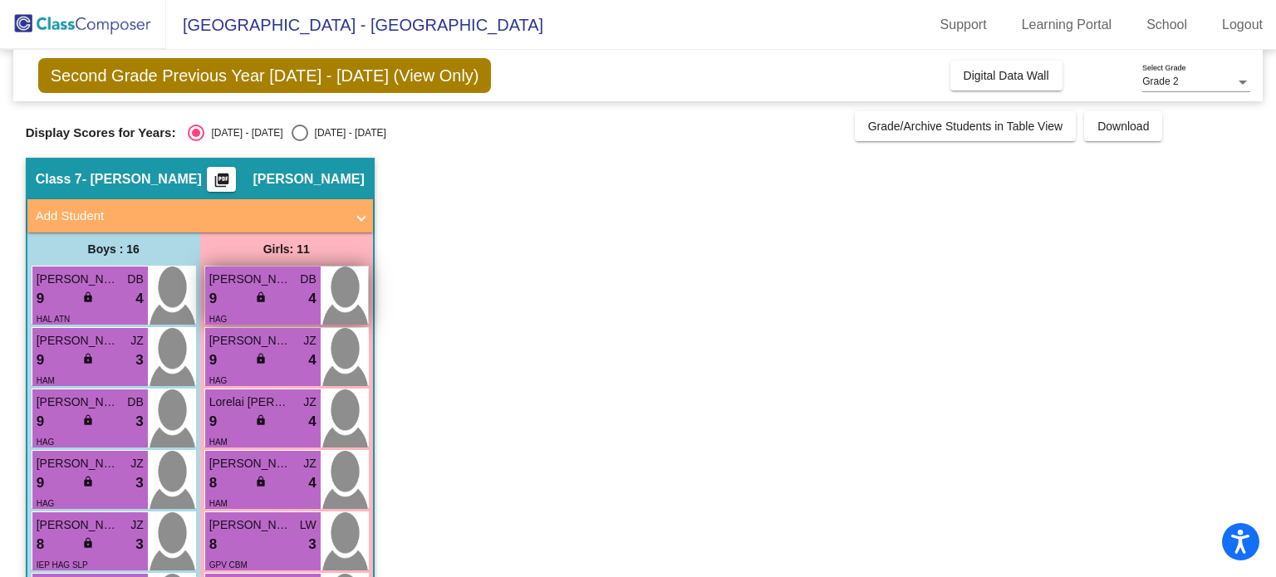
click at [277, 312] on div "HAG" at bounding box center [262, 318] width 107 height 17
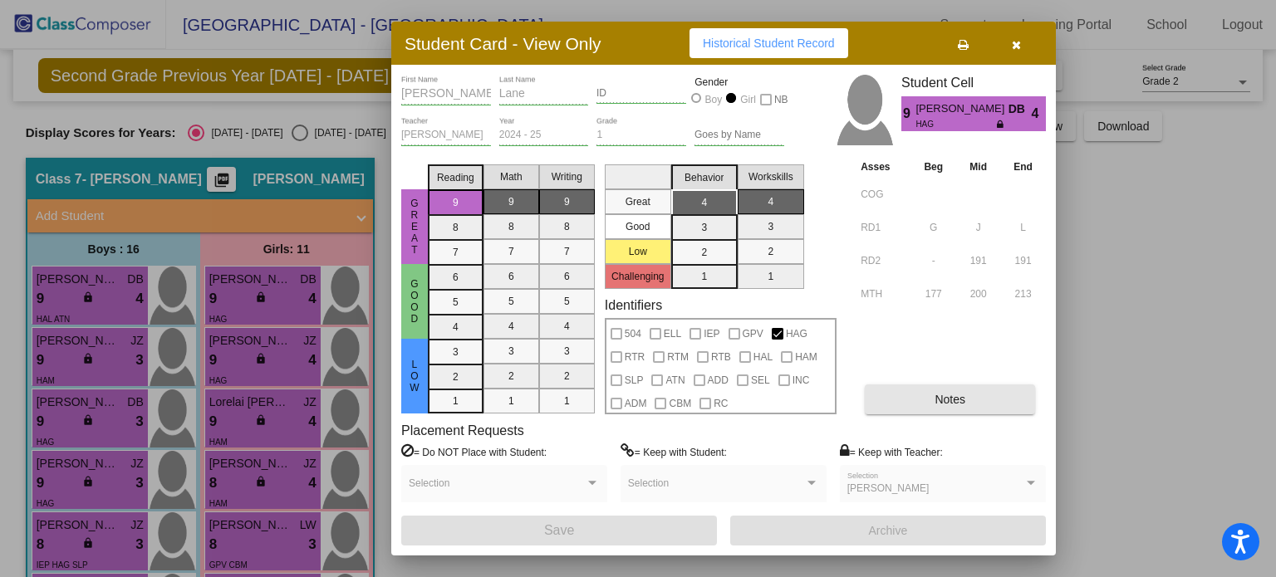
click at [951, 397] on span "Notes" at bounding box center [950, 399] width 31 height 13
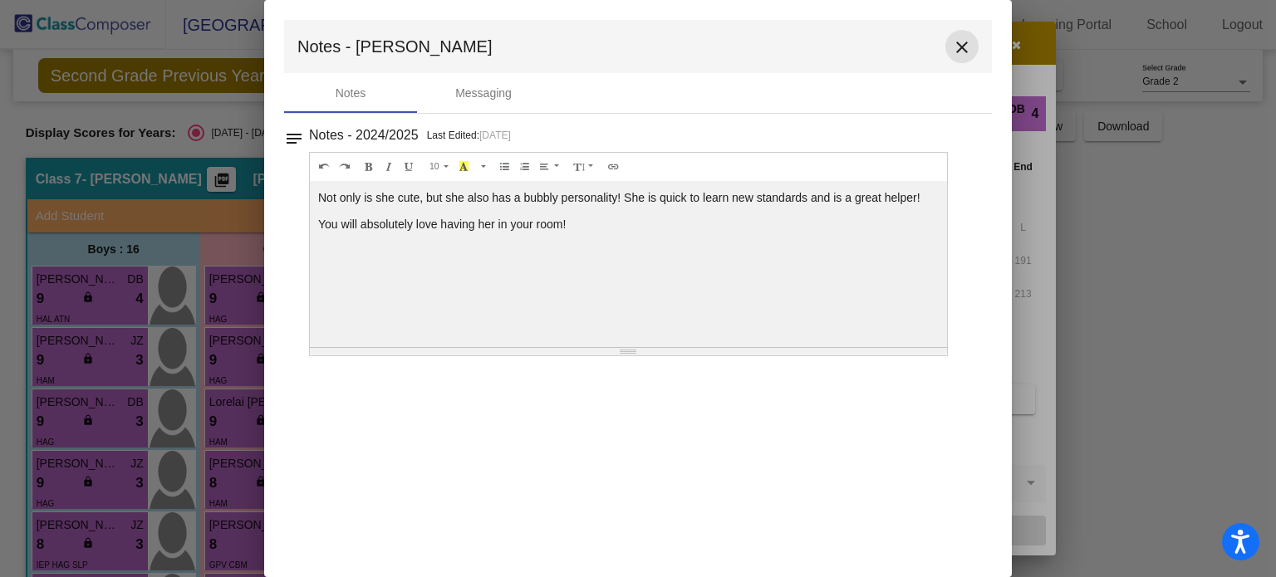
click at [968, 49] on mat-icon "close" at bounding box center [962, 47] width 20 height 20
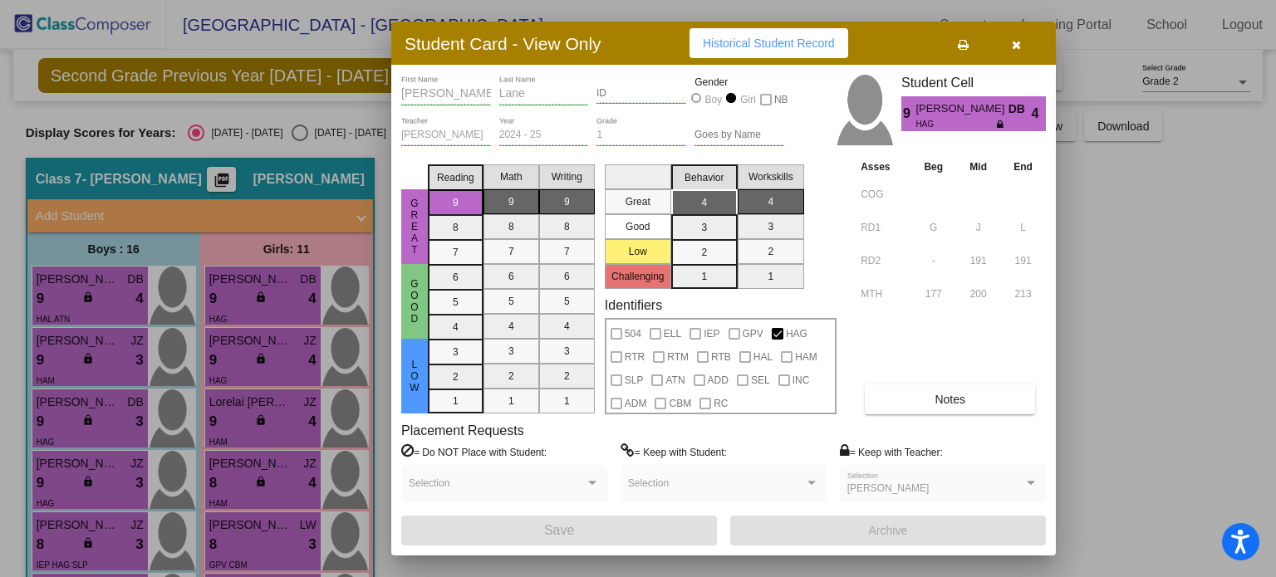
click at [274, 367] on div at bounding box center [638, 288] width 1276 height 577
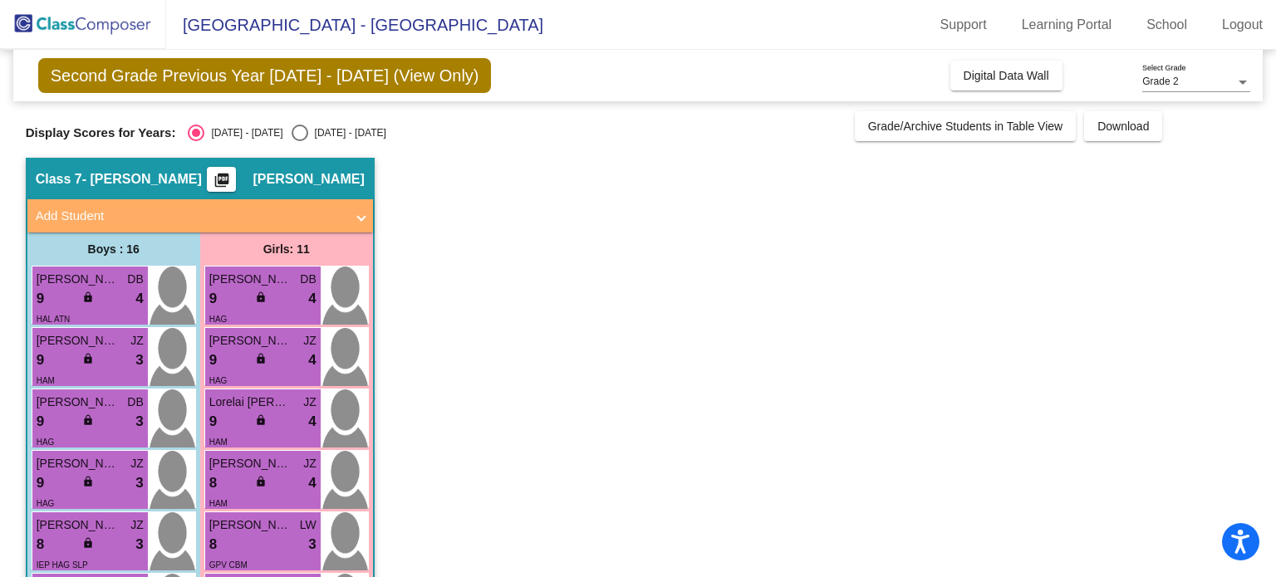
click at [274, 367] on div "9 lock do_not_disturb_alt 4" at bounding box center [262, 361] width 107 height 22
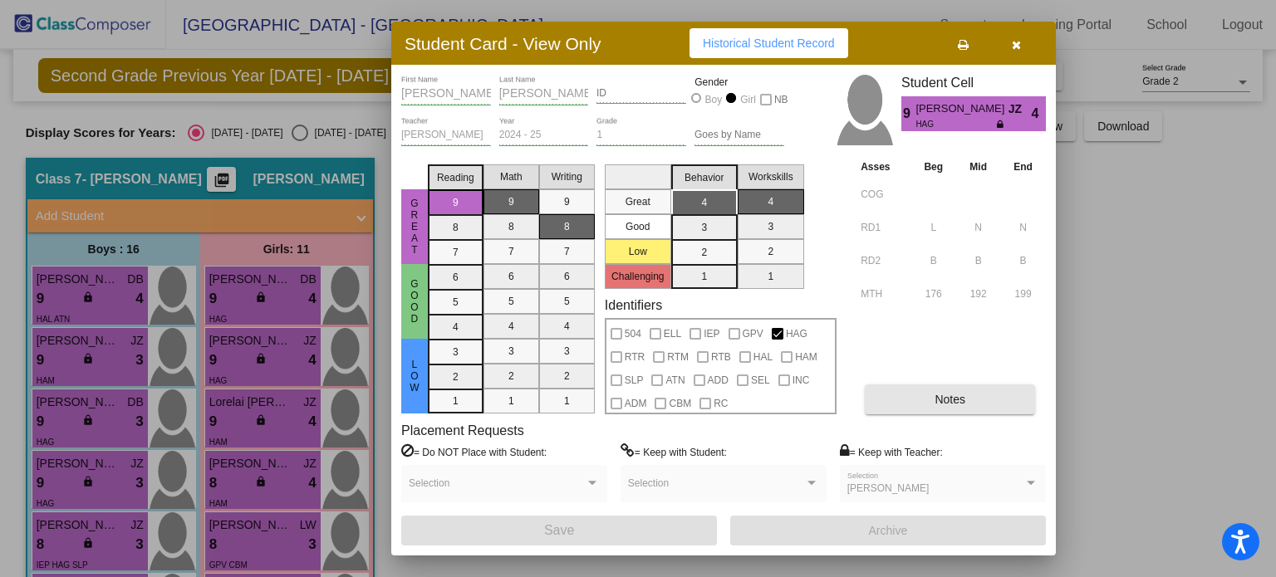
click at [984, 396] on button "Notes" at bounding box center [950, 400] width 170 height 30
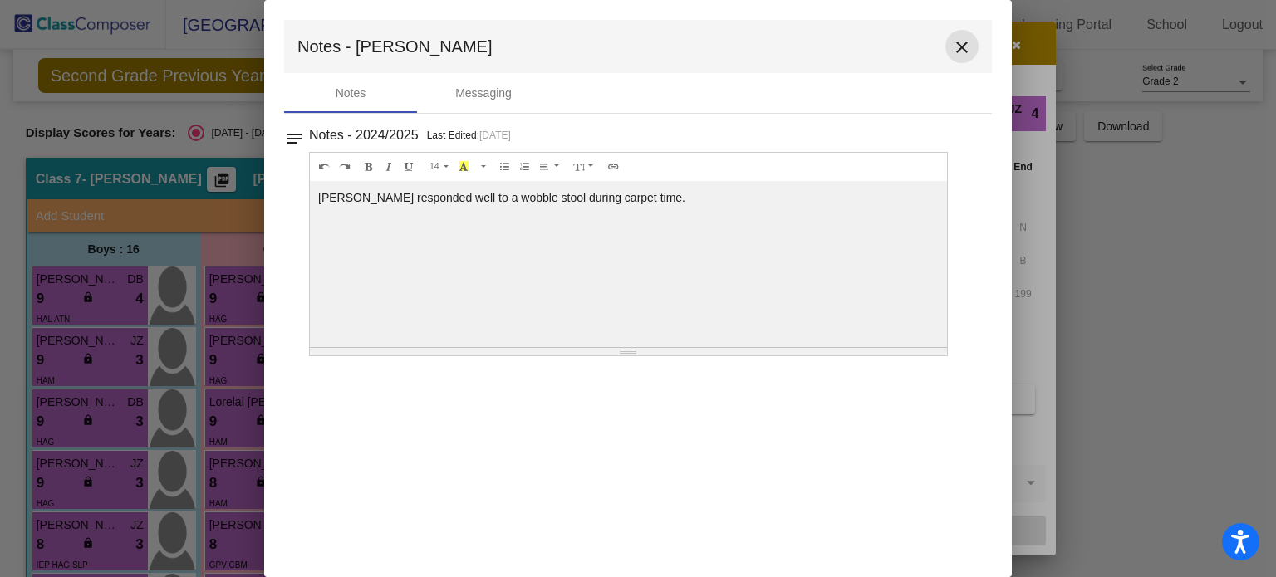
click at [961, 47] on mat-icon "close" at bounding box center [962, 47] width 20 height 20
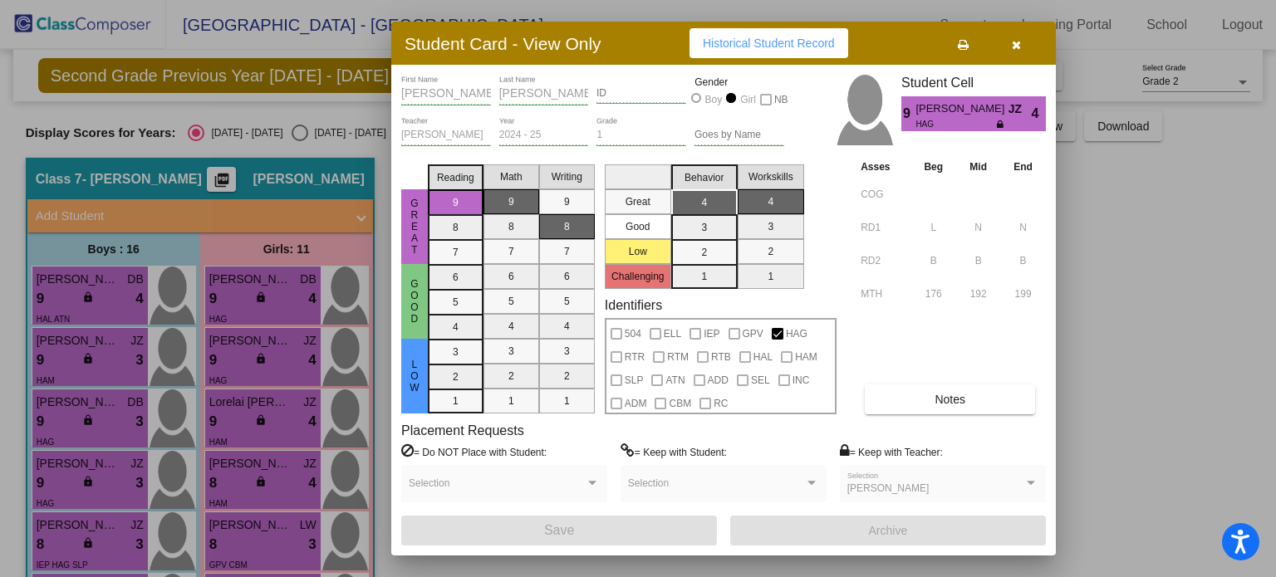
click at [241, 423] on div at bounding box center [638, 288] width 1276 height 577
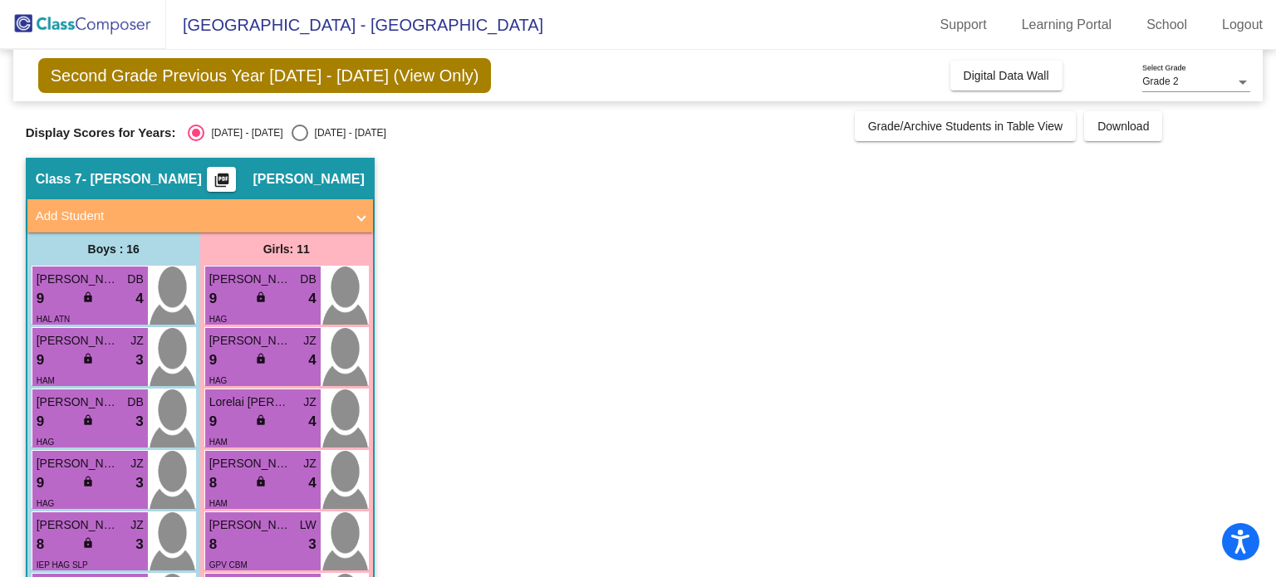
click at [241, 423] on div "9 lock do_not_disturb_alt 4" at bounding box center [262, 422] width 107 height 22
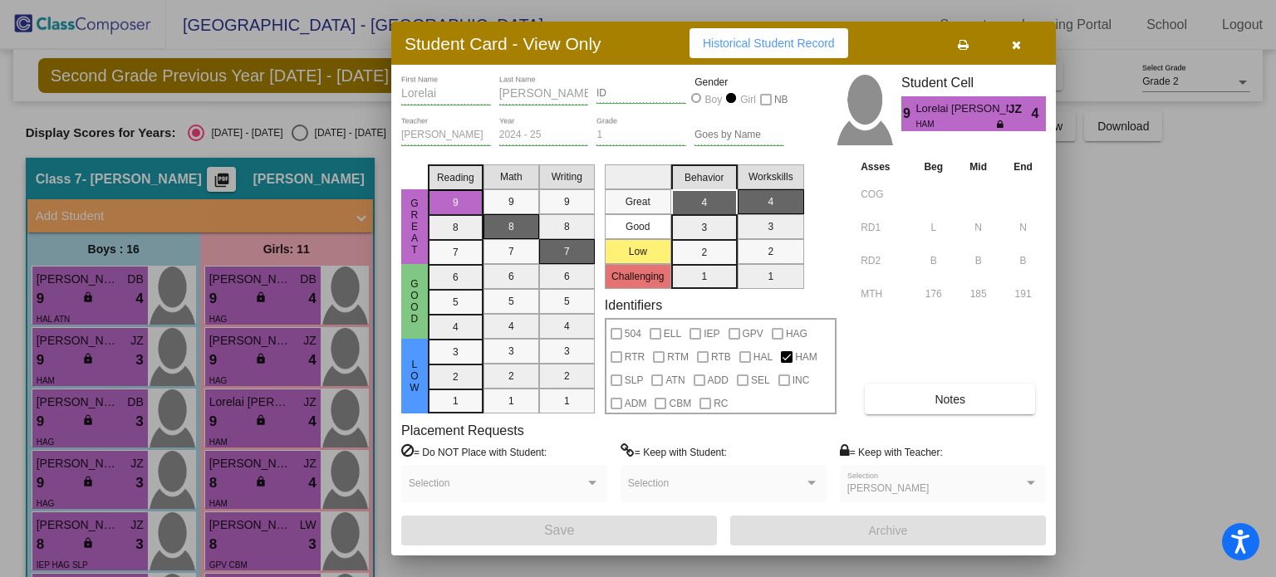
click at [963, 397] on span "Notes" at bounding box center [950, 399] width 31 height 13
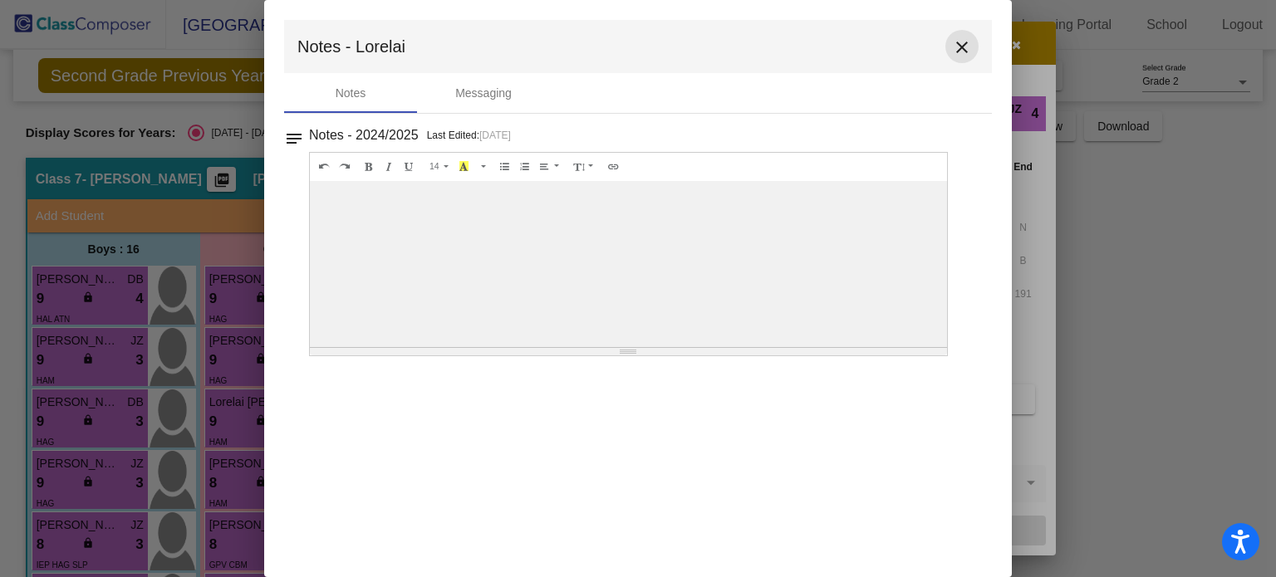
click at [964, 44] on mat-icon "close" at bounding box center [962, 47] width 20 height 20
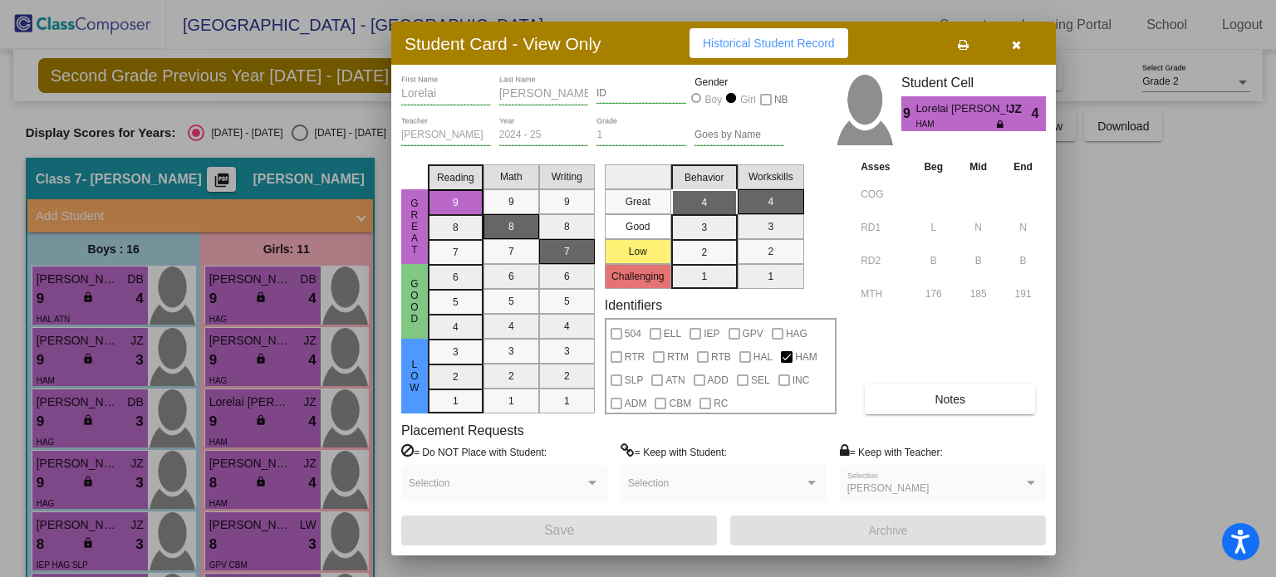
click at [233, 484] on div at bounding box center [638, 288] width 1276 height 577
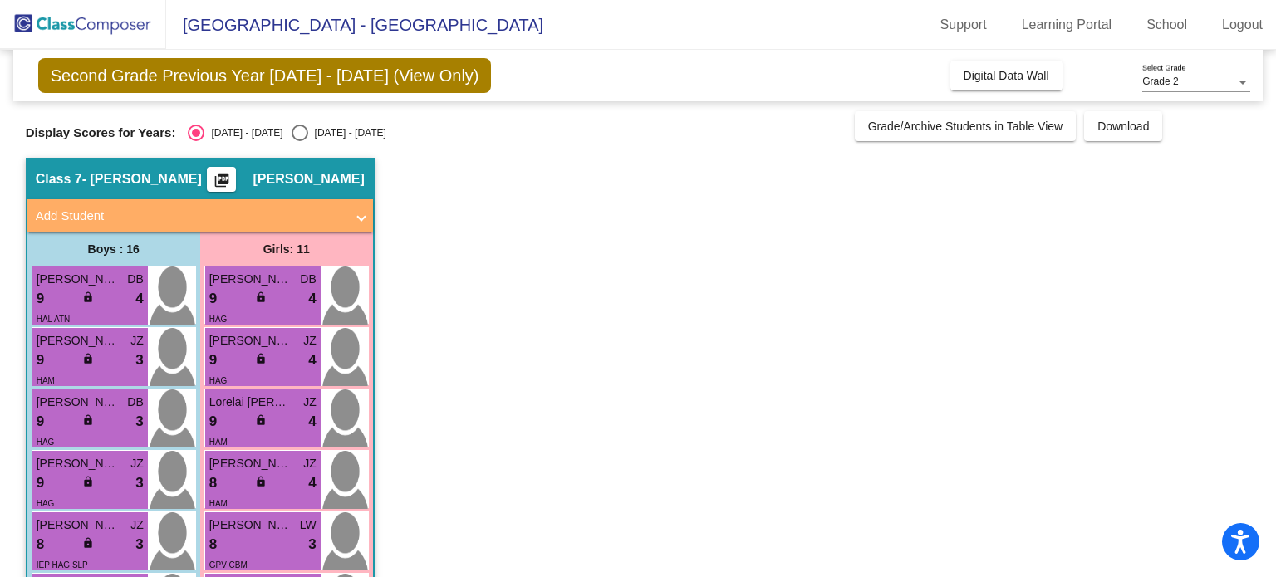
click at [233, 484] on div "8 lock do_not_disturb_alt 4" at bounding box center [262, 484] width 107 height 22
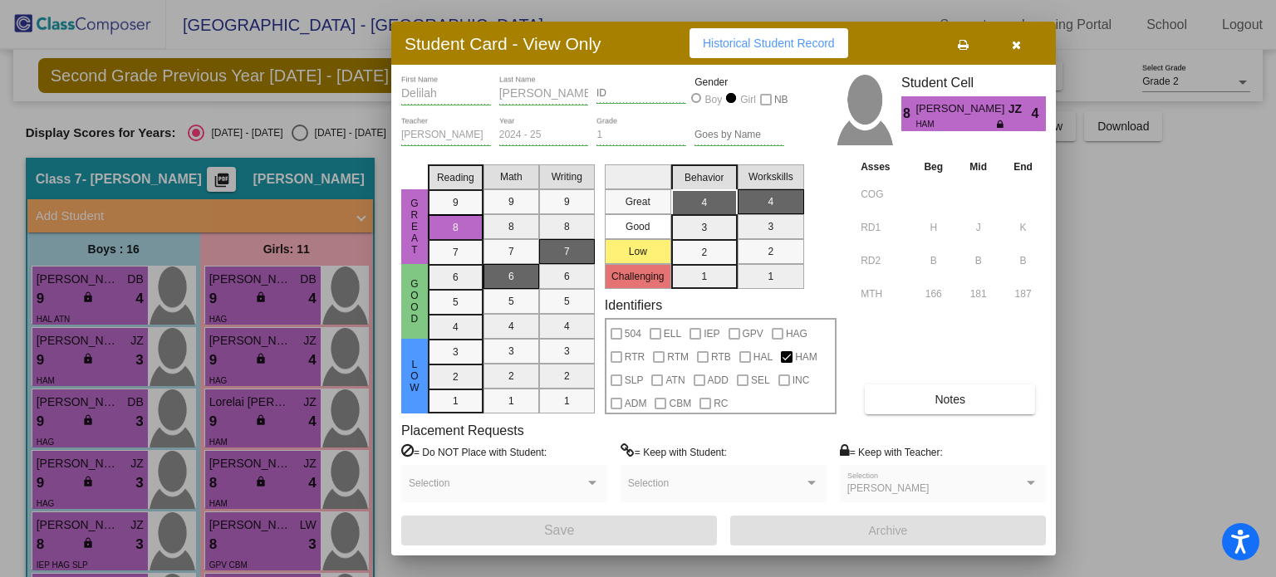
click at [934, 397] on button "Notes" at bounding box center [950, 400] width 170 height 30
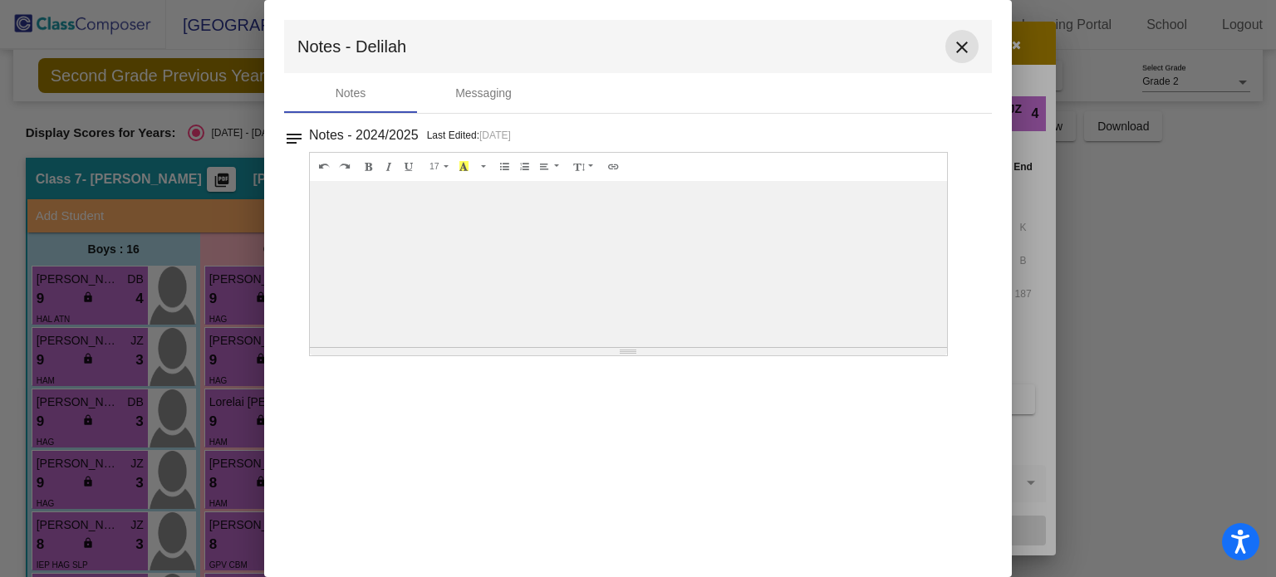
click at [957, 49] on mat-icon "close" at bounding box center [962, 47] width 20 height 20
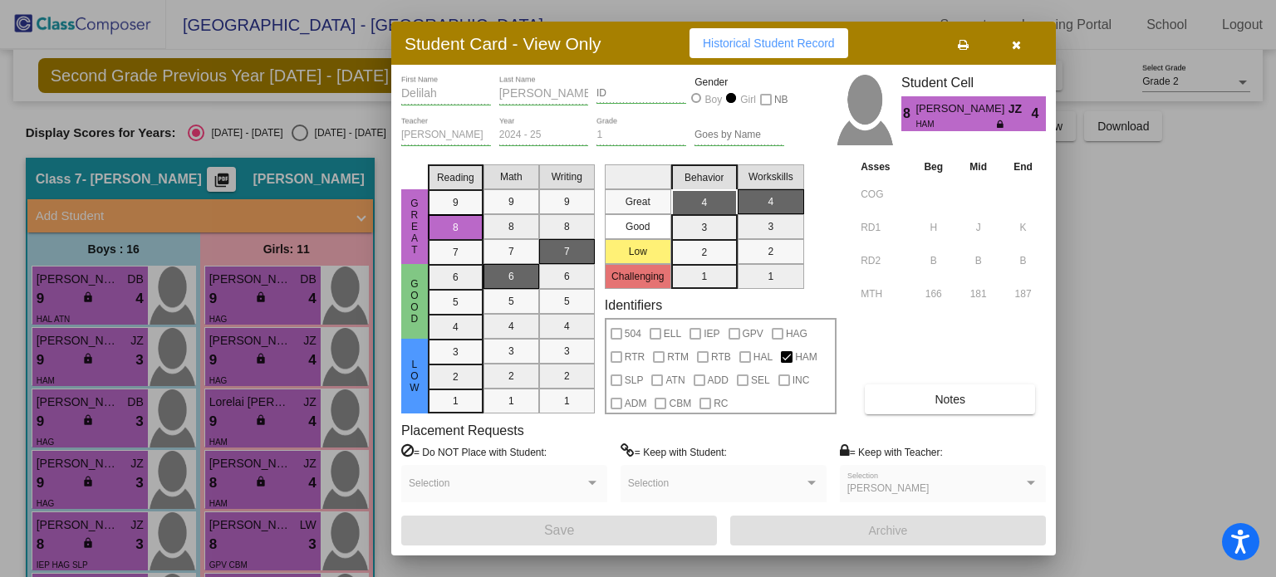
click at [1015, 46] on icon "button" at bounding box center [1016, 45] width 9 height 12
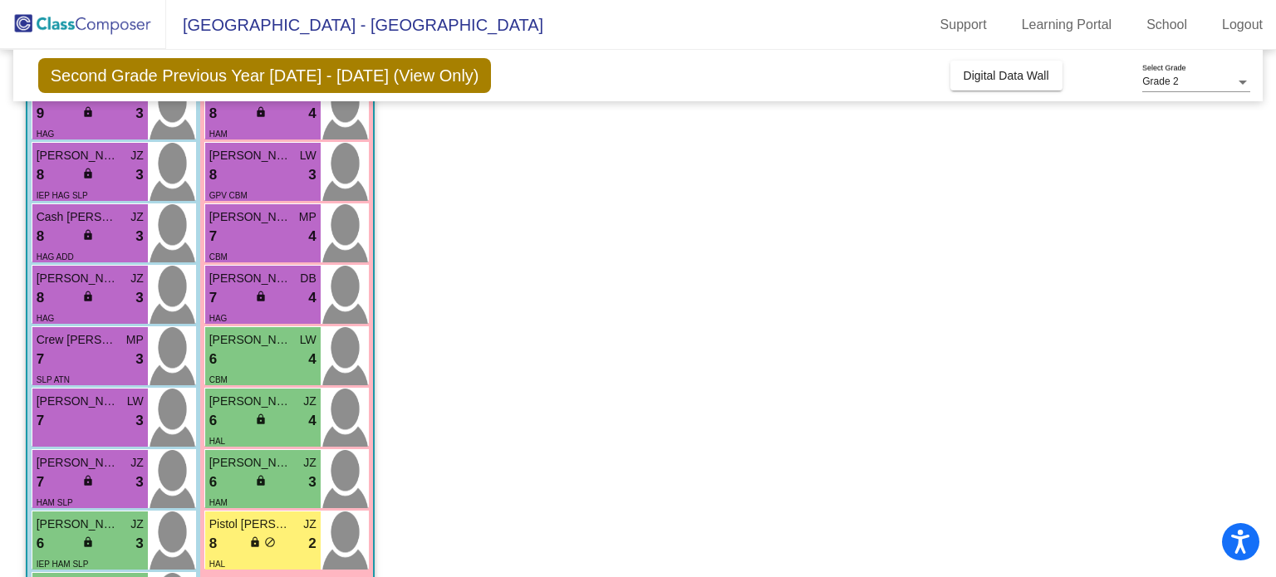
scroll to position [375, 0]
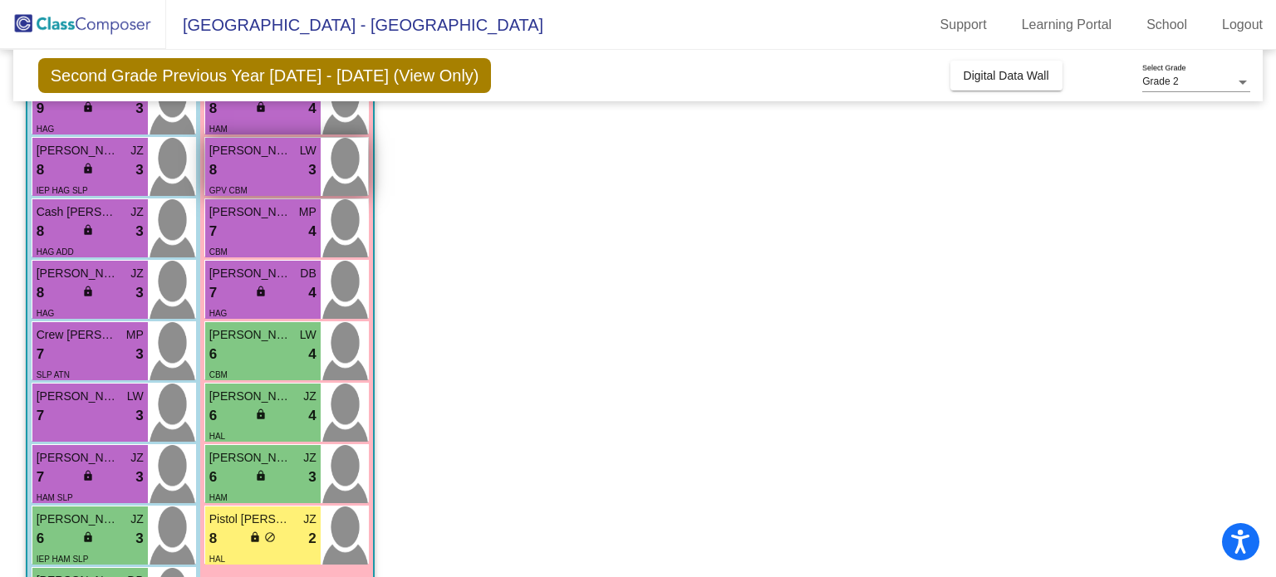
click at [258, 156] on span "Lydia Bowman" at bounding box center [250, 150] width 83 height 17
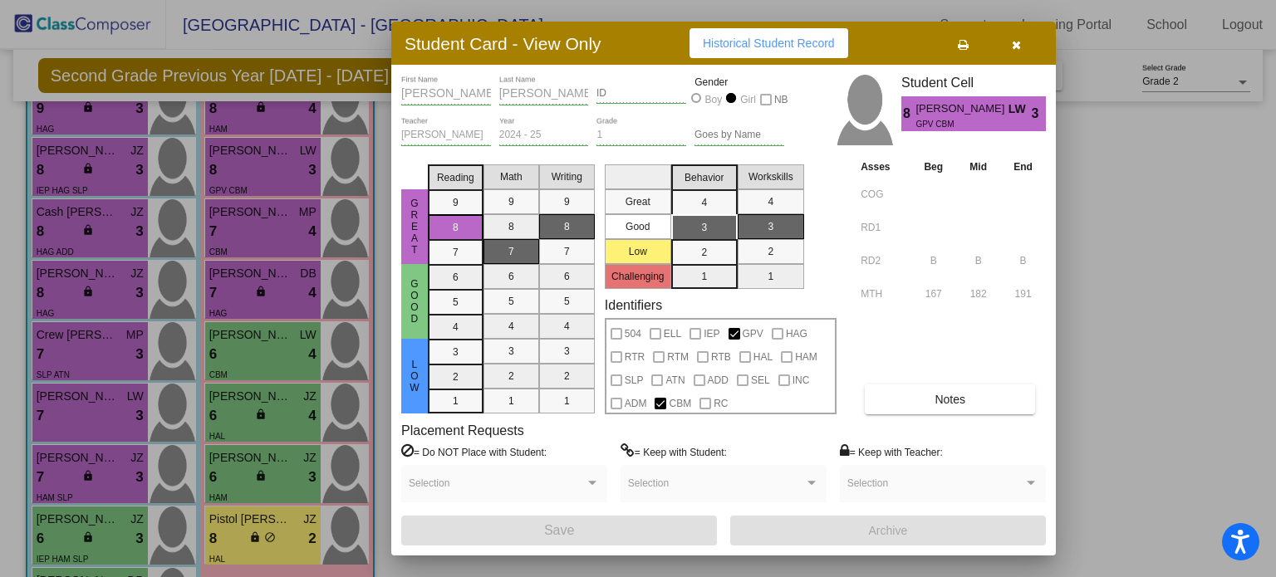
click at [993, 396] on button "Notes" at bounding box center [950, 400] width 170 height 30
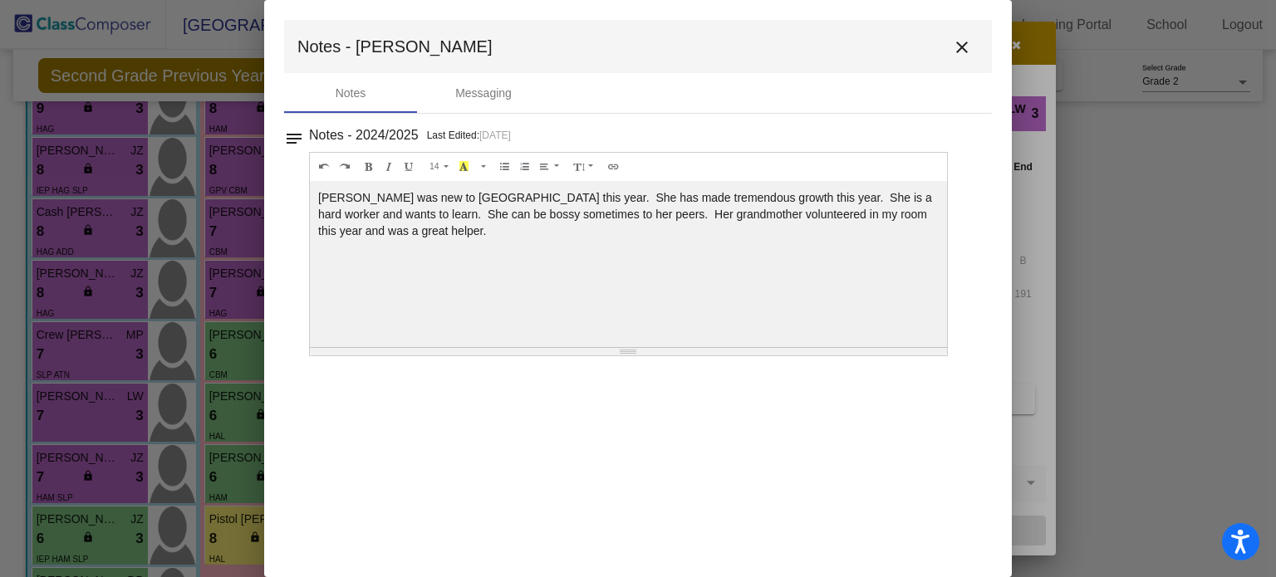
click at [965, 43] on mat-icon "close" at bounding box center [962, 47] width 20 height 20
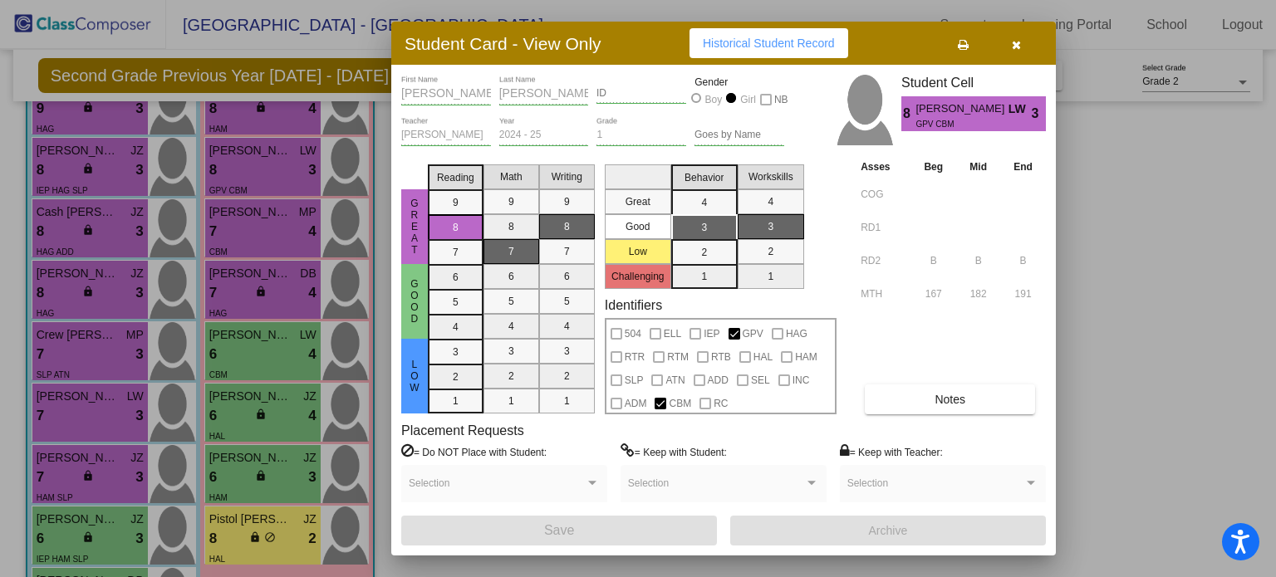
click at [1020, 43] on icon "button" at bounding box center [1016, 45] width 9 height 12
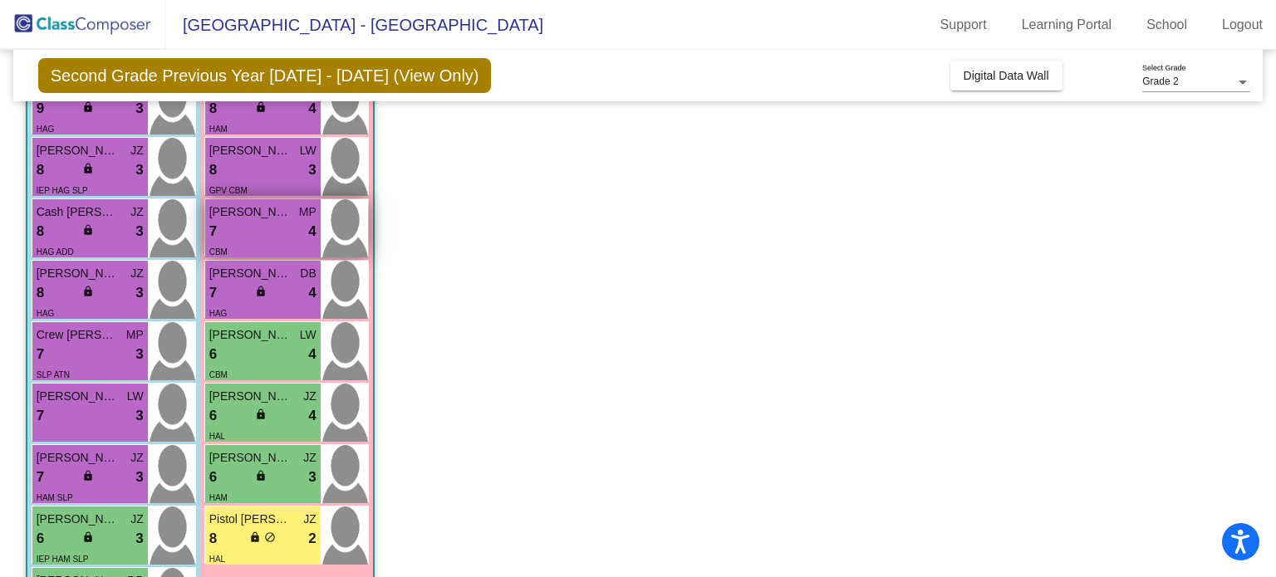
click at [258, 221] on div "7 lock do_not_disturb_alt 4" at bounding box center [262, 232] width 107 height 22
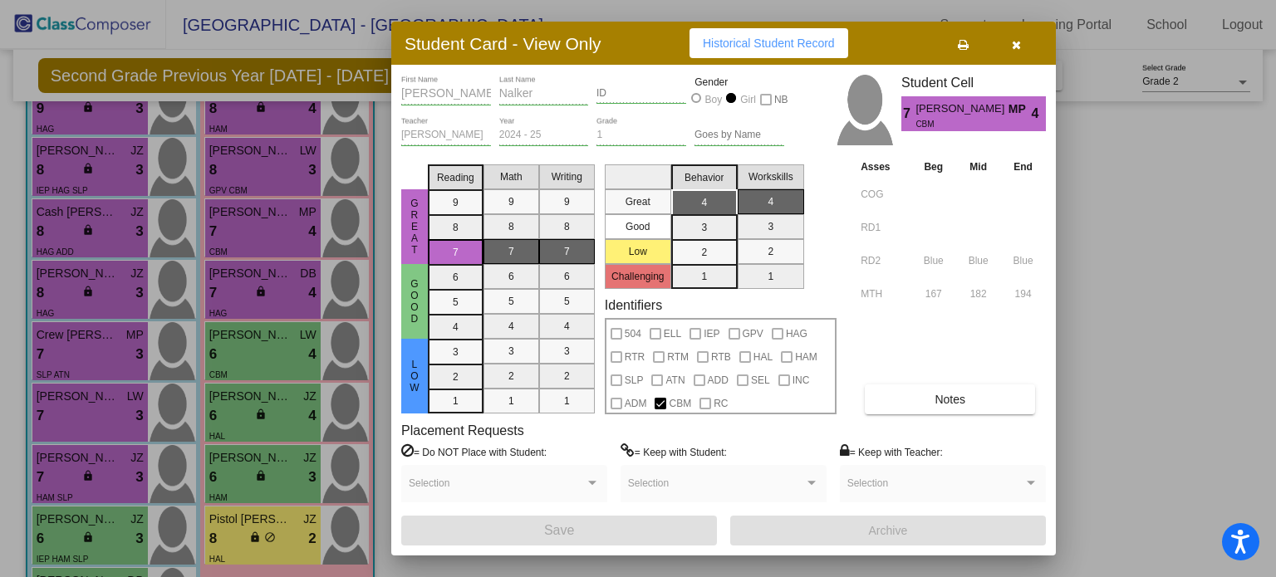
click at [924, 401] on button "Notes" at bounding box center [950, 400] width 170 height 30
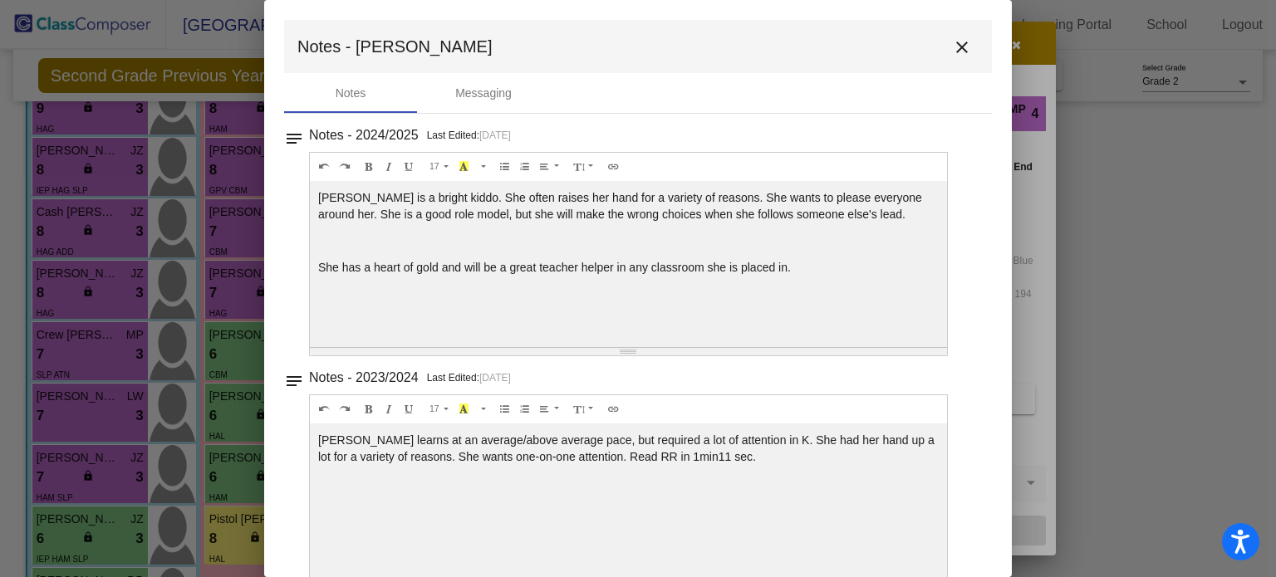
click at [958, 47] on mat-icon "close" at bounding box center [962, 47] width 20 height 20
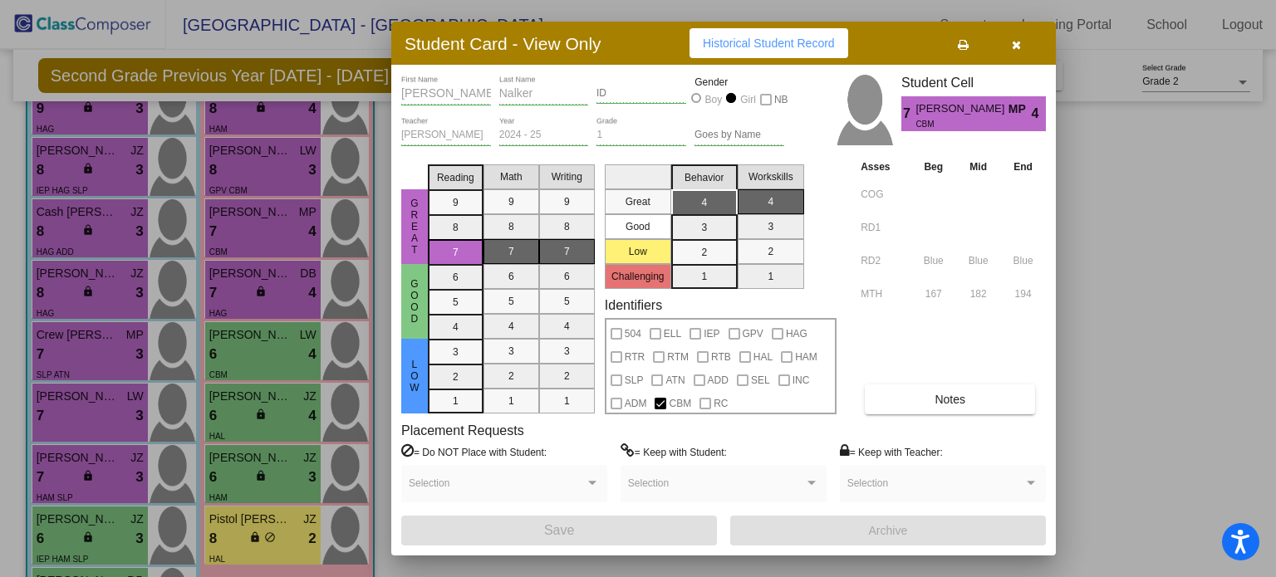
click at [230, 283] on div at bounding box center [638, 288] width 1276 height 577
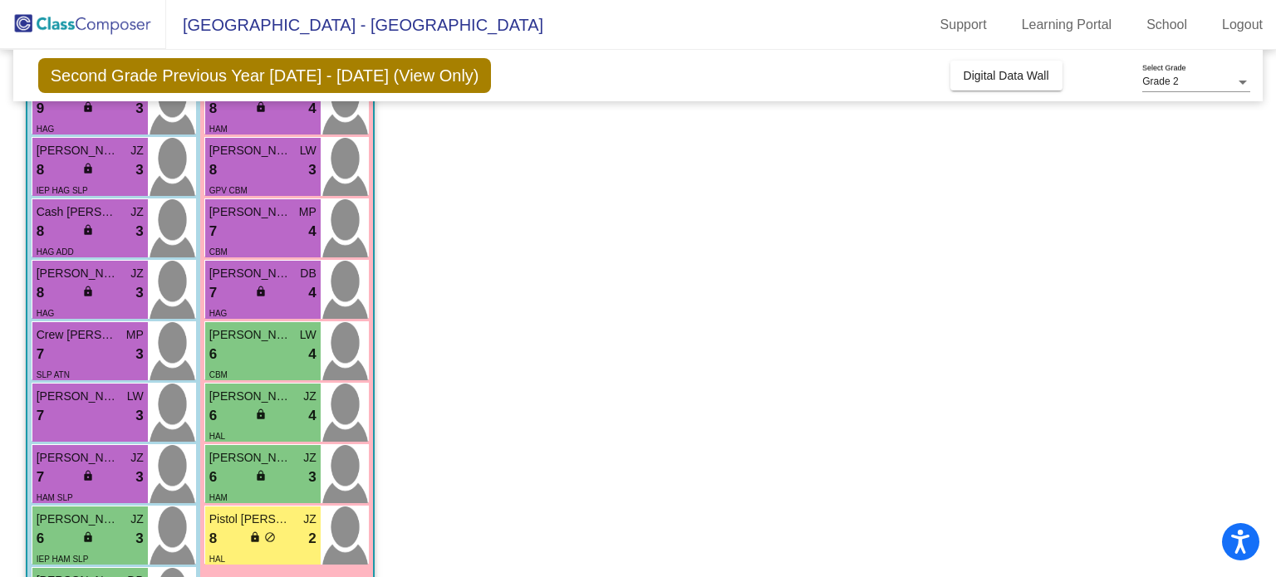
click at [230, 283] on div "7 lock do_not_disturb_alt 4" at bounding box center [262, 294] width 107 height 22
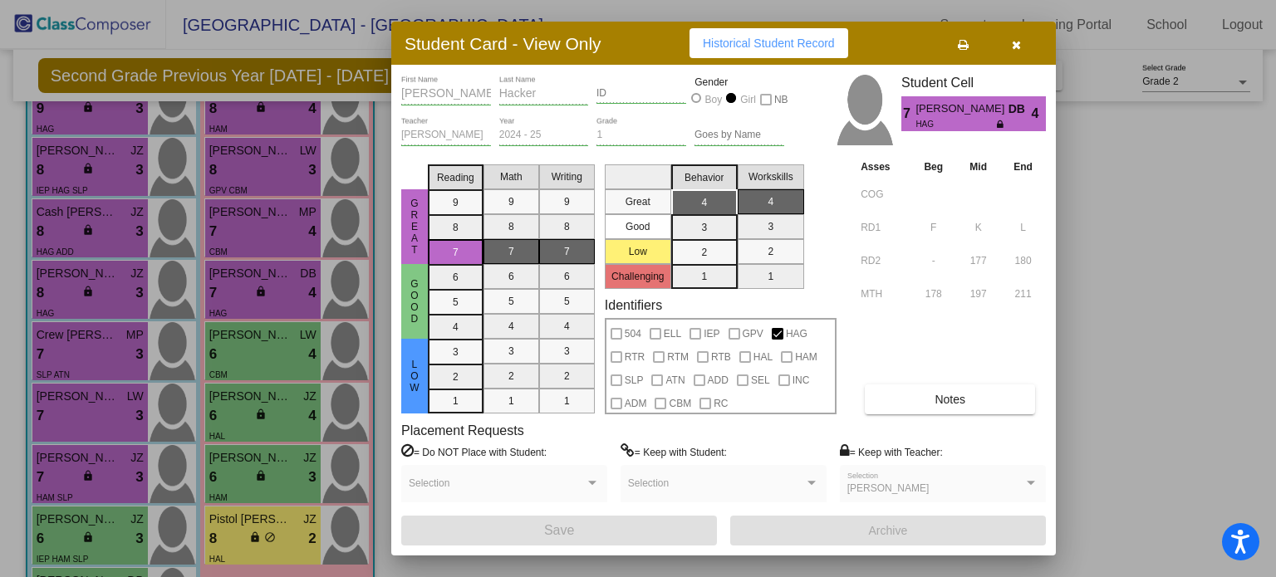
click at [981, 398] on button "Notes" at bounding box center [950, 400] width 170 height 30
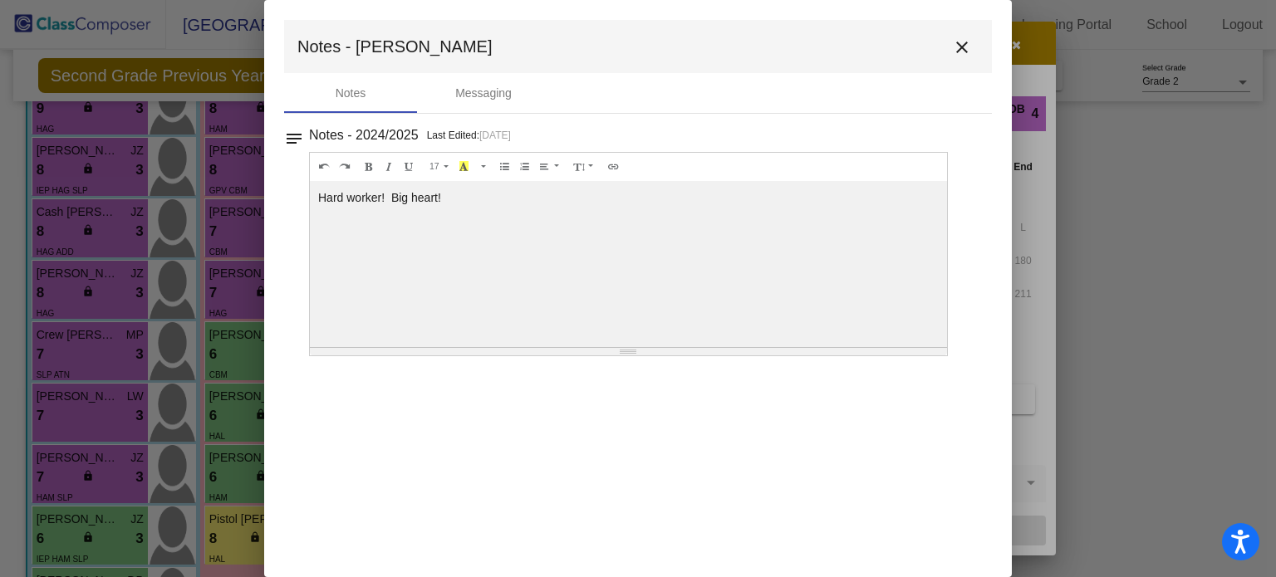
click at [966, 55] on mat-icon "close" at bounding box center [962, 47] width 20 height 20
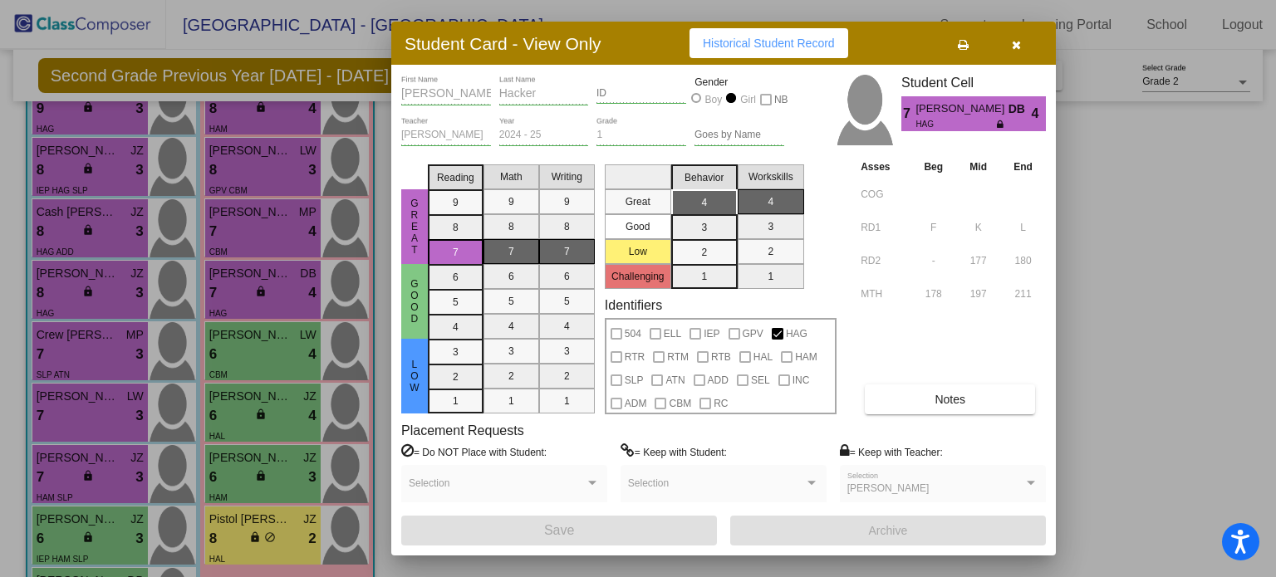
click at [233, 352] on div at bounding box center [638, 288] width 1276 height 577
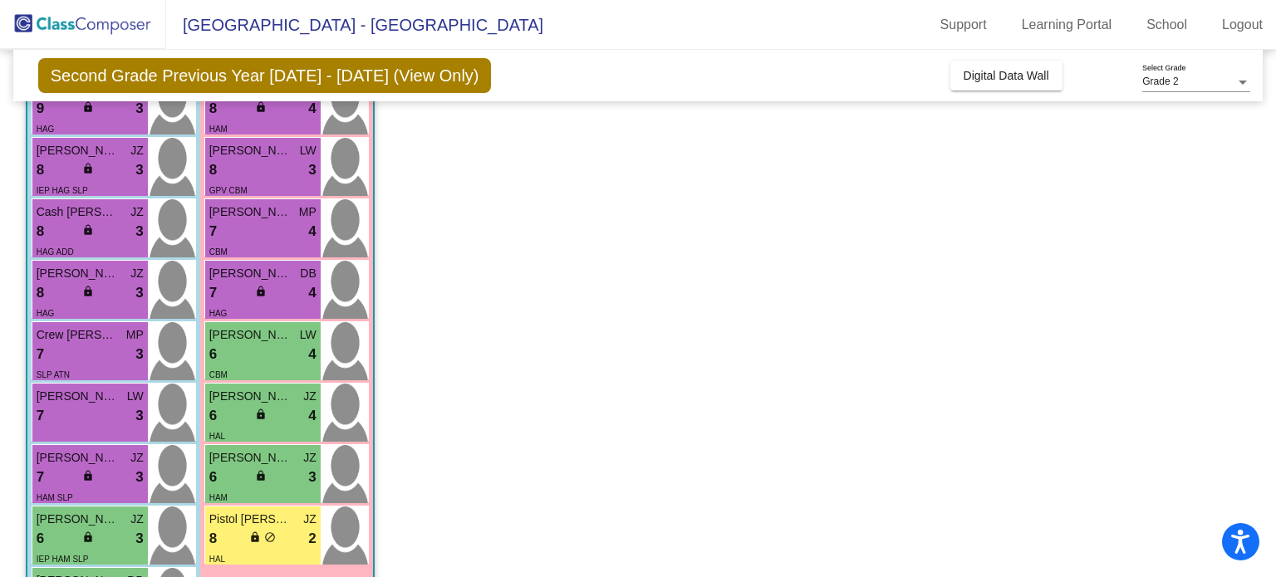
click at [233, 352] on div "6 lock do_not_disturb_alt 4" at bounding box center [262, 355] width 107 height 22
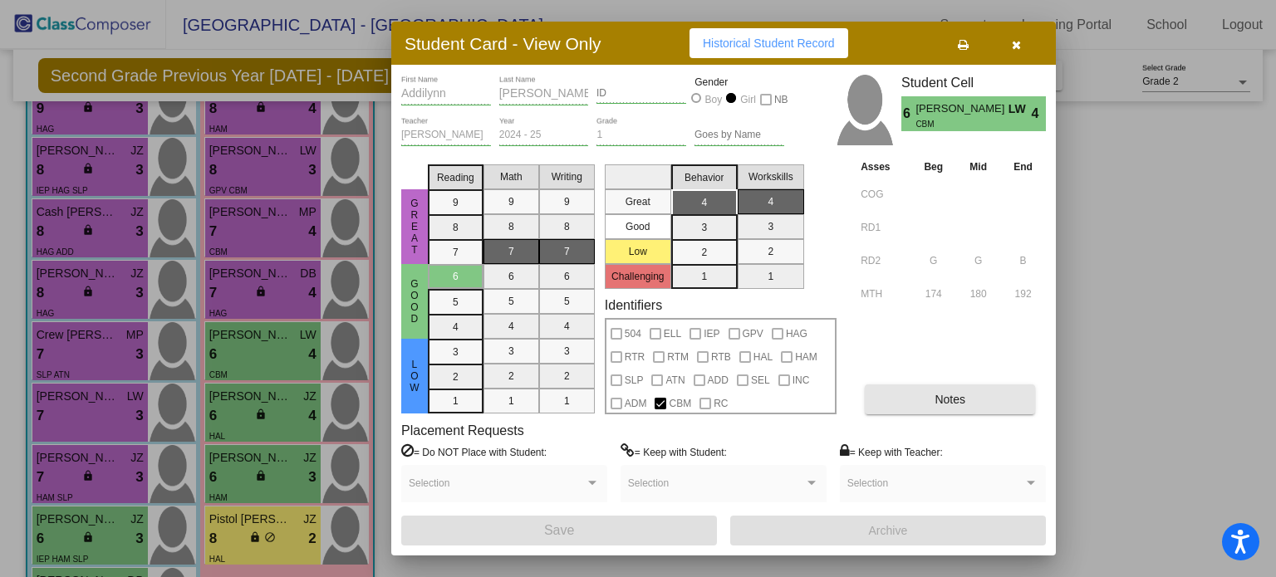
click at [992, 401] on button "Notes" at bounding box center [950, 400] width 170 height 30
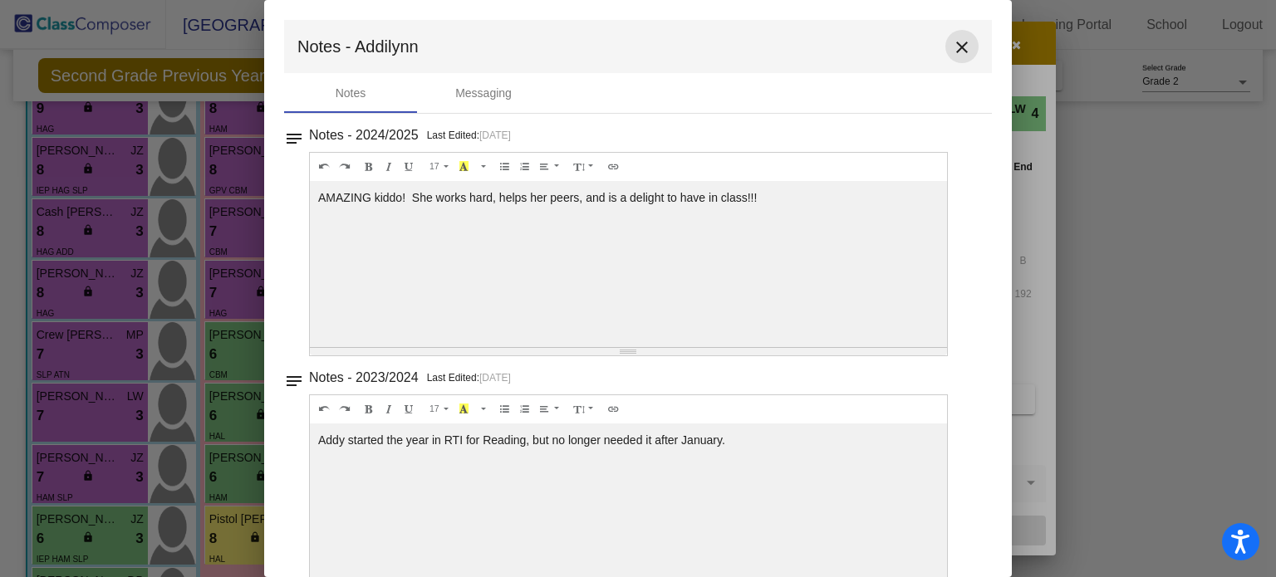
click at [955, 44] on mat-icon "close" at bounding box center [962, 47] width 20 height 20
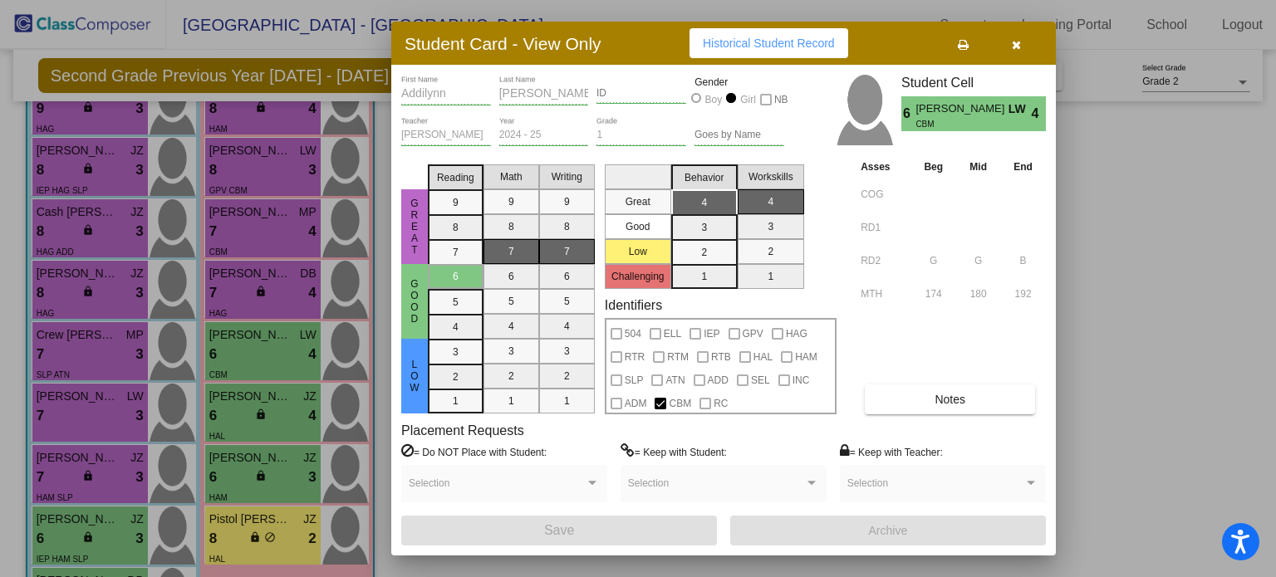
click at [234, 414] on div at bounding box center [638, 288] width 1276 height 577
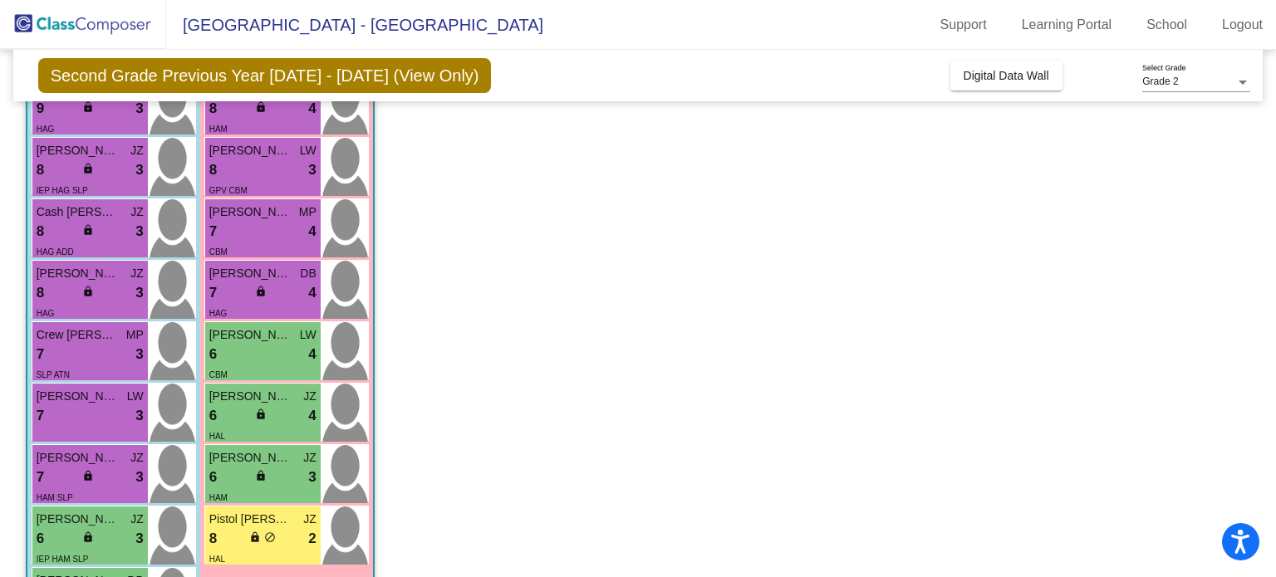
click at [234, 414] on div "6 lock do_not_disturb_alt 4" at bounding box center [262, 416] width 107 height 22
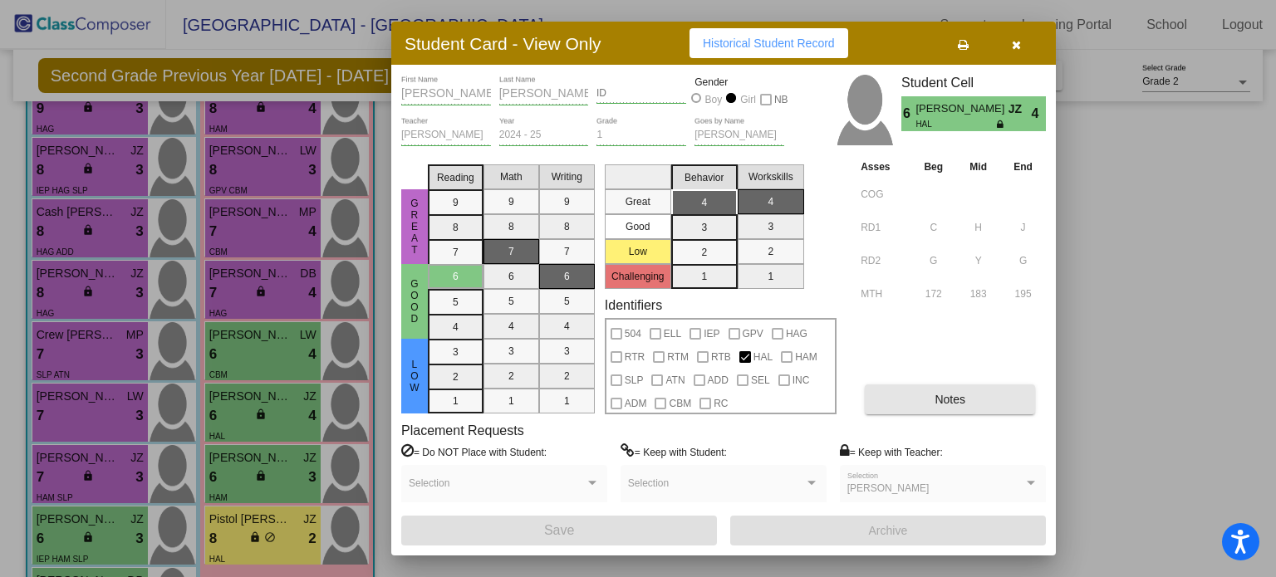
click at [961, 402] on span "Notes" at bounding box center [950, 399] width 31 height 13
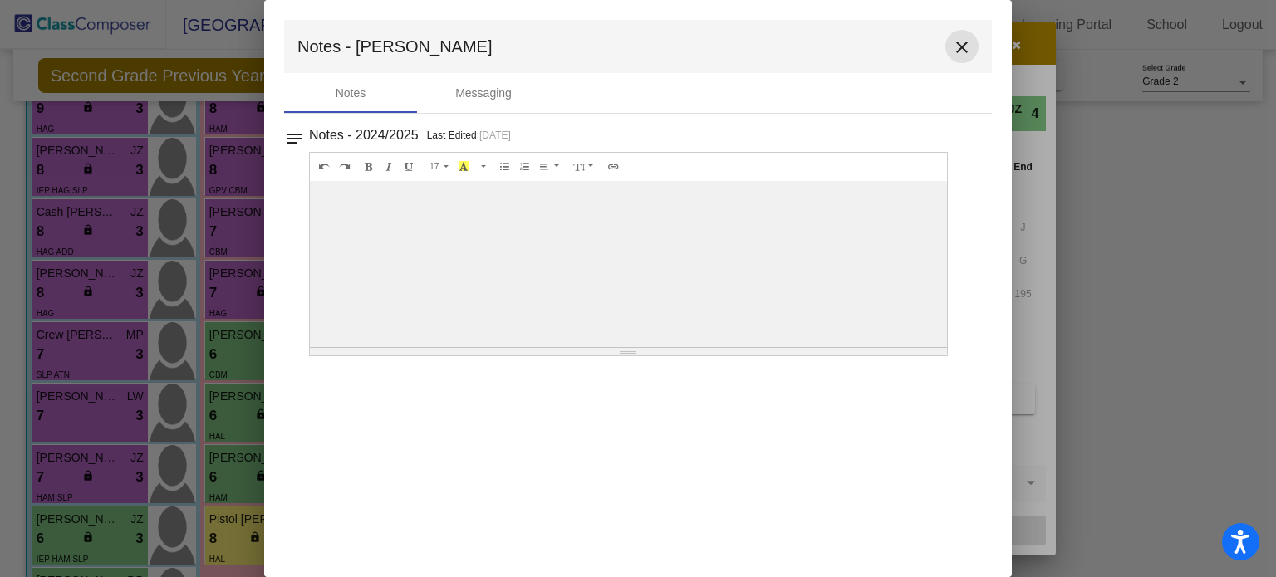
click at [965, 49] on mat-icon "close" at bounding box center [962, 47] width 20 height 20
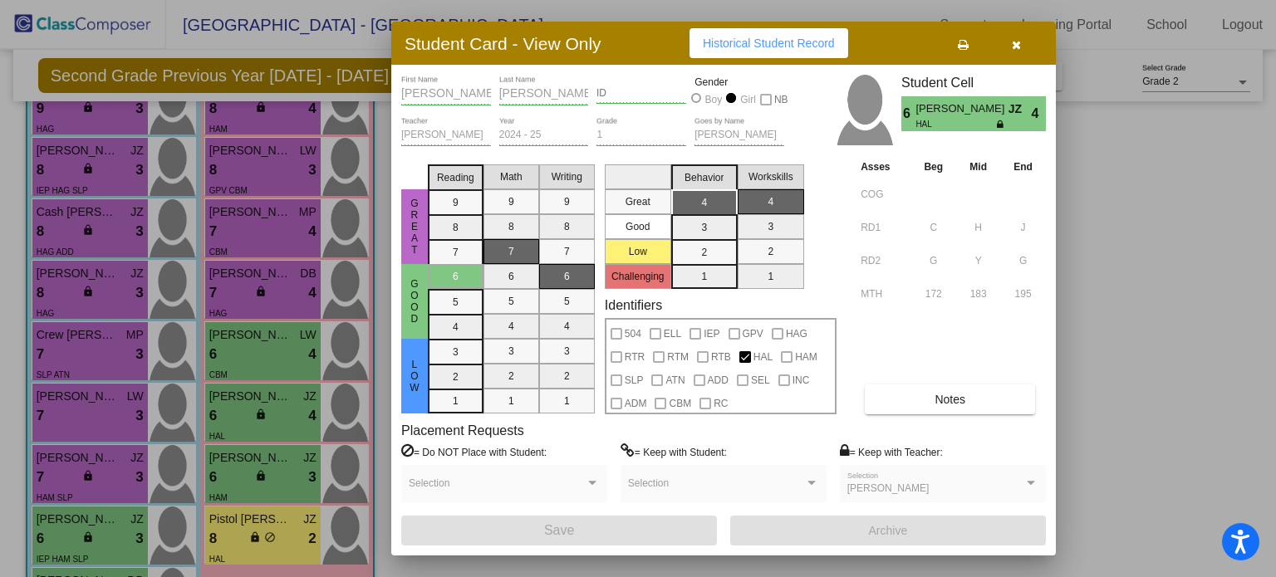
click at [240, 470] on div at bounding box center [638, 288] width 1276 height 577
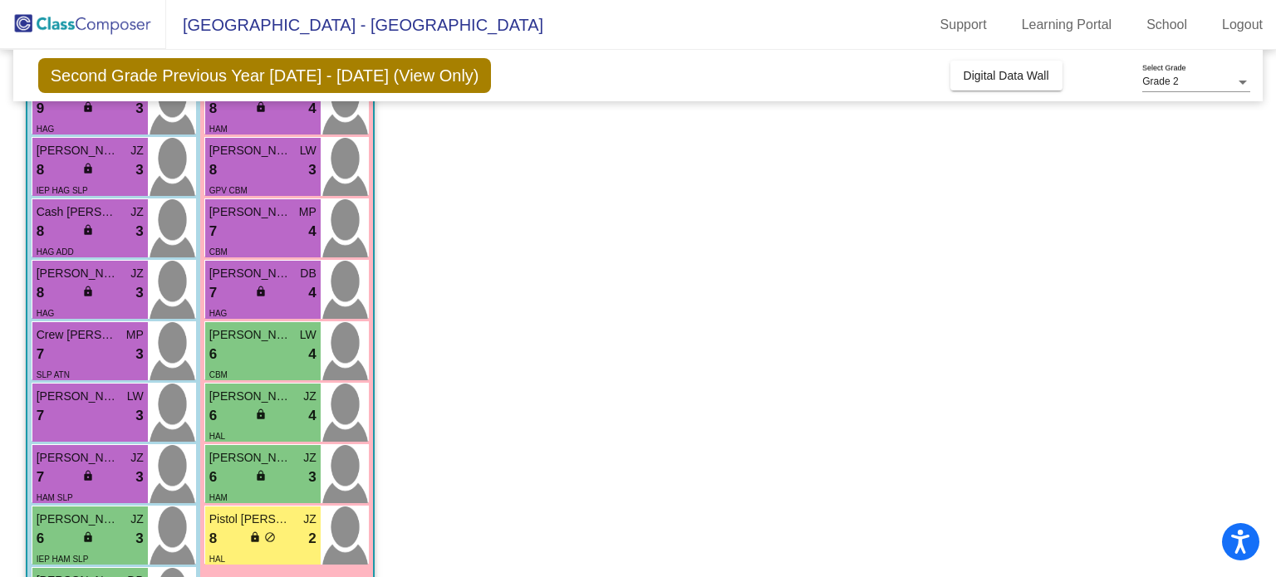
click at [240, 470] on div "6 lock do_not_disturb_alt 3" at bounding box center [262, 478] width 107 height 22
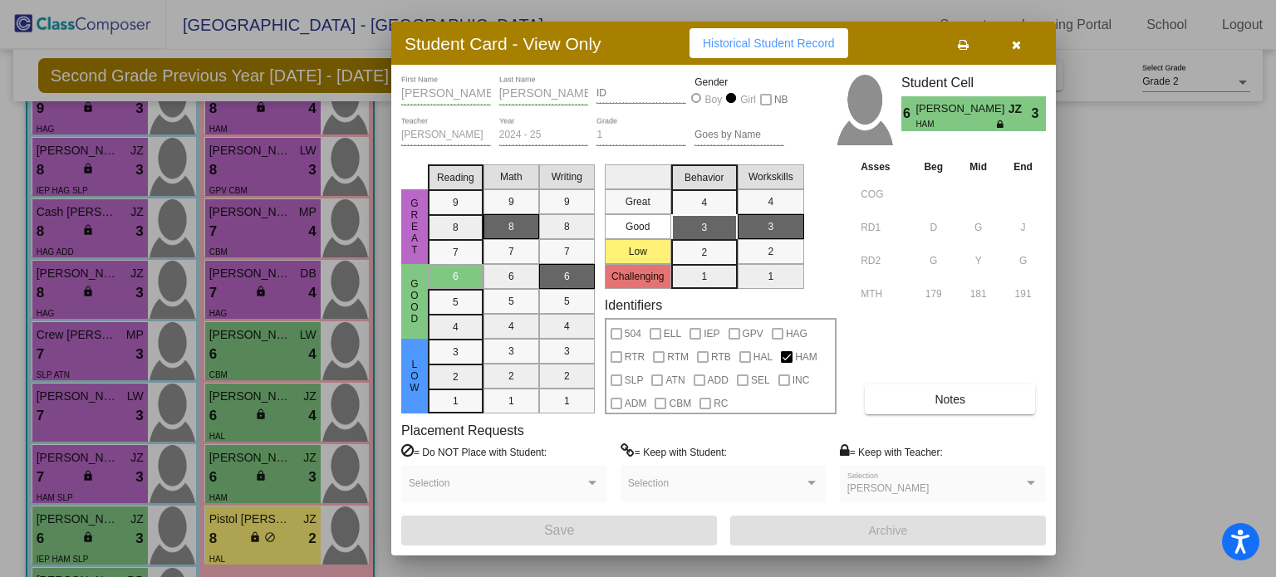
click at [923, 395] on button "Notes" at bounding box center [950, 400] width 170 height 30
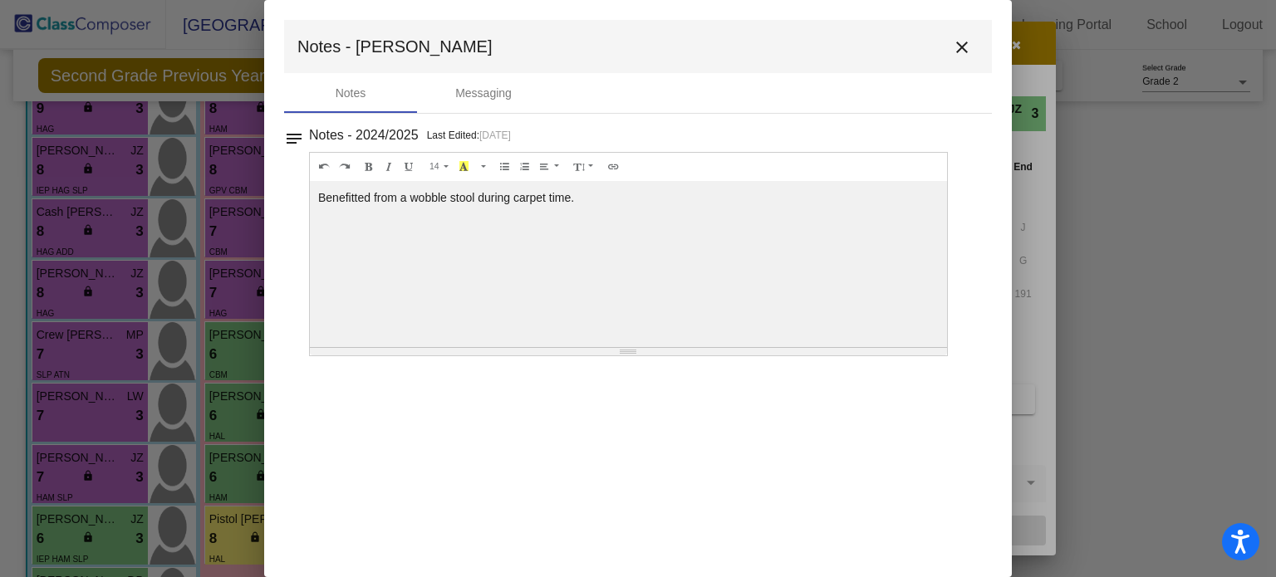
click at [963, 49] on mat-icon "close" at bounding box center [962, 47] width 20 height 20
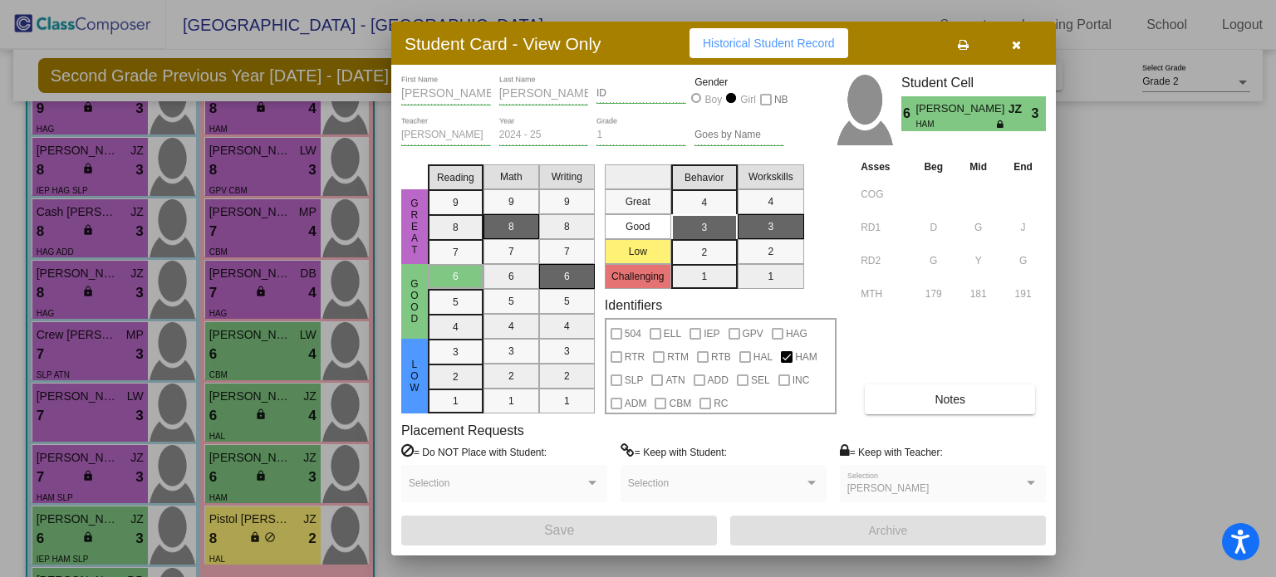
click at [286, 534] on div at bounding box center [638, 288] width 1276 height 577
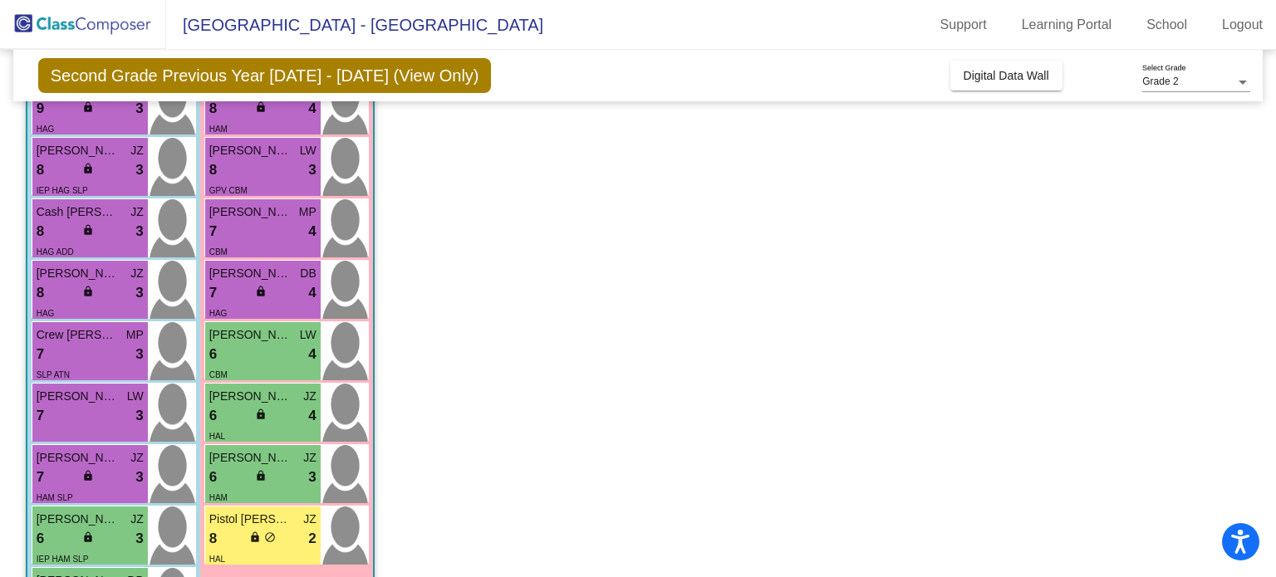
click at [286, 534] on div "8 lock do_not_disturb_alt 2" at bounding box center [262, 539] width 107 height 22
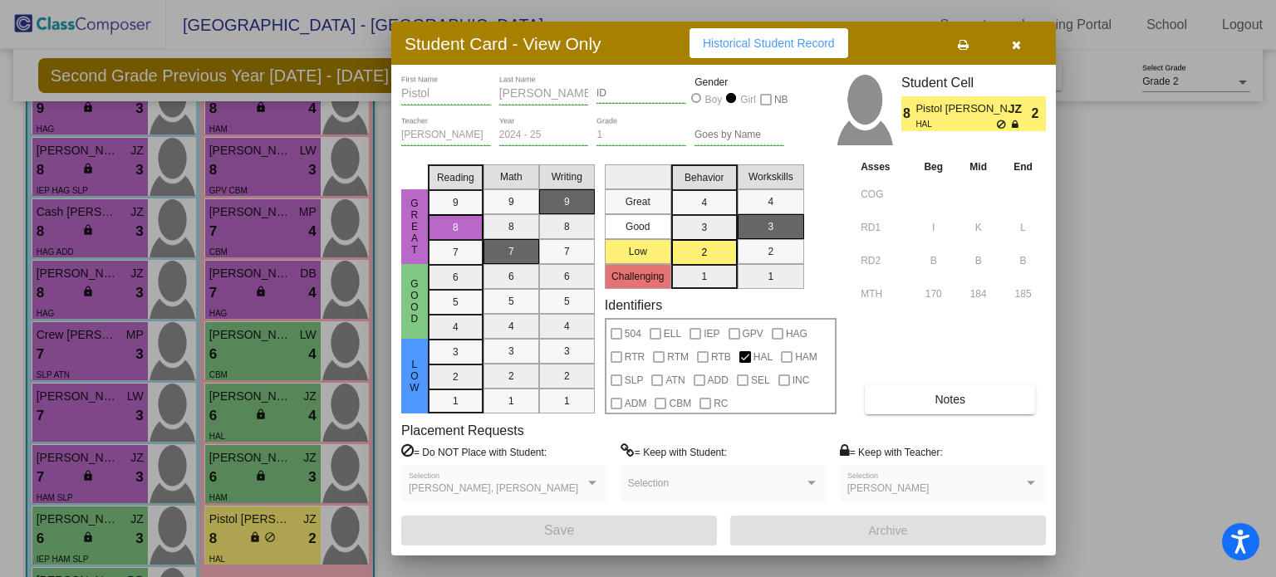
click at [891, 408] on button "Notes" at bounding box center [950, 400] width 170 height 30
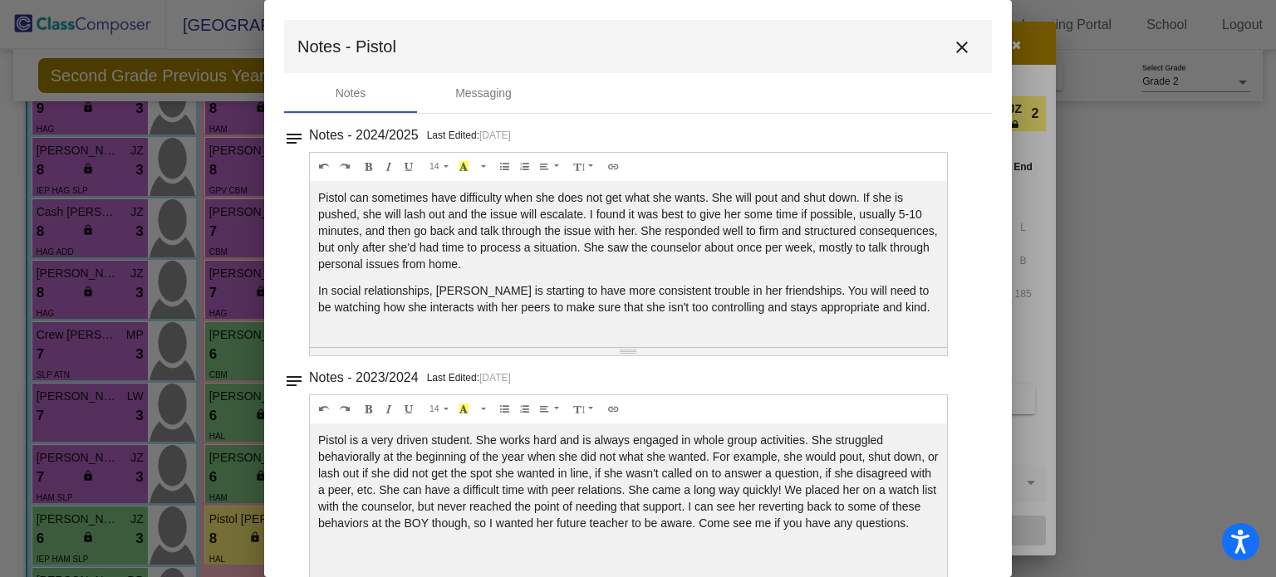
click at [891, 181] on div "14 8 9 10 11 12 14 18 24 36 Background Color Transparent Select #ffff00 Text Co…" at bounding box center [628, 167] width 637 height 28
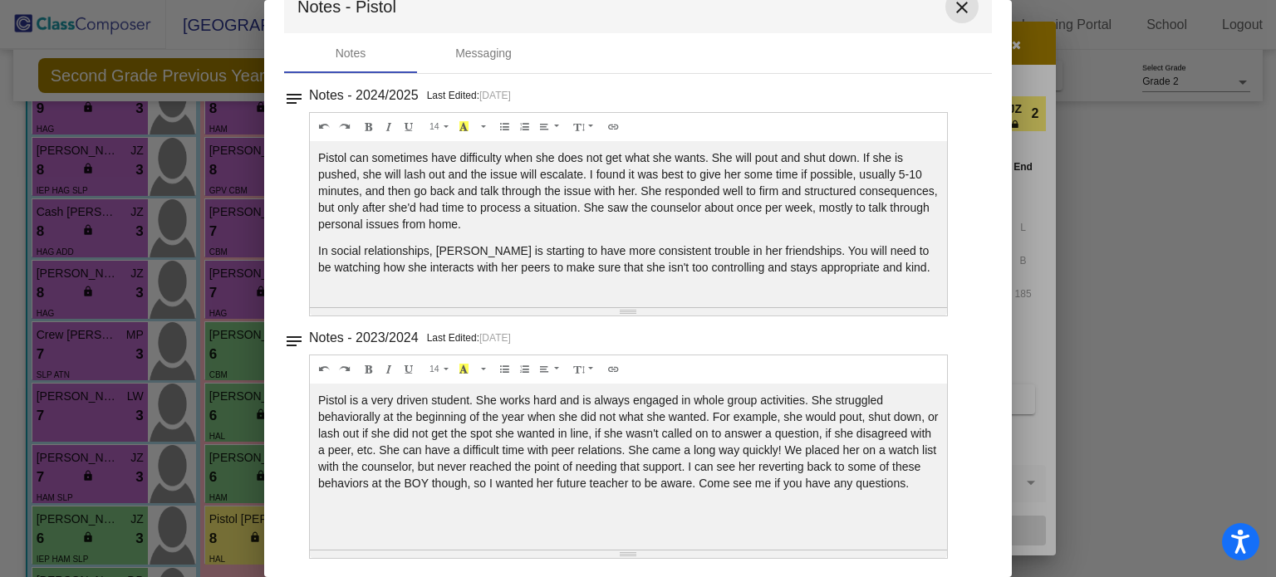
click at [955, 11] on mat-icon "close" at bounding box center [962, 8] width 20 height 20
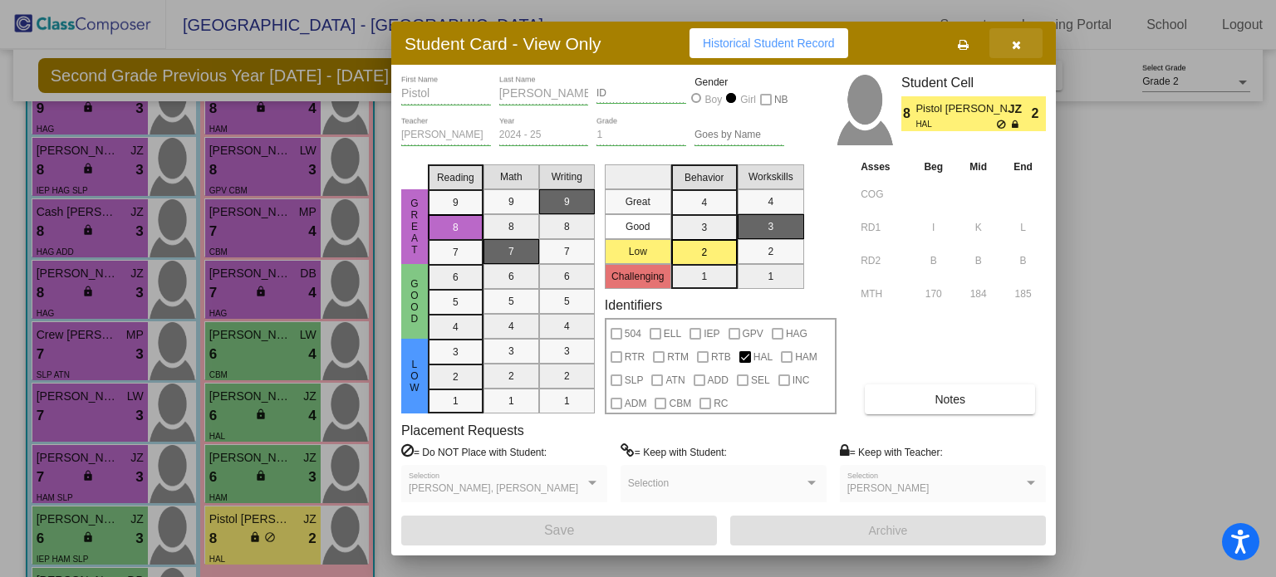
click at [1014, 46] on icon "button" at bounding box center [1016, 45] width 9 height 12
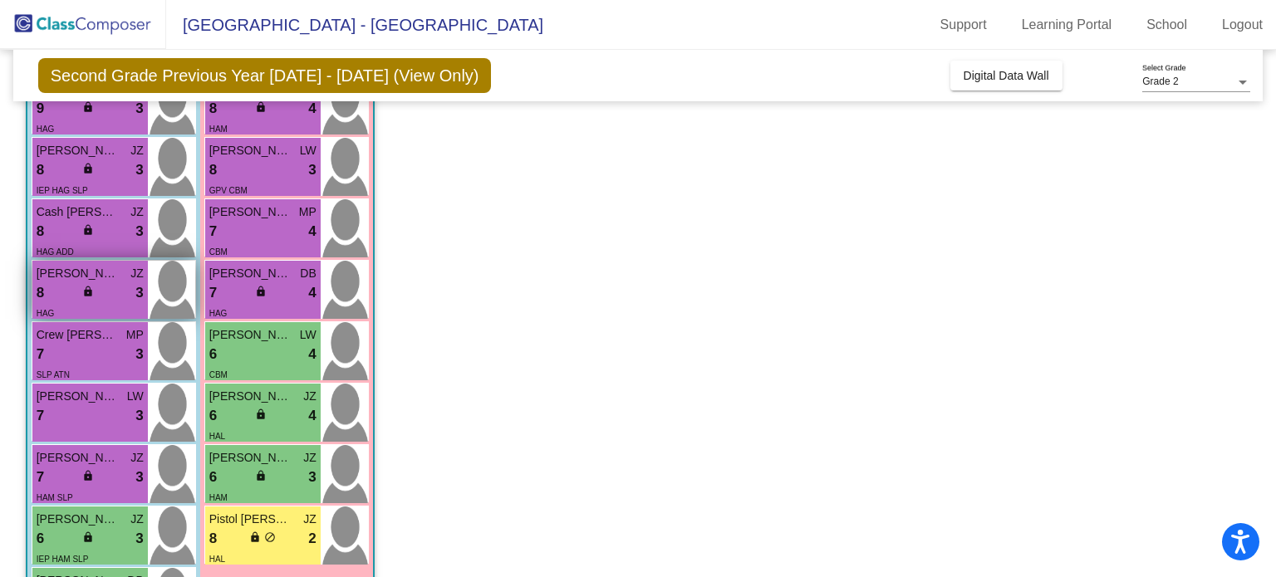
scroll to position [698, 0]
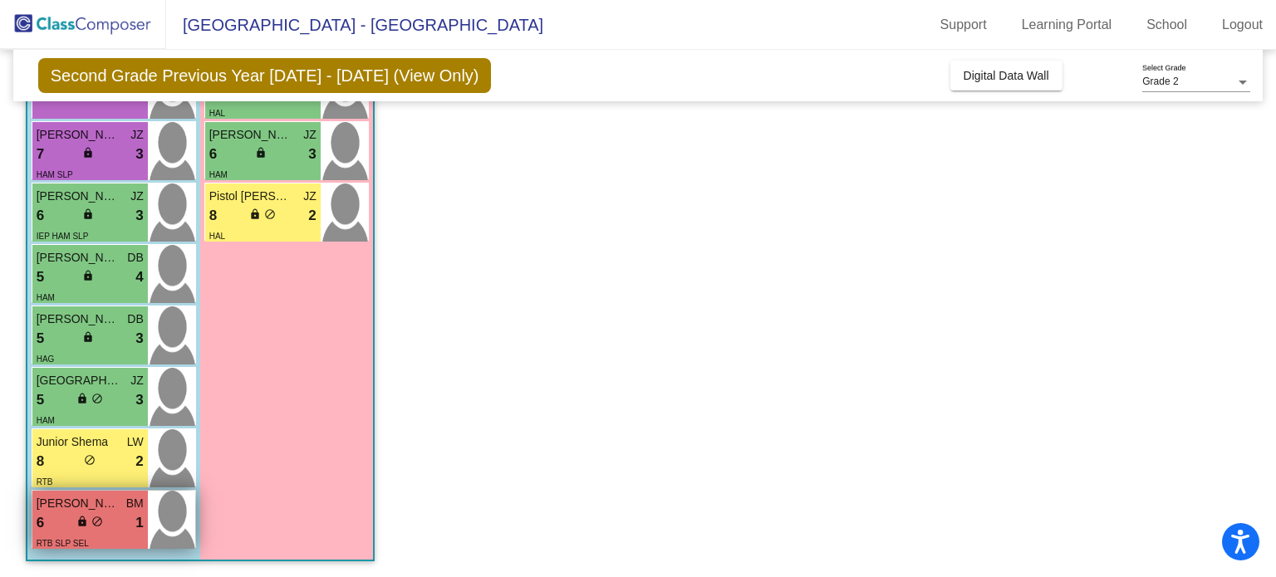
click at [106, 516] on div "6 lock do_not_disturb_alt 1" at bounding box center [90, 524] width 107 height 22
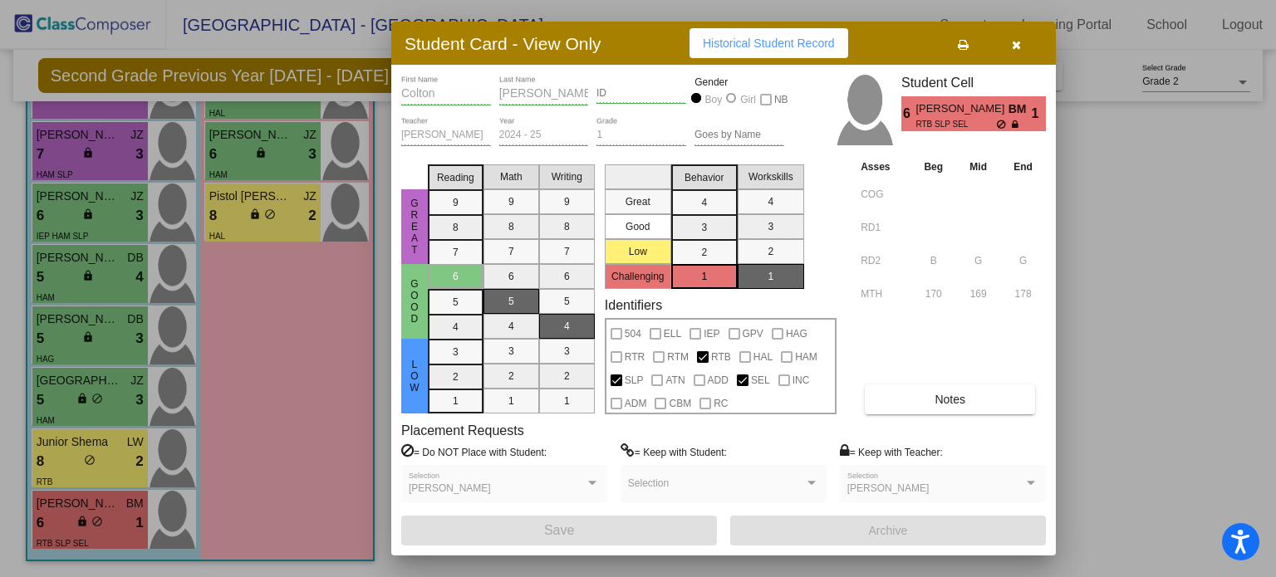
click at [1018, 43] on icon "button" at bounding box center [1016, 45] width 9 height 12
